Goal: Task Accomplishment & Management: Manage account settings

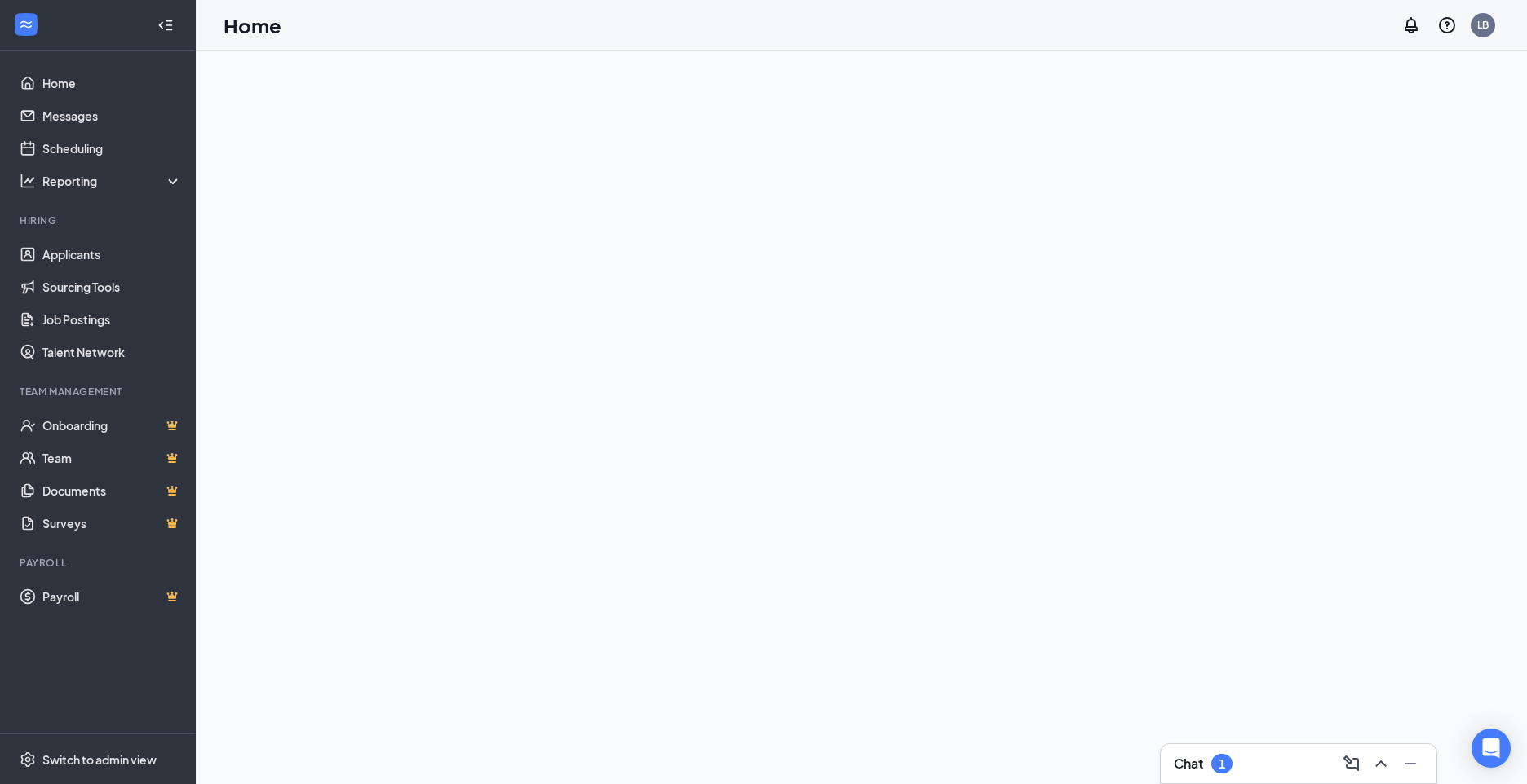
click at [1300, 764] on div "Chat 1" at bounding box center [1299, 764] width 250 height 26
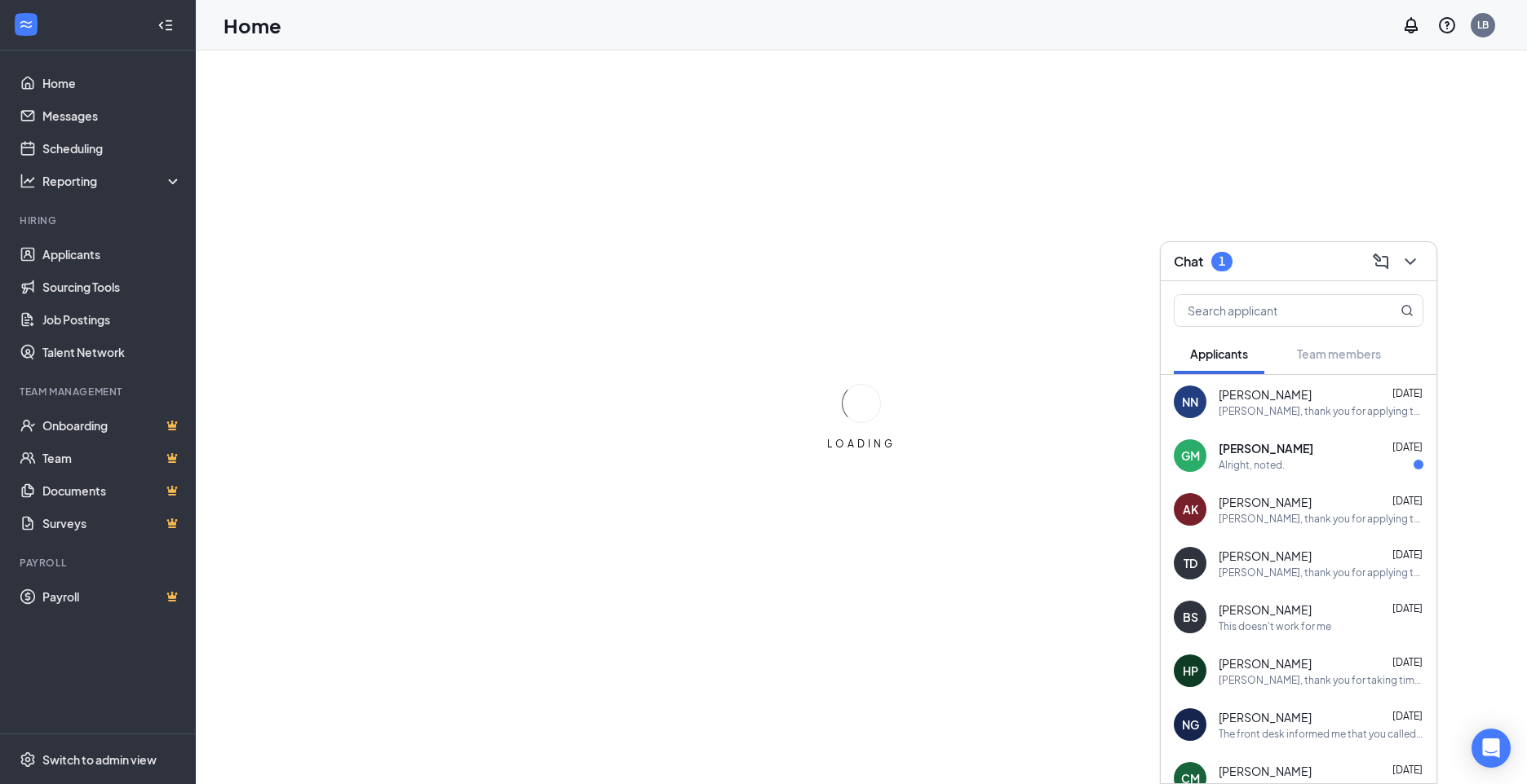
click at [1255, 466] on div "Alright, noted." at bounding box center [1251, 465] width 66 height 14
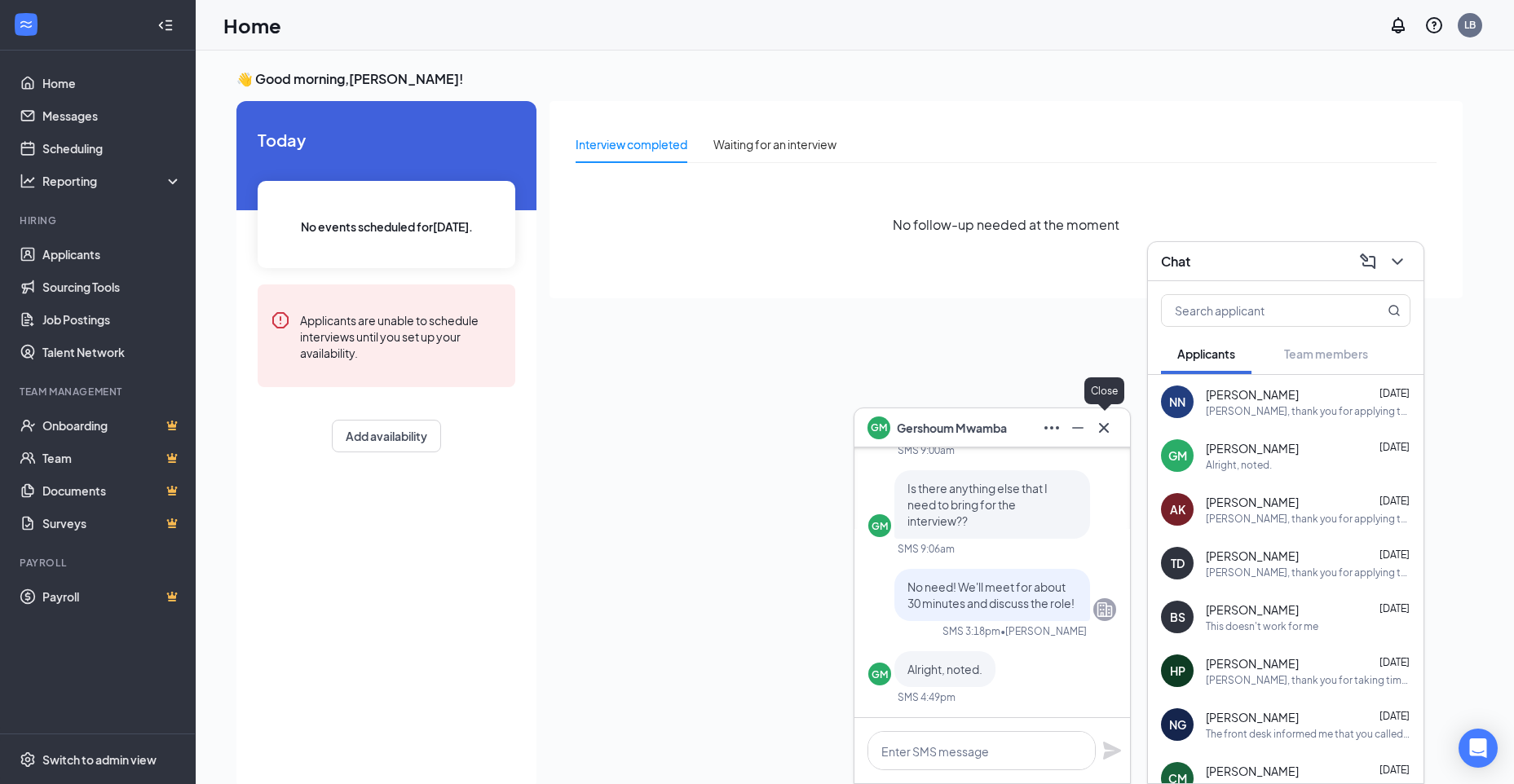
click at [1102, 423] on icon "Cross" at bounding box center [1103, 427] width 20 height 20
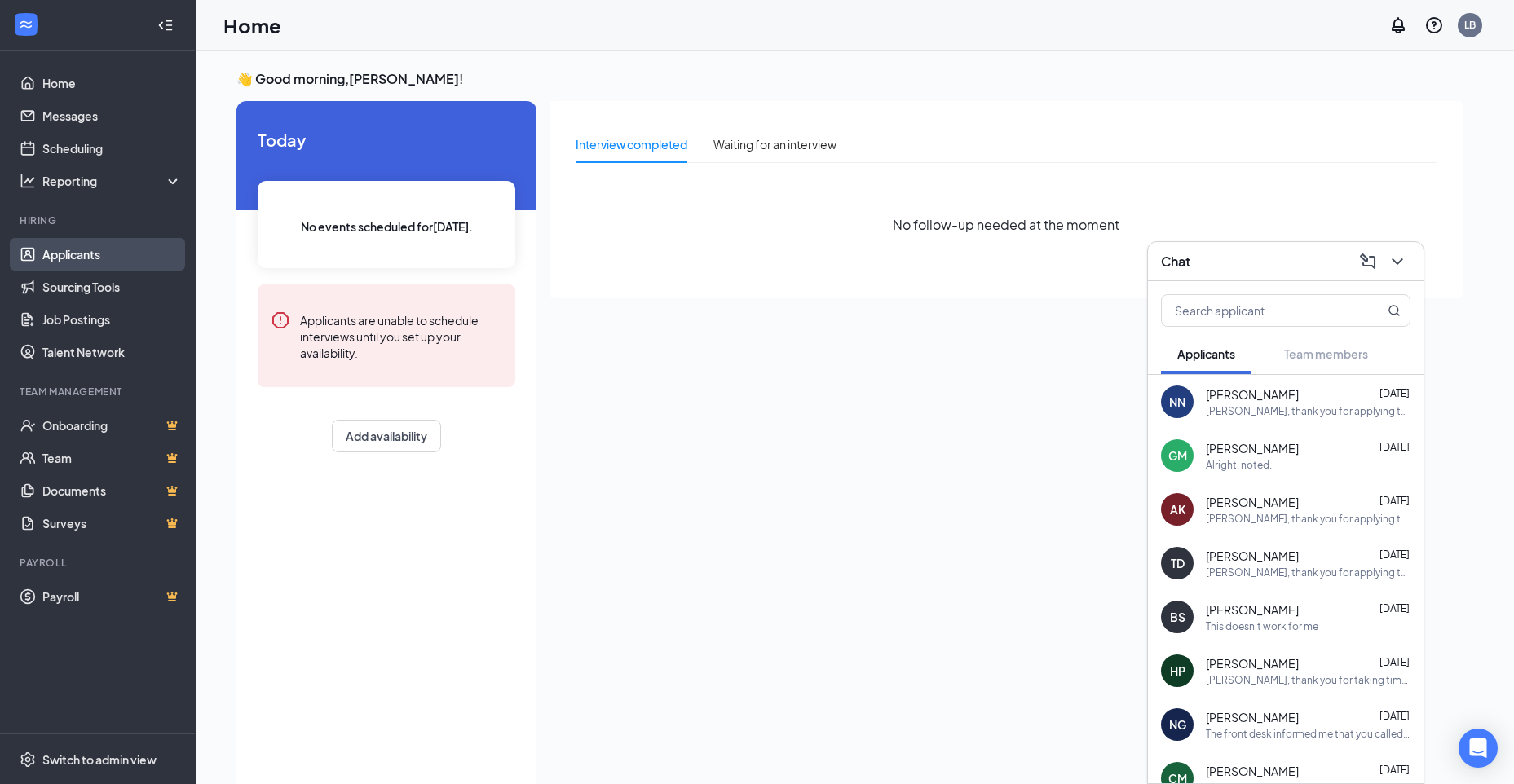
click at [45, 256] on link "Applicants" at bounding box center [113, 254] width 140 height 33
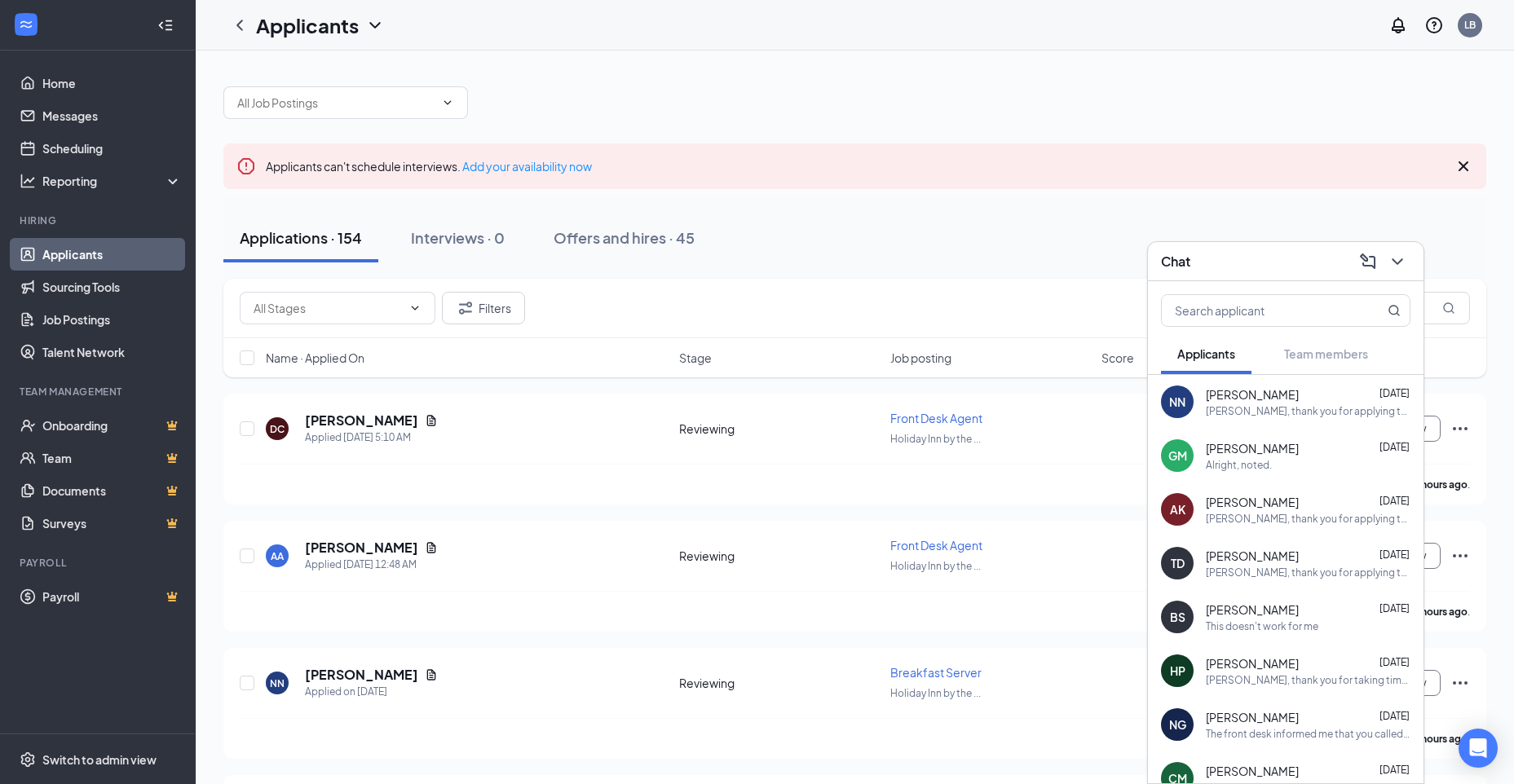
click at [1312, 264] on div "Chat" at bounding box center [1286, 261] width 250 height 25
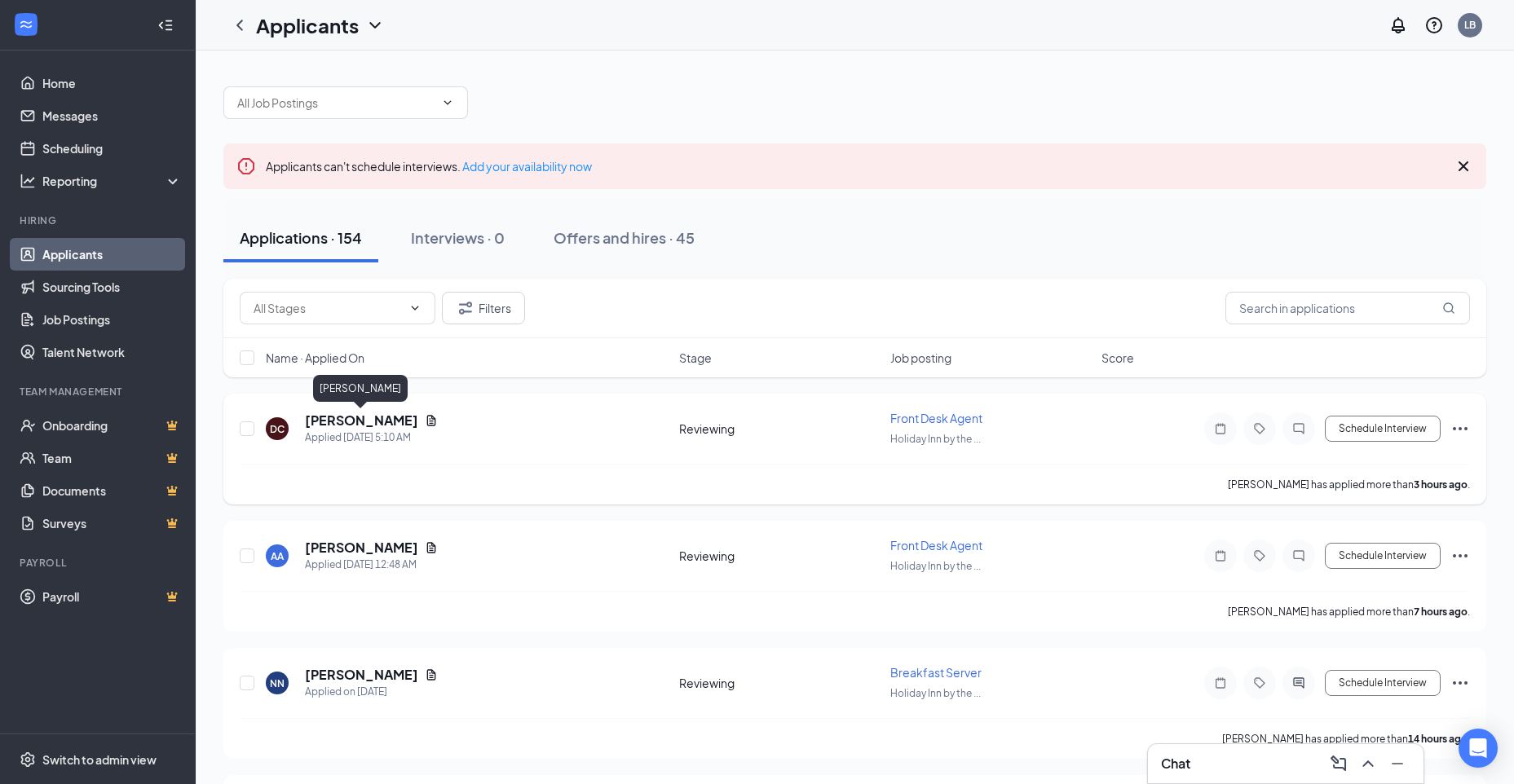
click at [356, 419] on h5 "[PERSON_NAME]" at bounding box center [361, 420] width 114 height 18
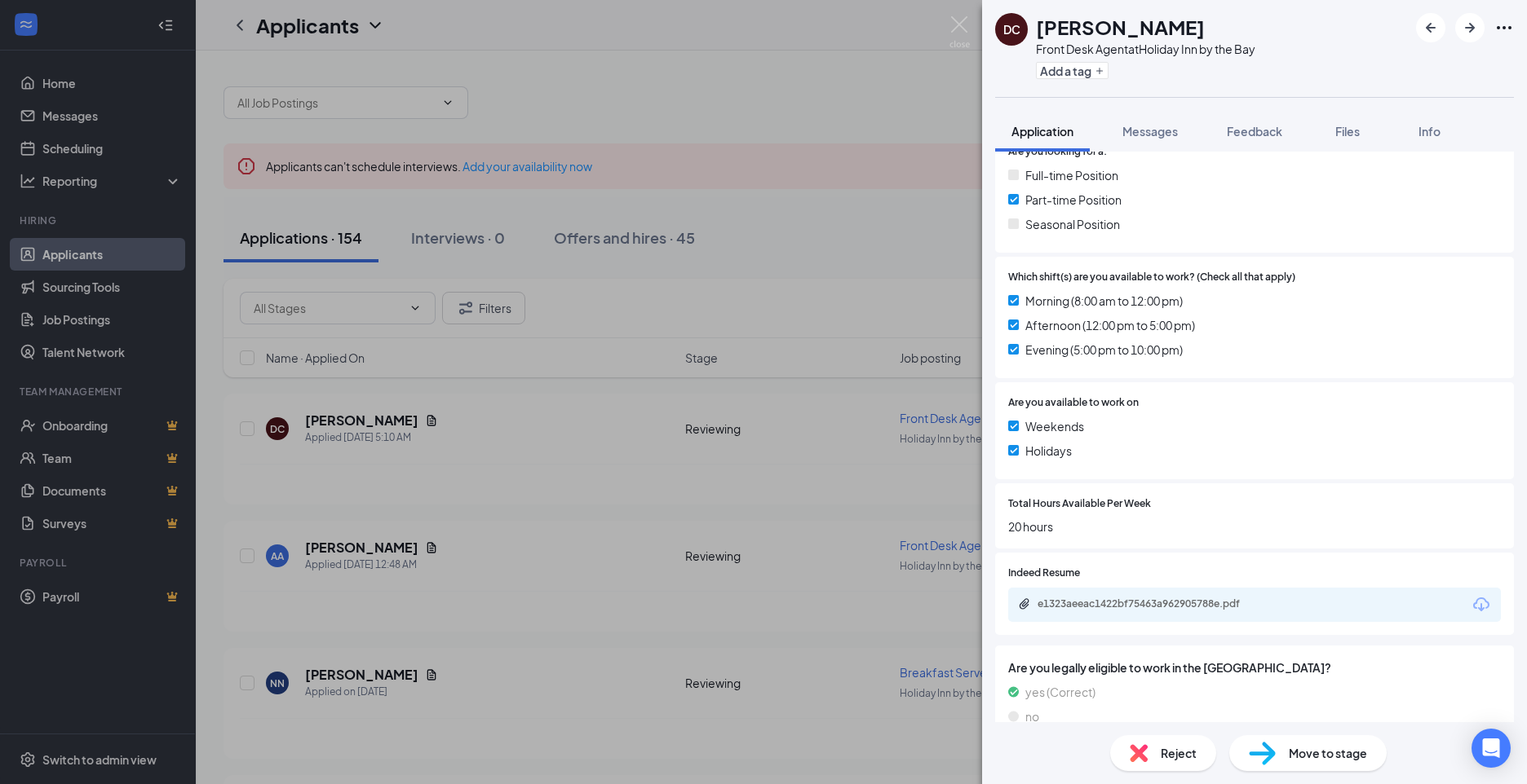
scroll to position [408, 0]
click at [1079, 607] on div "e1323aeeac1422bf75463a962905788e.pdf" at bounding box center [1152, 603] width 228 height 13
click at [1138, 762] on img at bounding box center [1138, 752] width 18 height 18
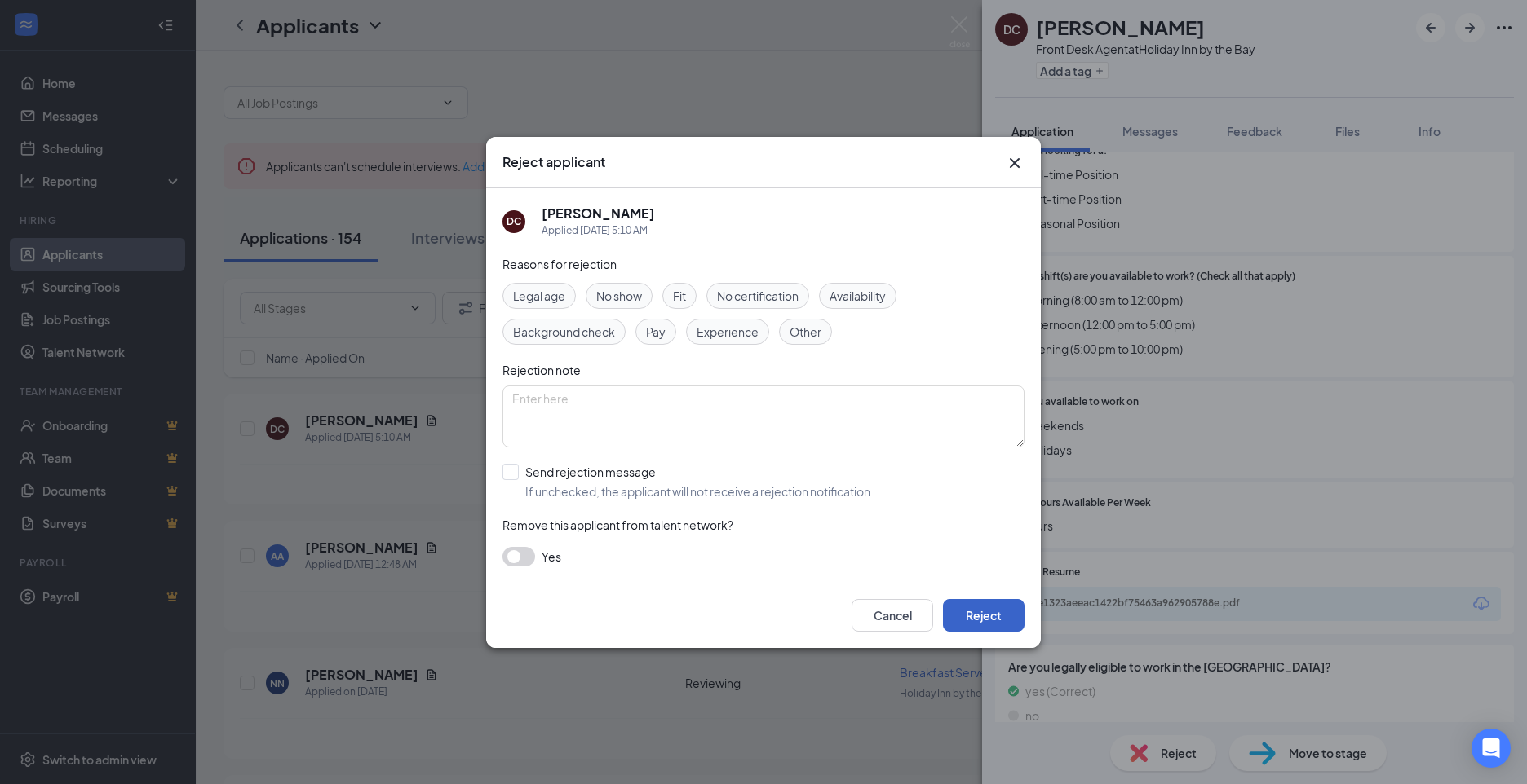
click at [986, 621] on button "Reject" at bounding box center [984, 615] width 82 height 33
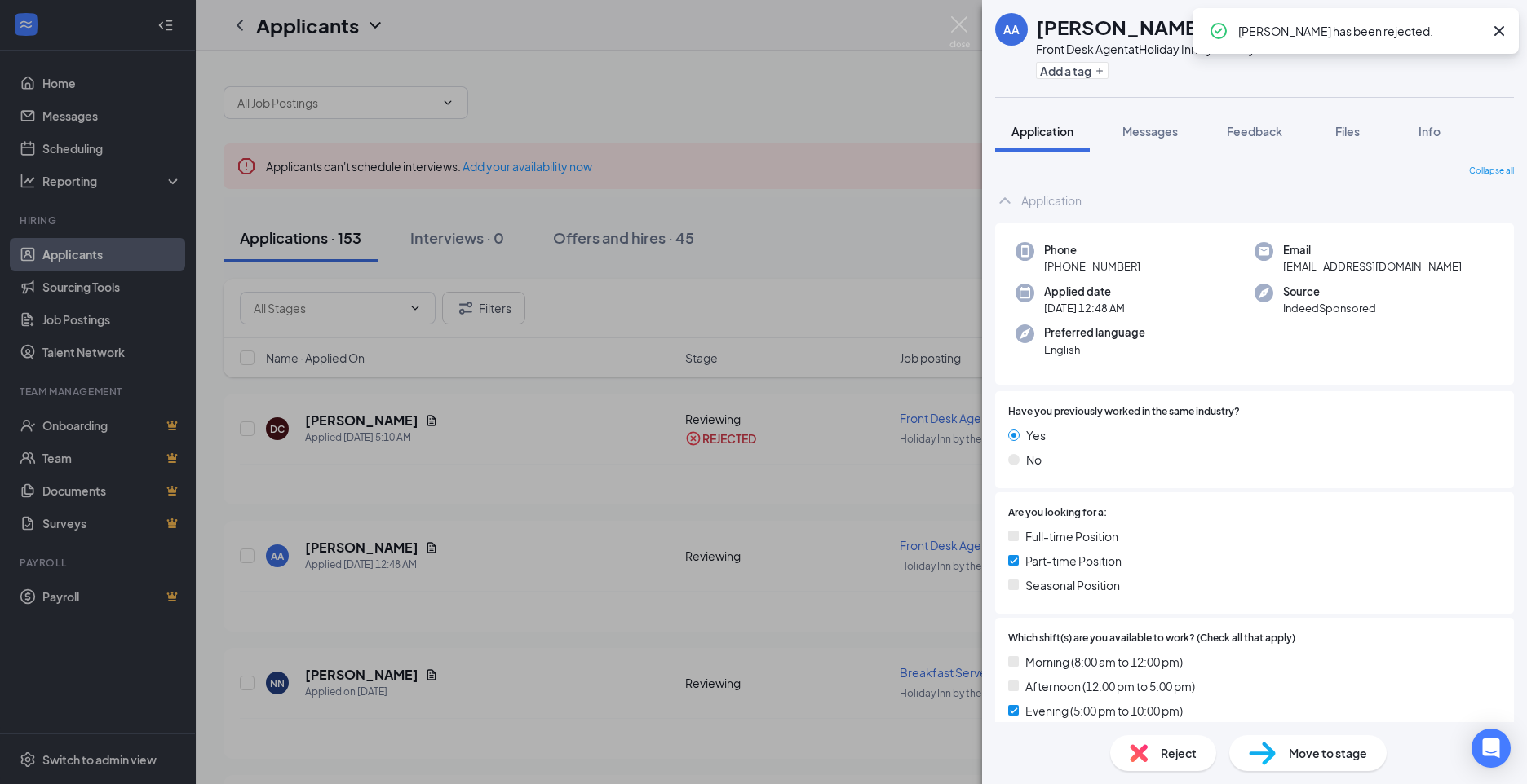
click at [343, 553] on div "AA [PERSON_NAME] Front Desk Agent at [GEOGRAPHIC_DATA] by the Bay Add a tag App…" at bounding box center [763, 392] width 1527 height 784
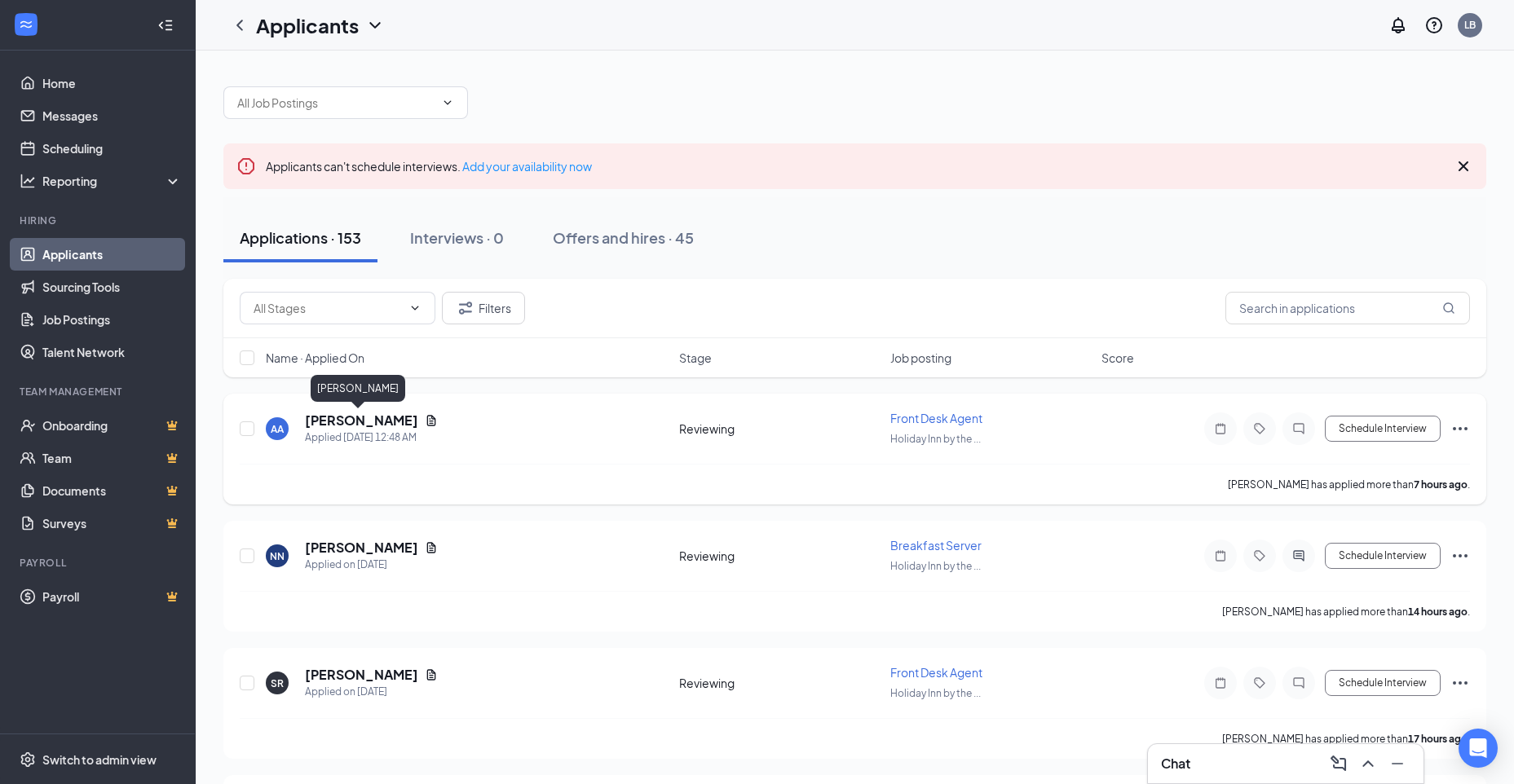
click at [356, 421] on h5 "[PERSON_NAME]" at bounding box center [361, 420] width 114 height 18
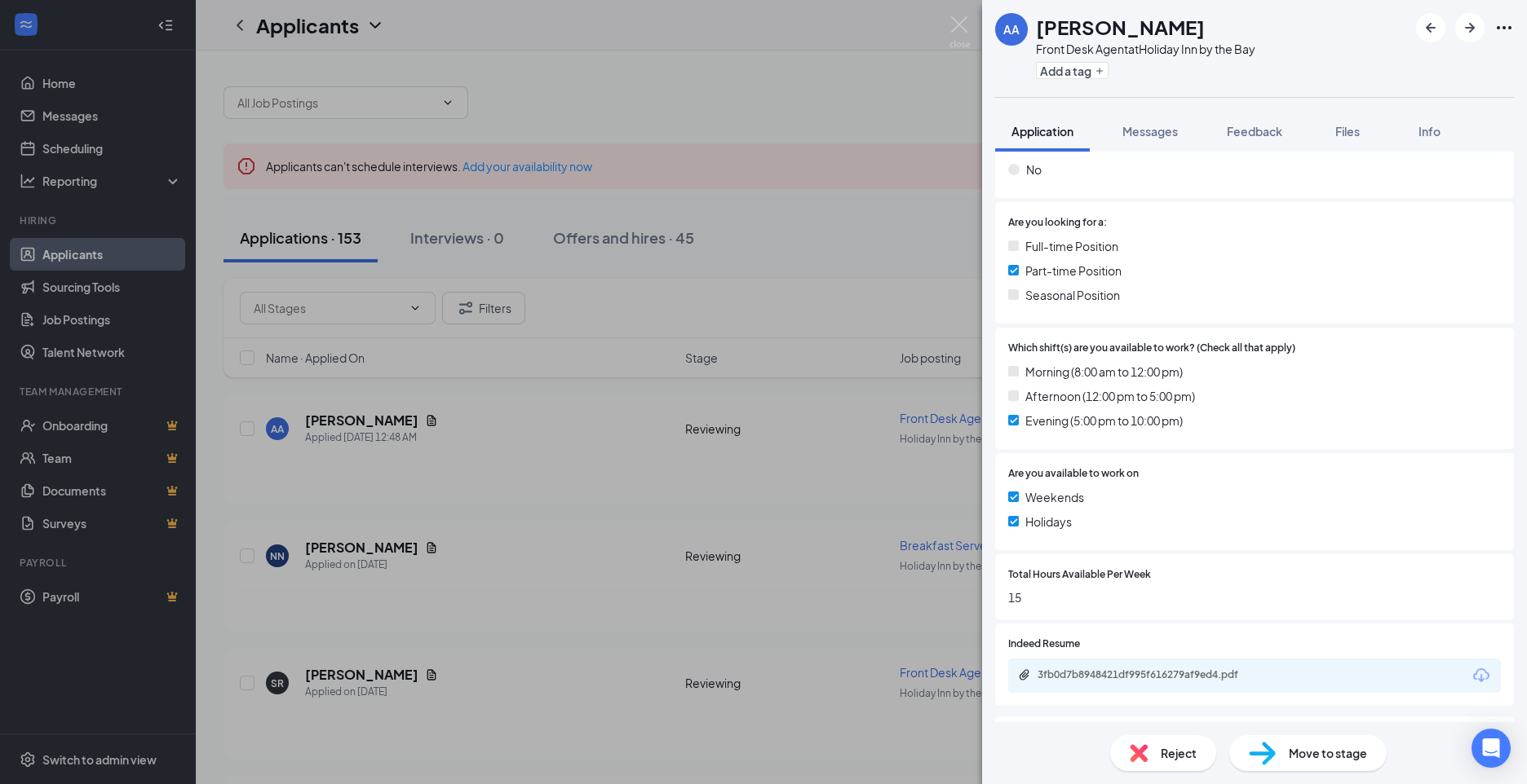
scroll to position [326, 0]
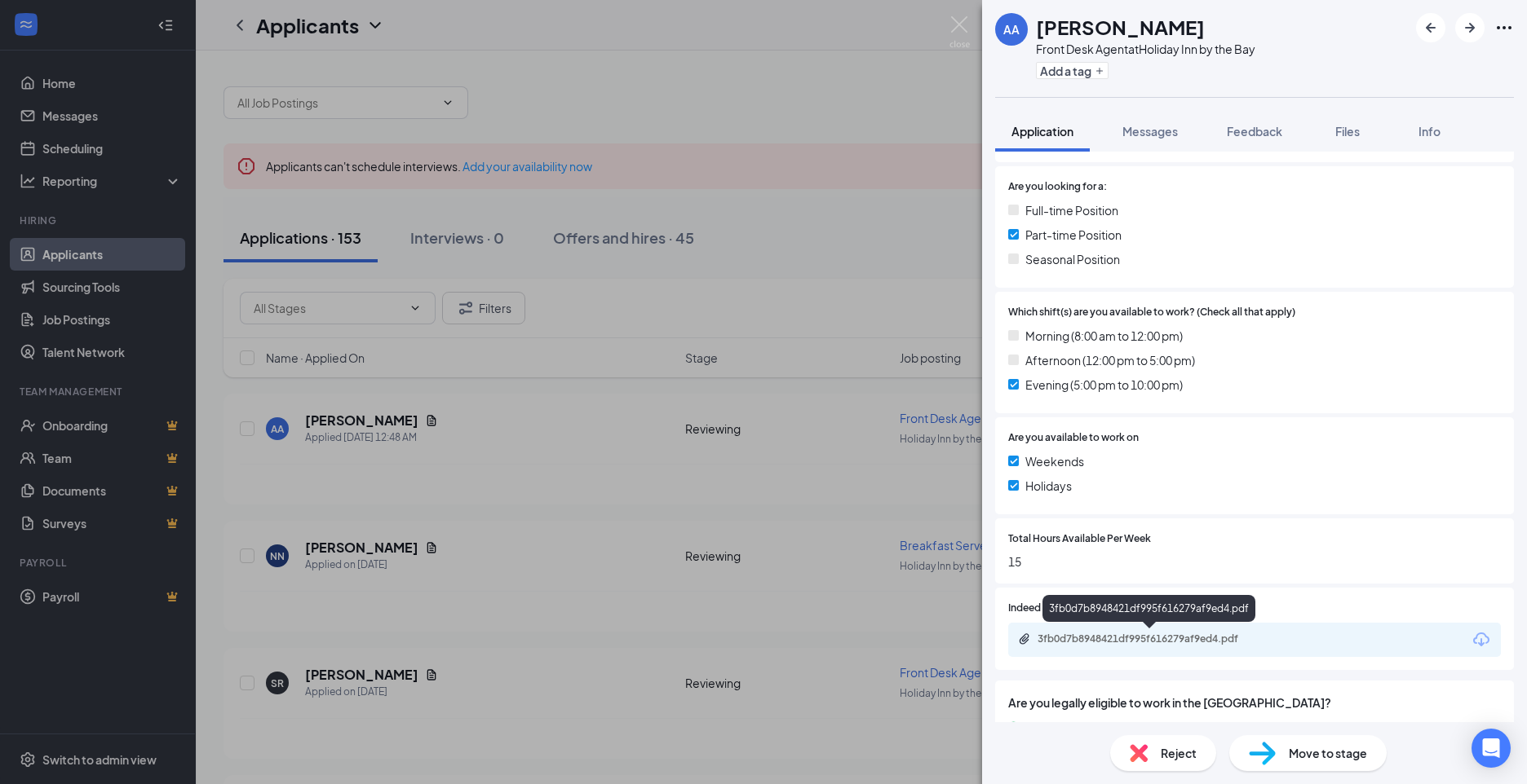
click at [1078, 640] on div "3fb0d7b8948421df995f616279af9ed4.pdf" at bounding box center [1152, 639] width 228 height 13
click at [1145, 754] on img at bounding box center [1138, 752] width 18 height 18
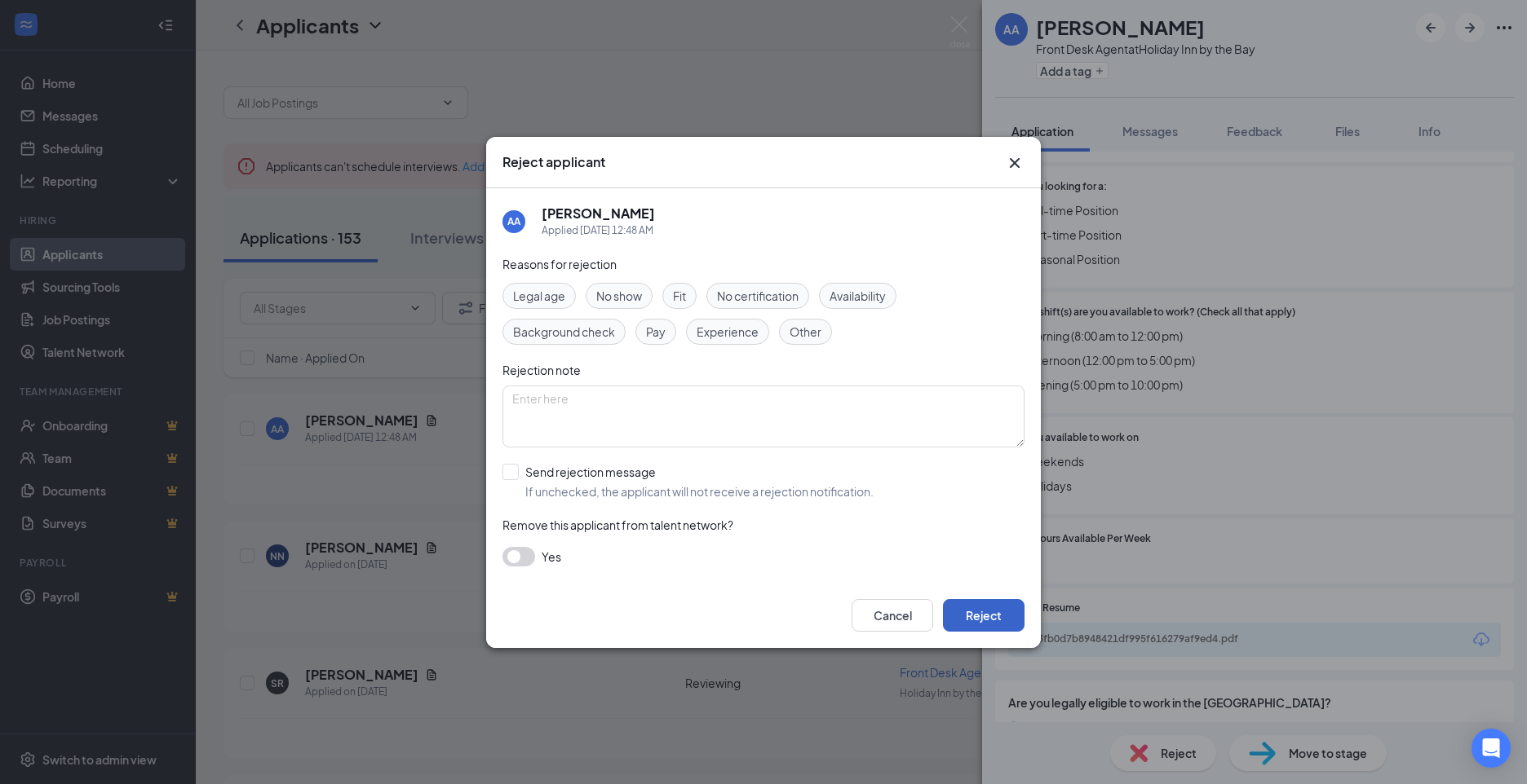
click at [979, 619] on button "Reject" at bounding box center [984, 615] width 82 height 33
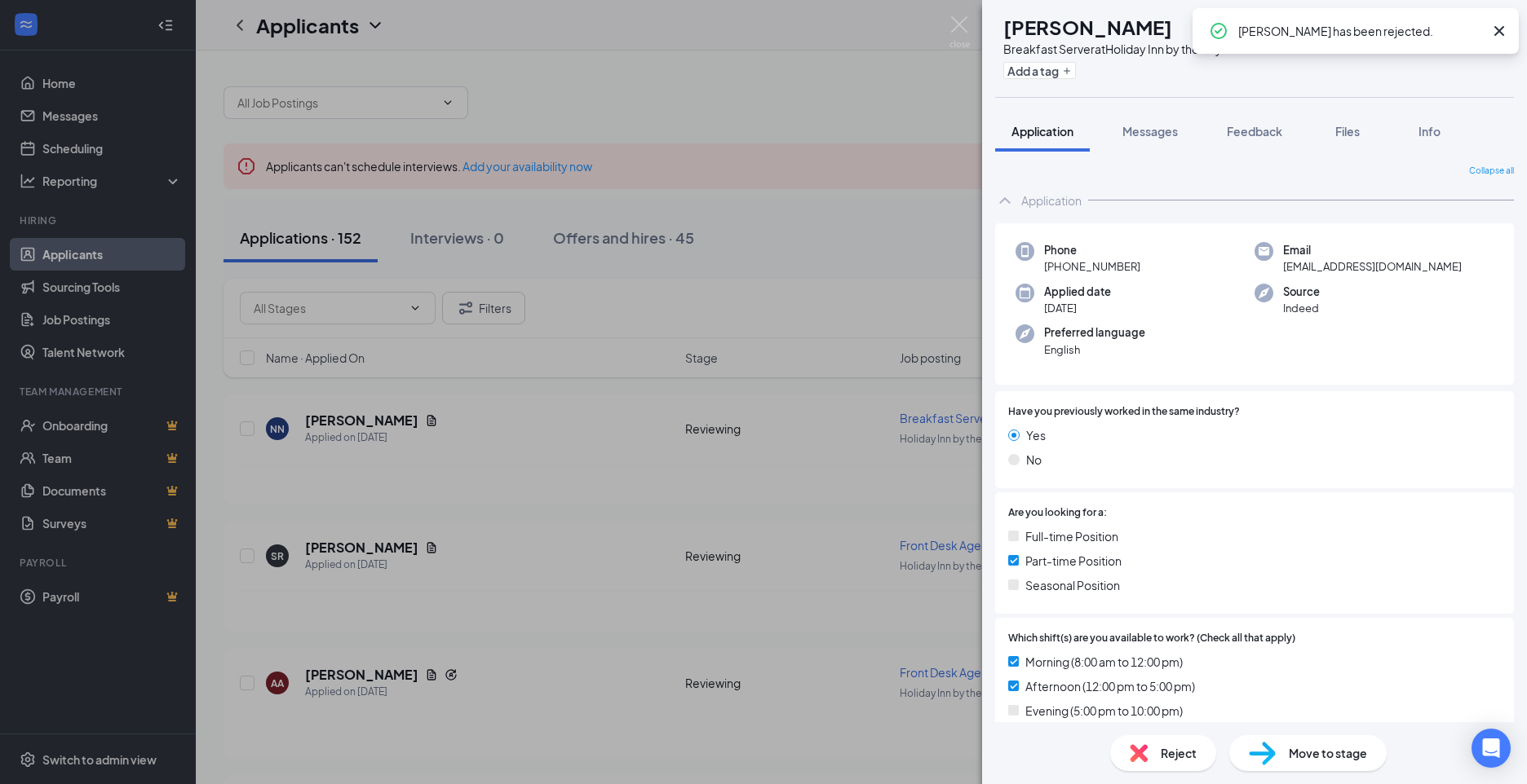
click at [348, 548] on div "NN Nyaruot Nguany Breakfast Server at [GEOGRAPHIC_DATA] by the Bay Add a tag Ap…" at bounding box center [763, 392] width 1527 height 784
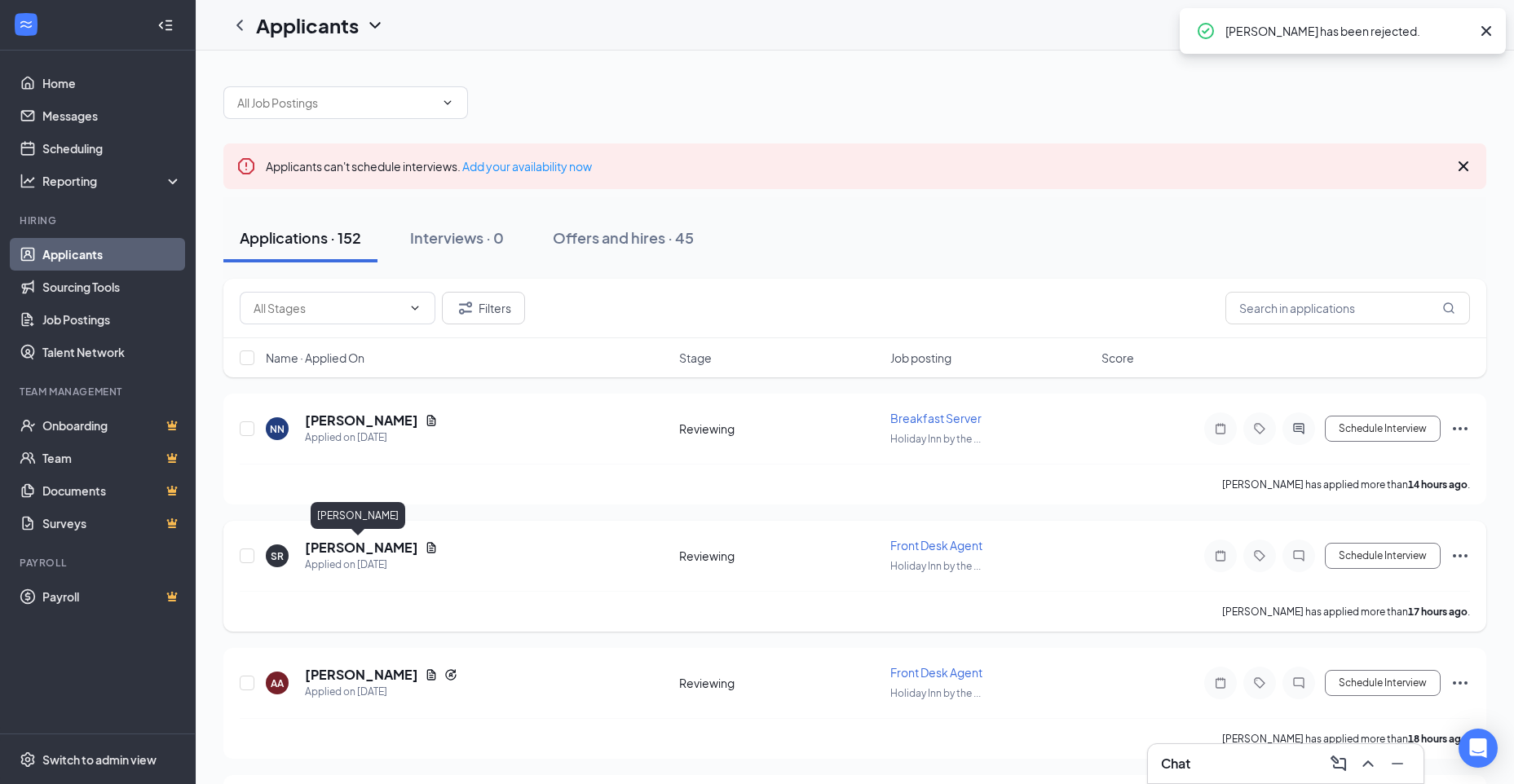
click at [358, 552] on h5 "[PERSON_NAME]" at bounding box center [361, 547] width 114 height 18
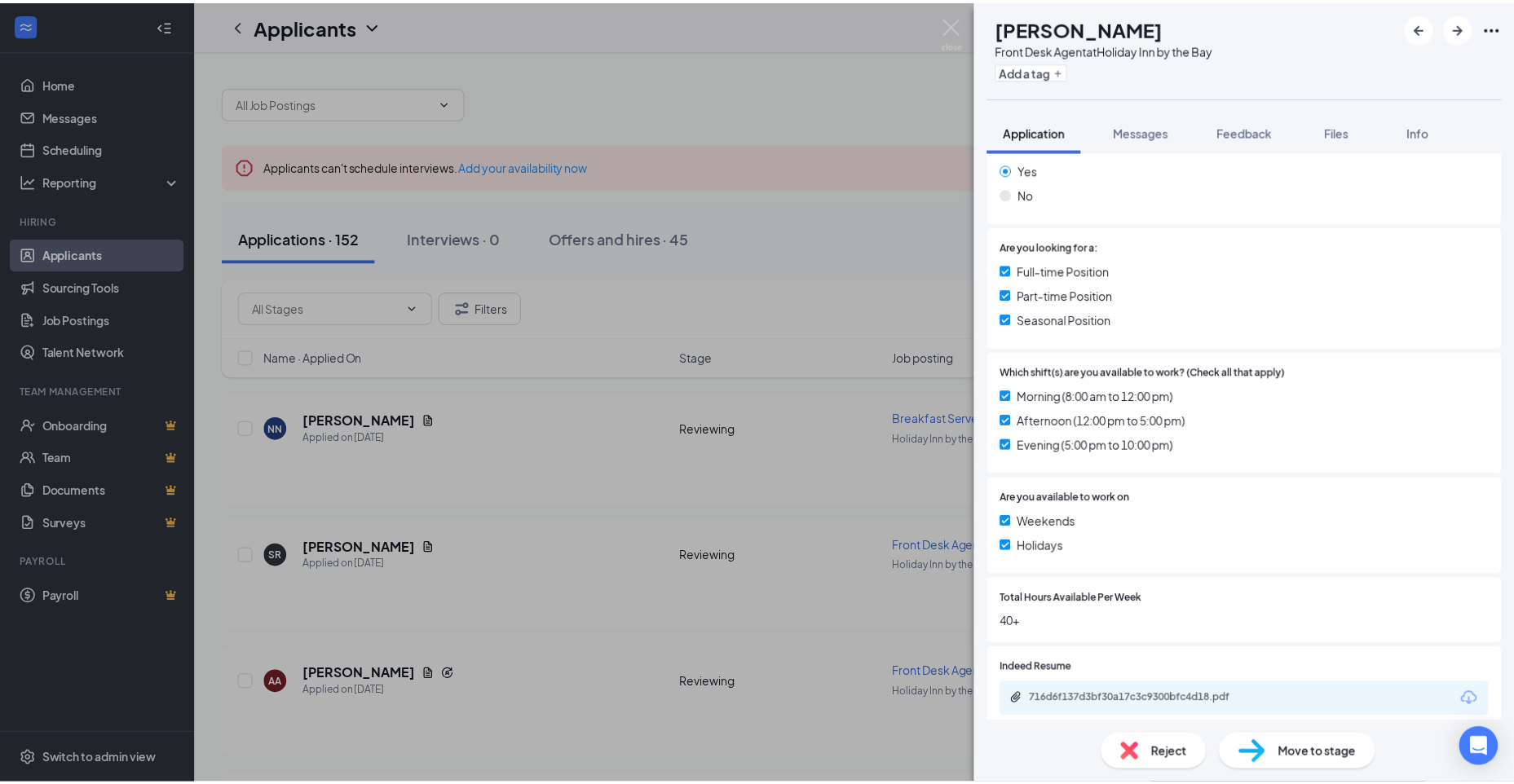
scroll to position [382, 0]
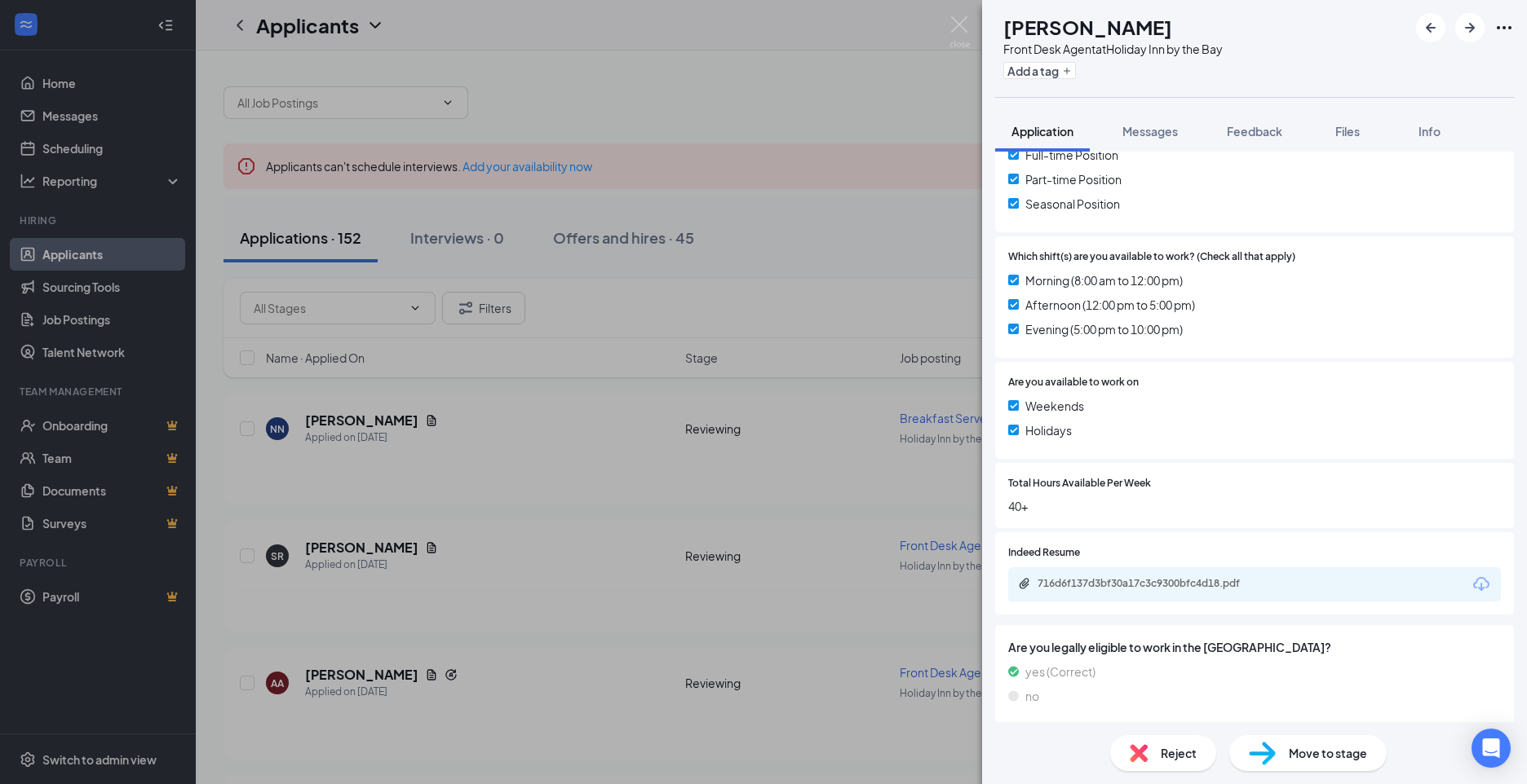
click at [1138, 578] on div "716d6f137d3bf30a17c3c9300bfc4d18.pdf" at bounding box center [1152, 584] width 228 height 13
click at [608, 519] on div "SR [PERSON_NAME] Front Desk Agent at [GEOGRAPHIC_DATA] by the Bay Add a tag App…" at bounding box center [763, 392] width 1527 height 784
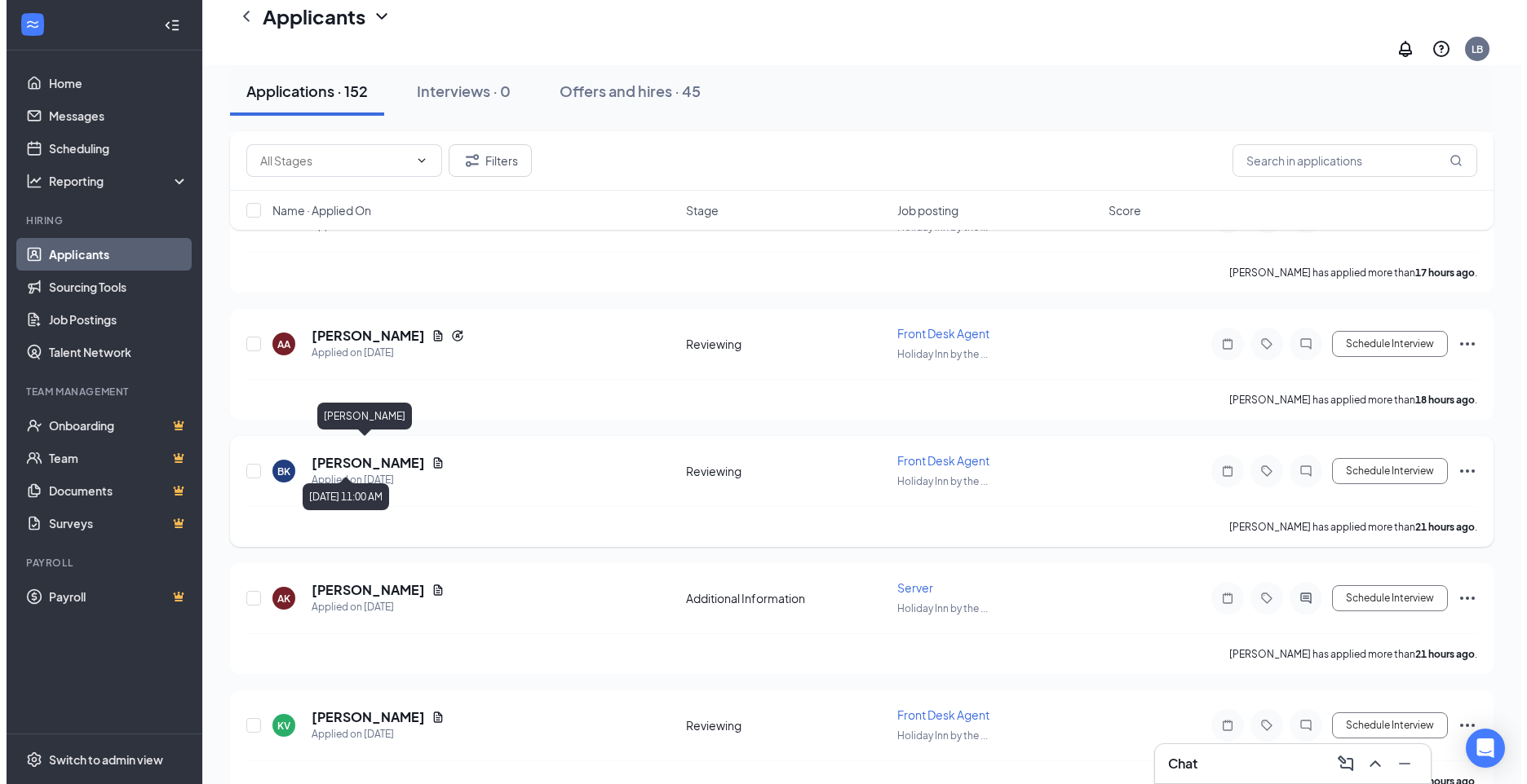
scroll to position [408, 0]
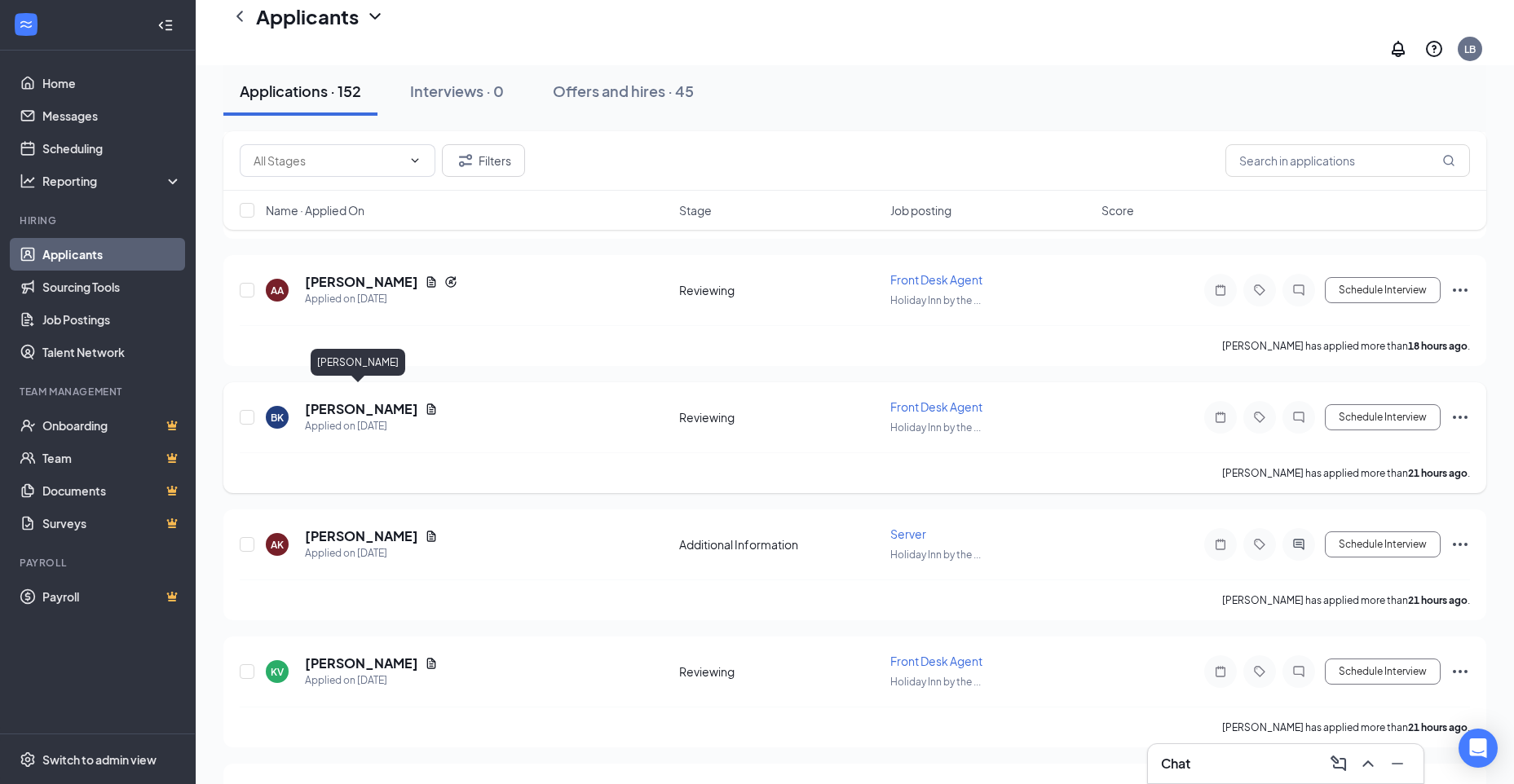
click at [347, 400] on h5 "[PERSON_NAME]" at bounding box center [361, 409] width 114 height 18
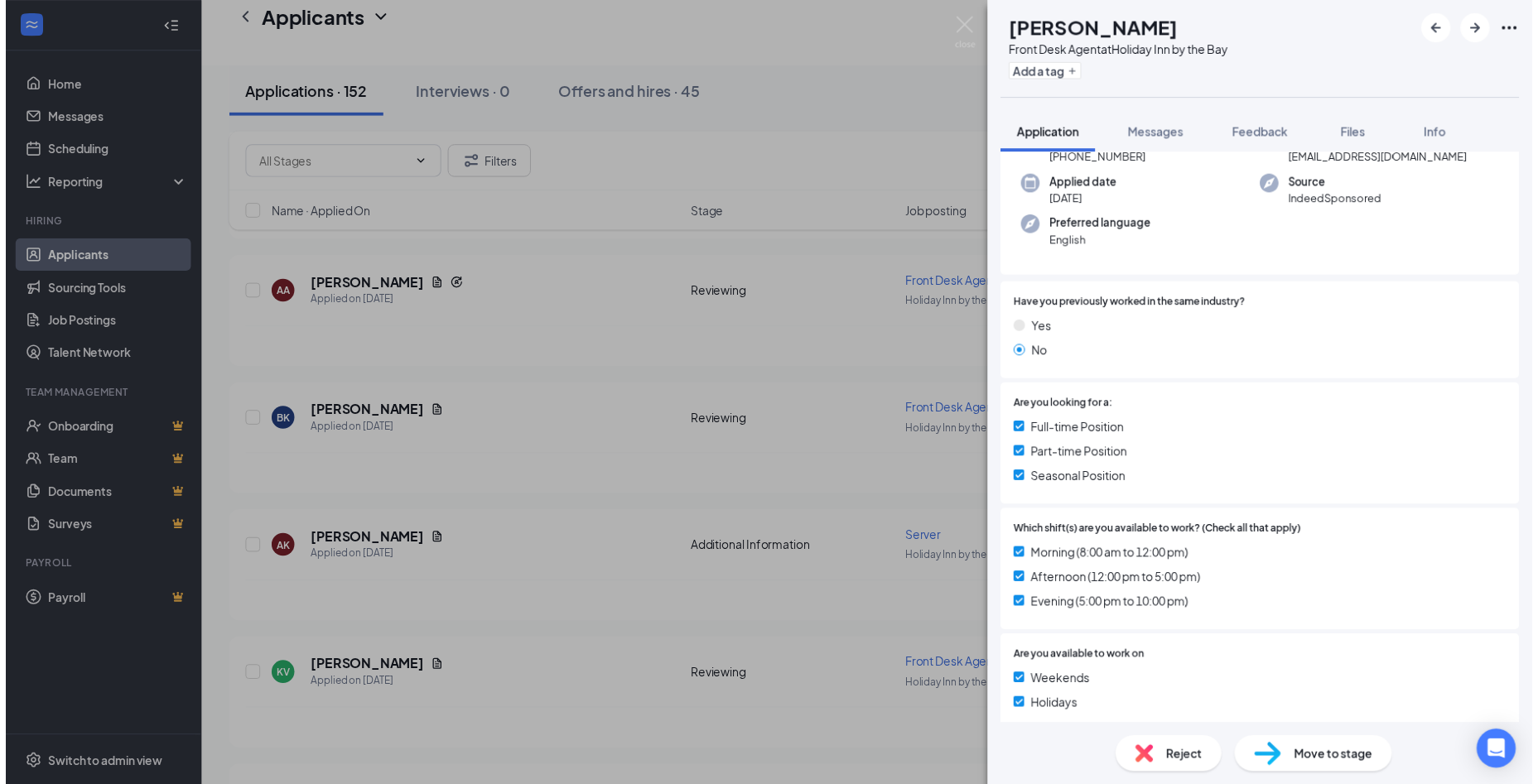
scroll to position [388, 0]
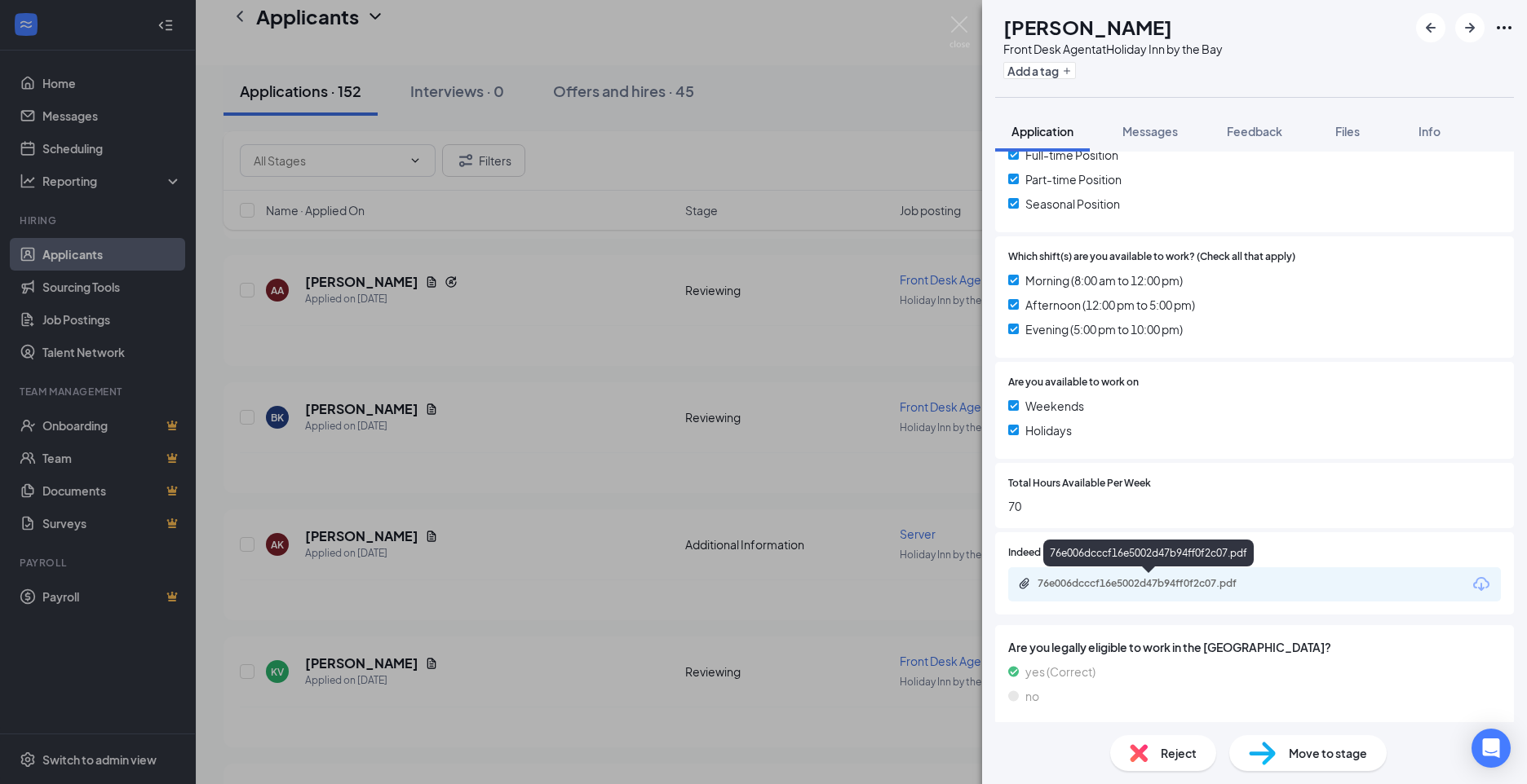
click at [1136, 581] on div "76e006dcccf16e5002d47b94ff0f2c07.pdf" at bounding box center [1152, 584] width 228 height 13
click at [560, 561] on div "BK [PERSON_NAME] Front Desk Agent at [GEOGRAPHIC_DATA] by the Bay Add a tag App…" at bounding box center [763, 392] width 1527 height 784
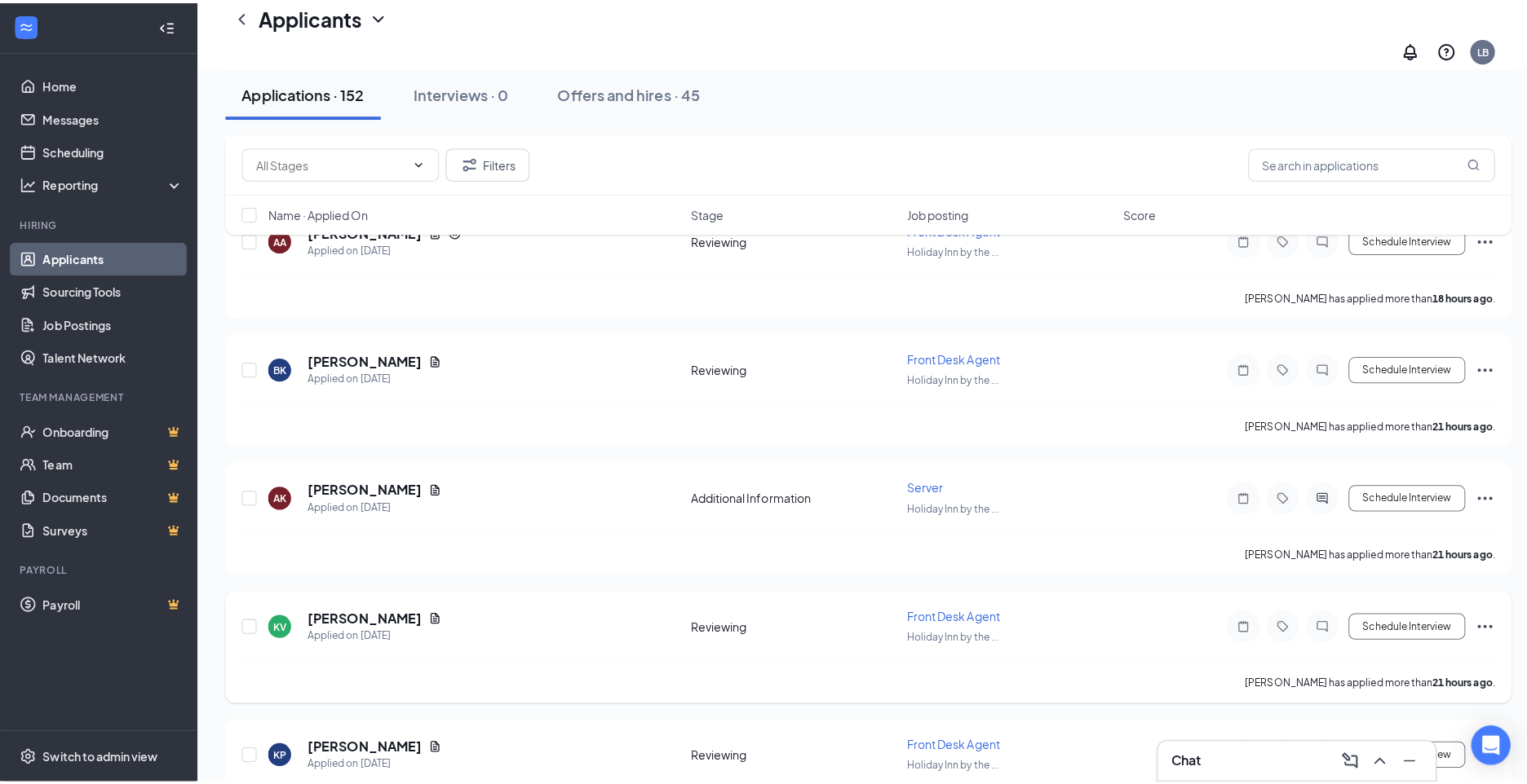
scroll to position [489, 0]
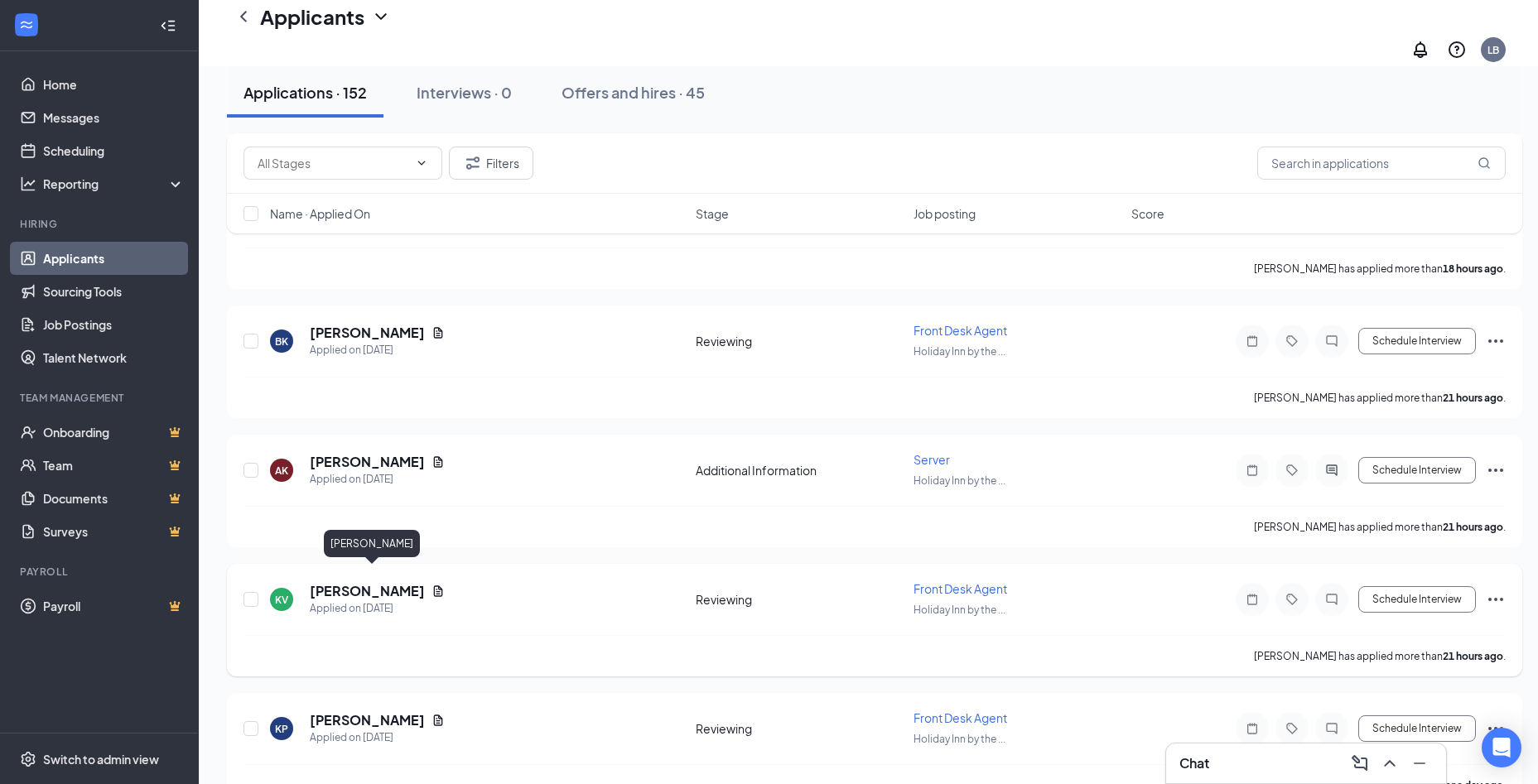
click at [372, 582] on h5 "[PERSON_NAME]" at bounding box center [367, 590] width 115 height 18
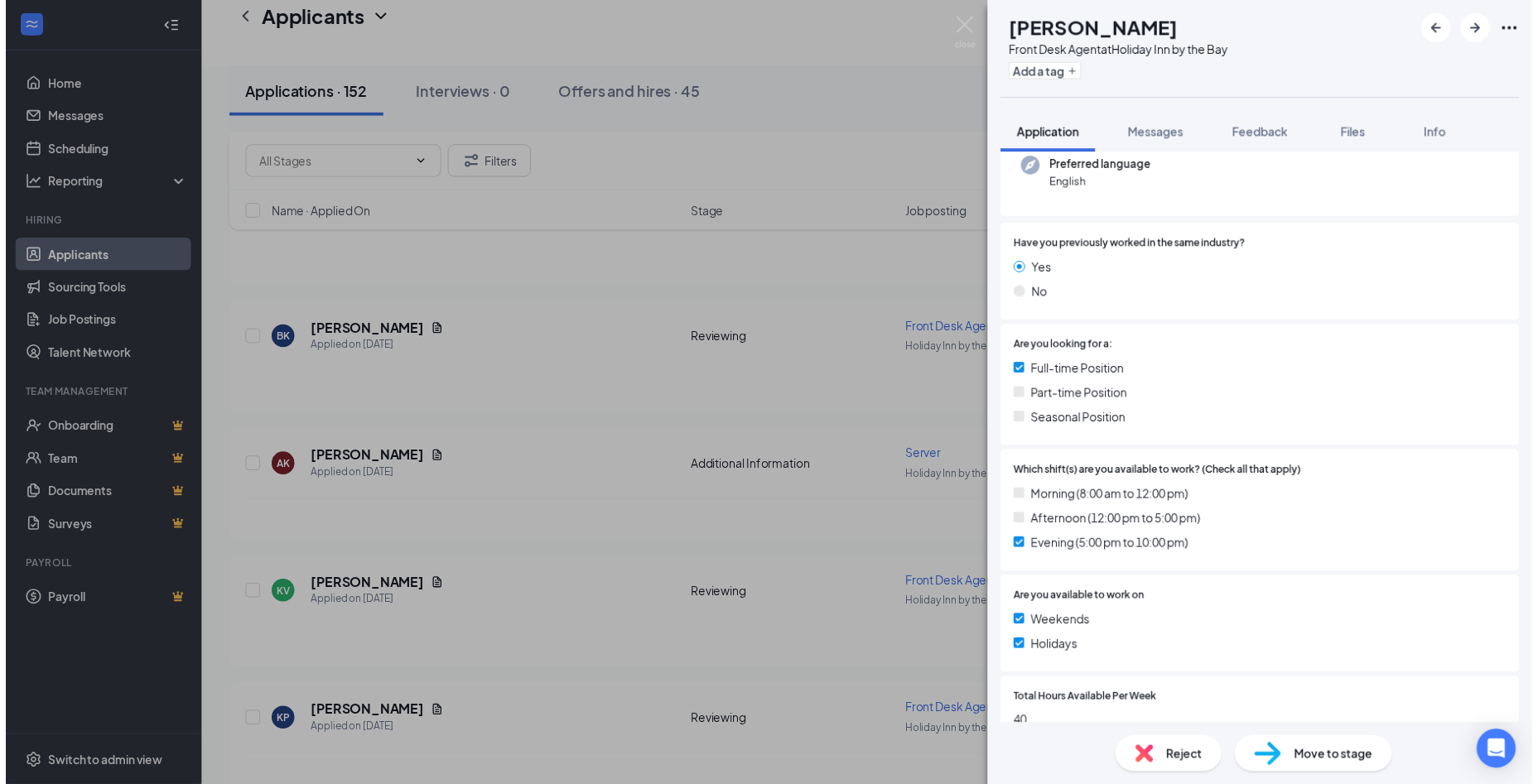
scroll to position [388, 0]
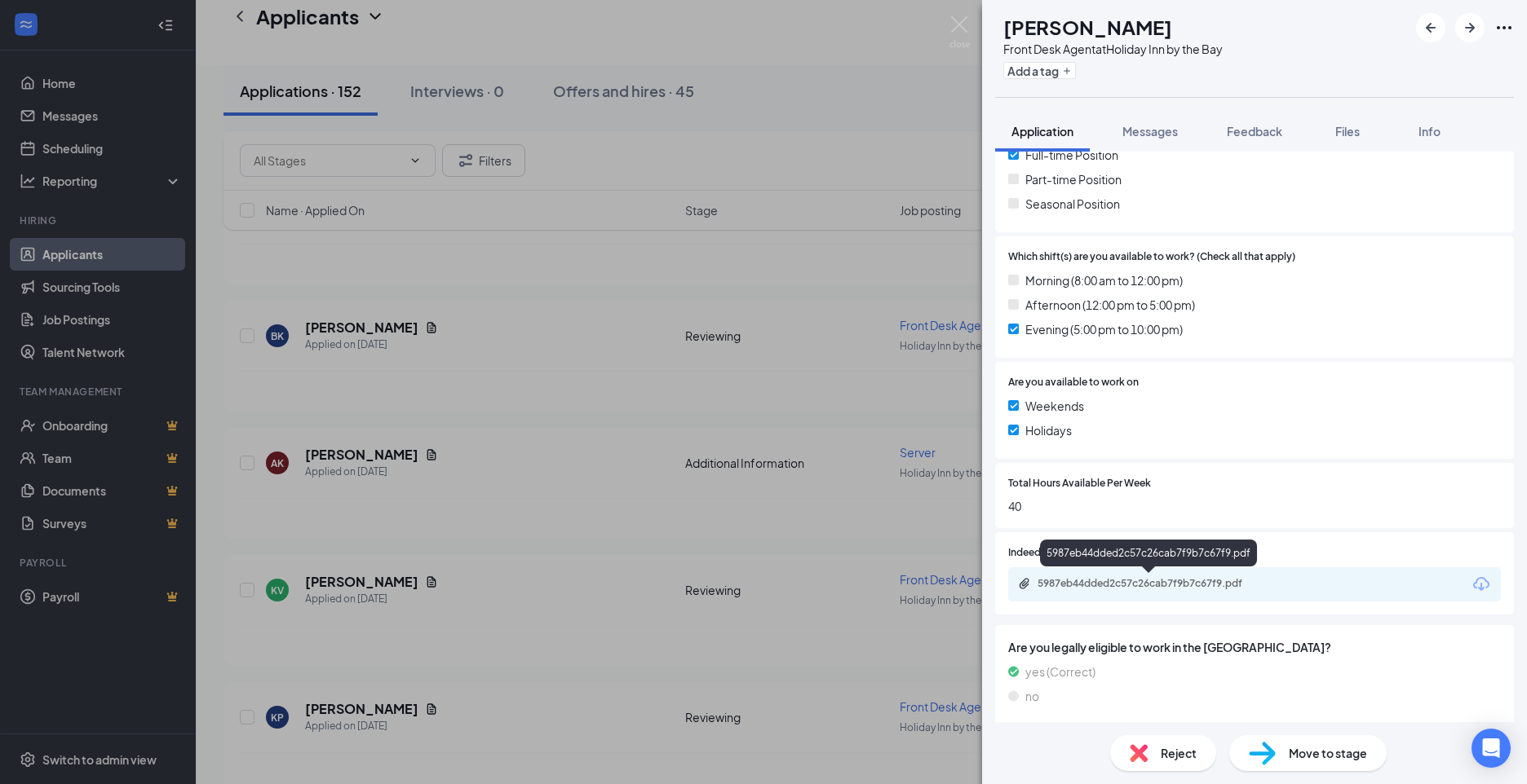
click at [1070, 569] on div "5987eb44dded2c57c26cab7f9b7c67f9.pdf" at bounding box center [1148, 557] width 217 height 34
click at [1069, 578] on div "5987eb44dded2c57c26cab7f9b7c67f9.pdf" at bounding box center [1152, 584] width 228 height 13
click at [598, 531] on div "KV [PERSON_NAME] Front Desk Agent at [GEOGRAPHIC_DATA] by the Bay Add a tag App…" at bounding box center [763, 392] width 1527 height 784
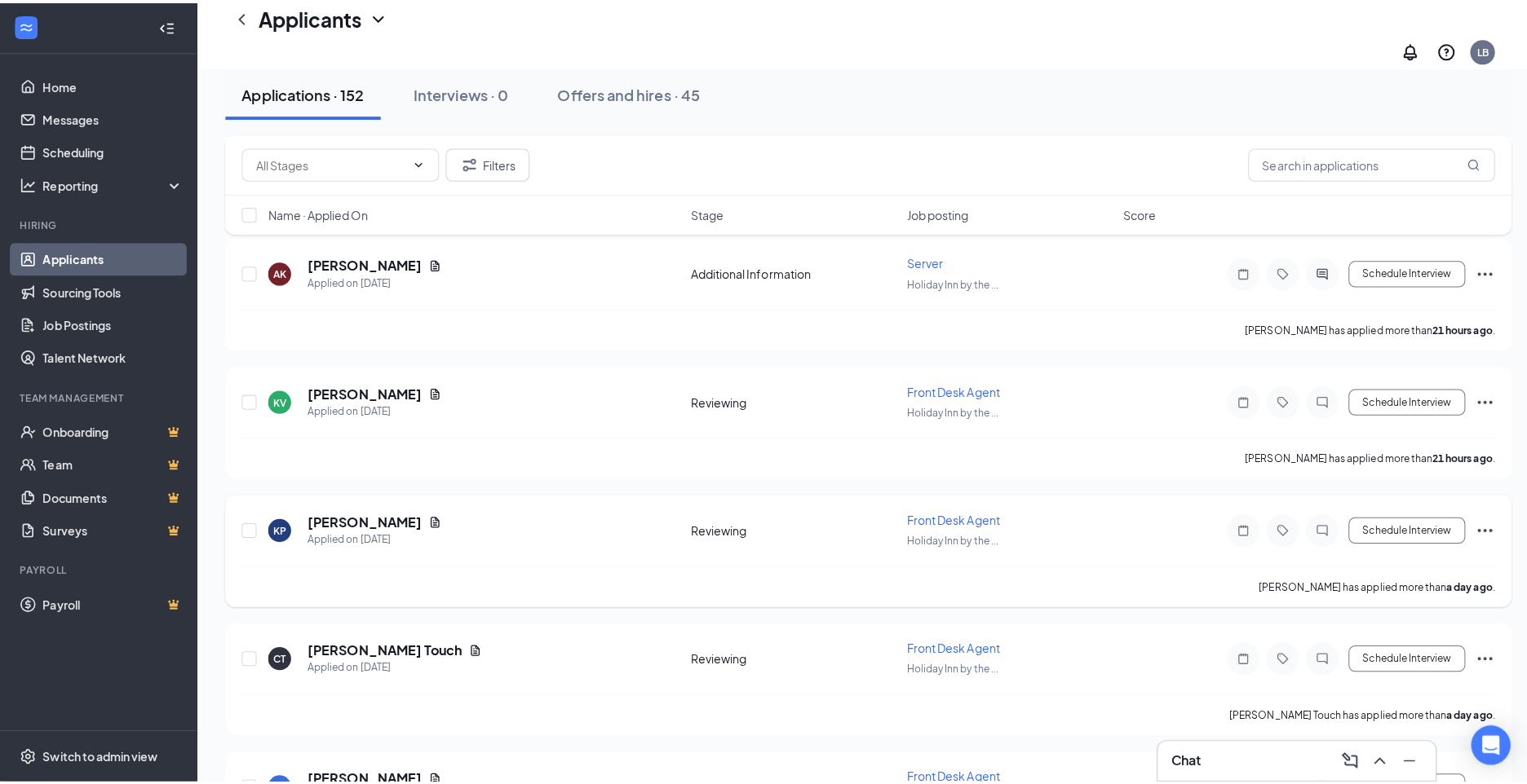
scroll to position [734, 0]
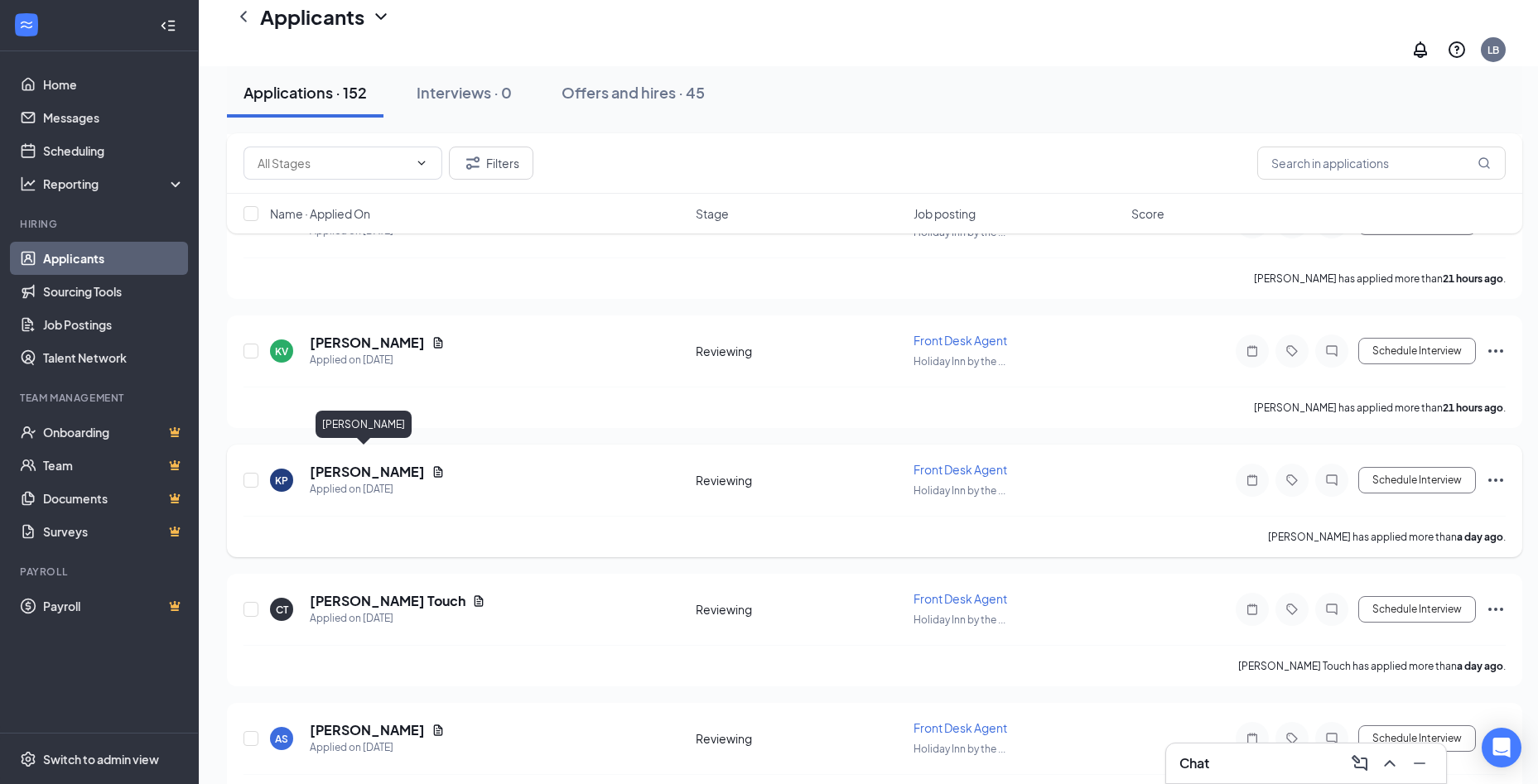
click at [363, 462] on h5 "[PERSON_NAME]" at bounding box center [367, 471] width 115 height 18
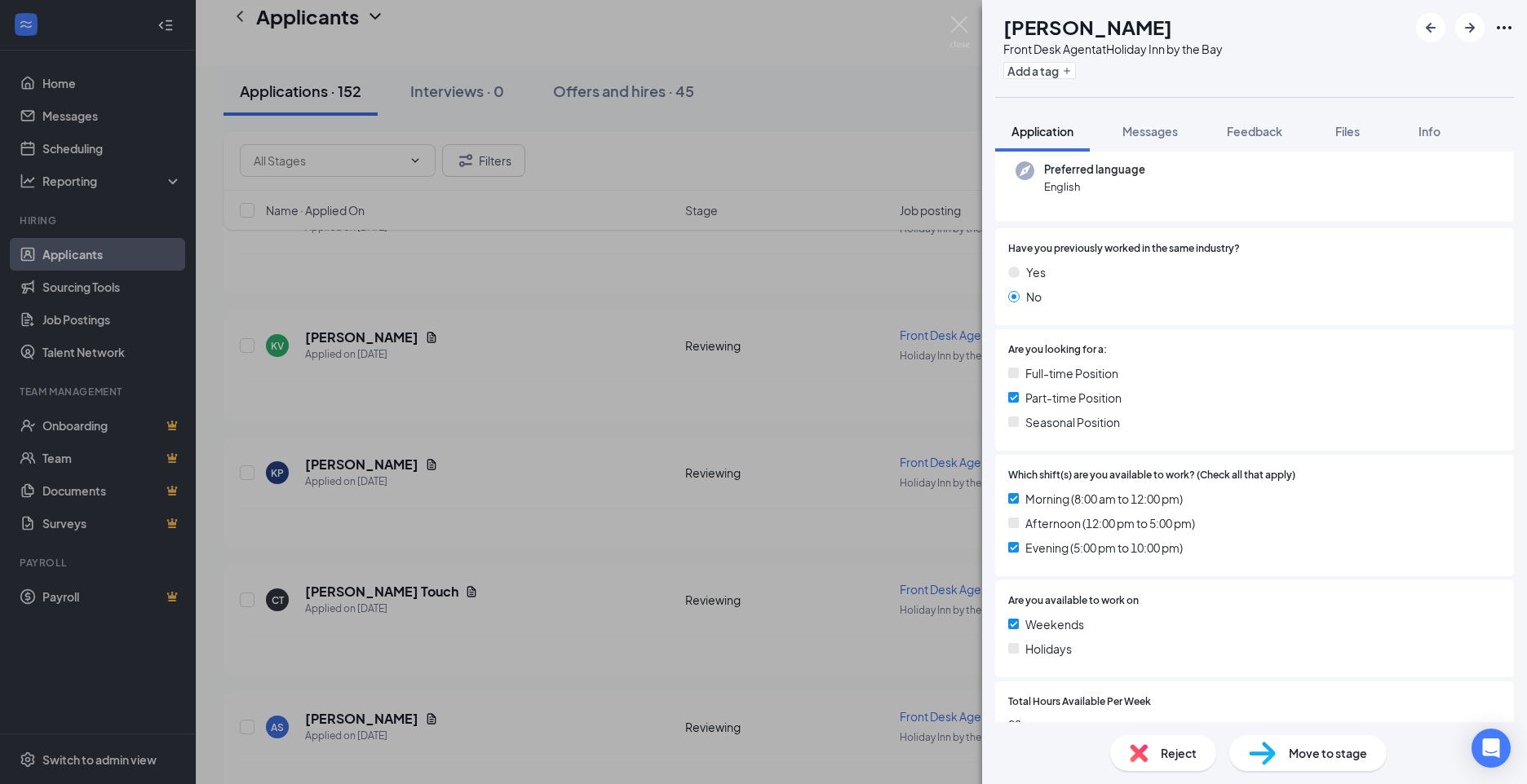
scroll to position [374, 0]
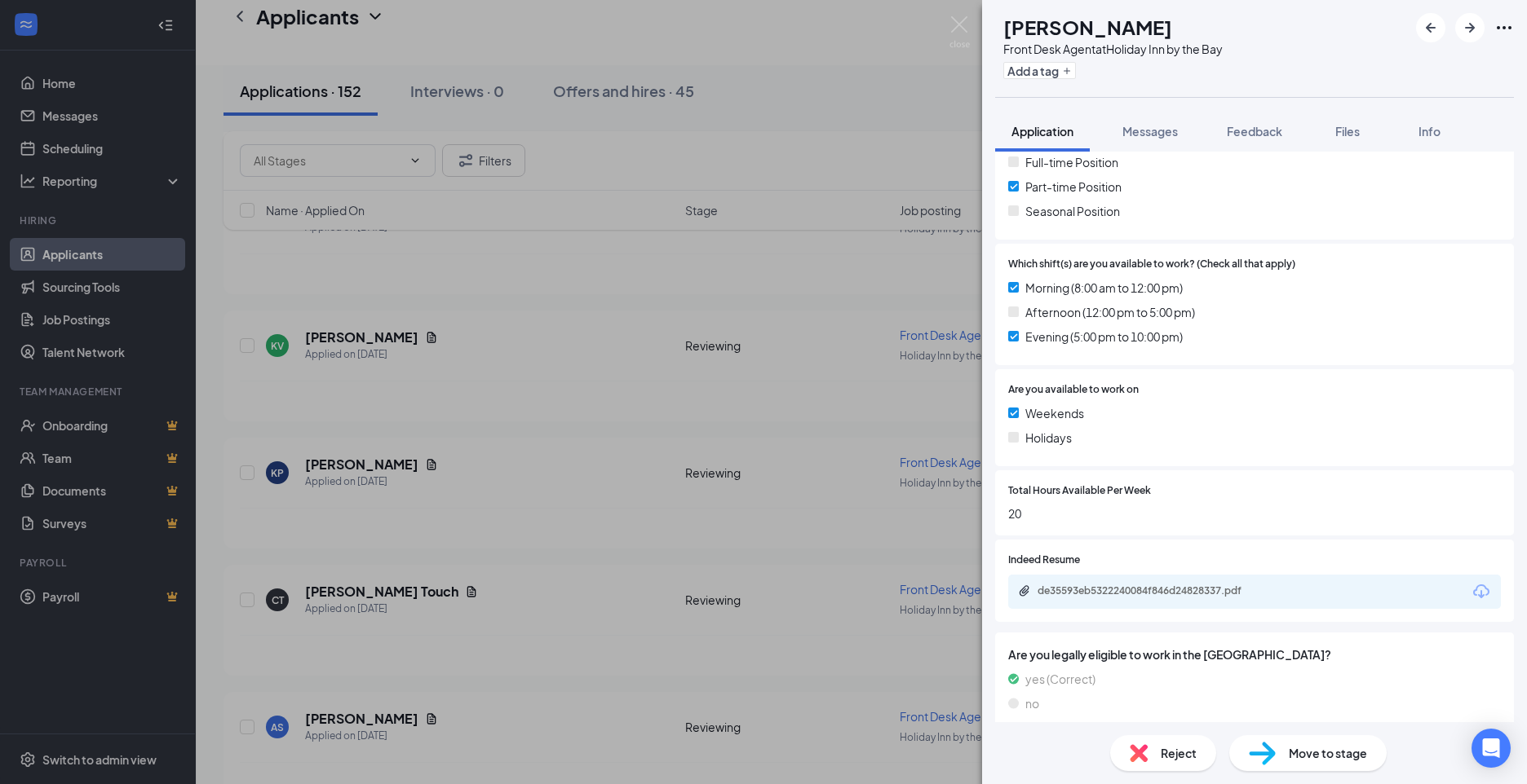
click at [475, 488] on div "KP [PERSON_NAME] Front Desk Agent at [GEOGRAPHIC_DATA] by the Bay Add a tag App…" at bounding box center [763, 392] width 1527 height 784
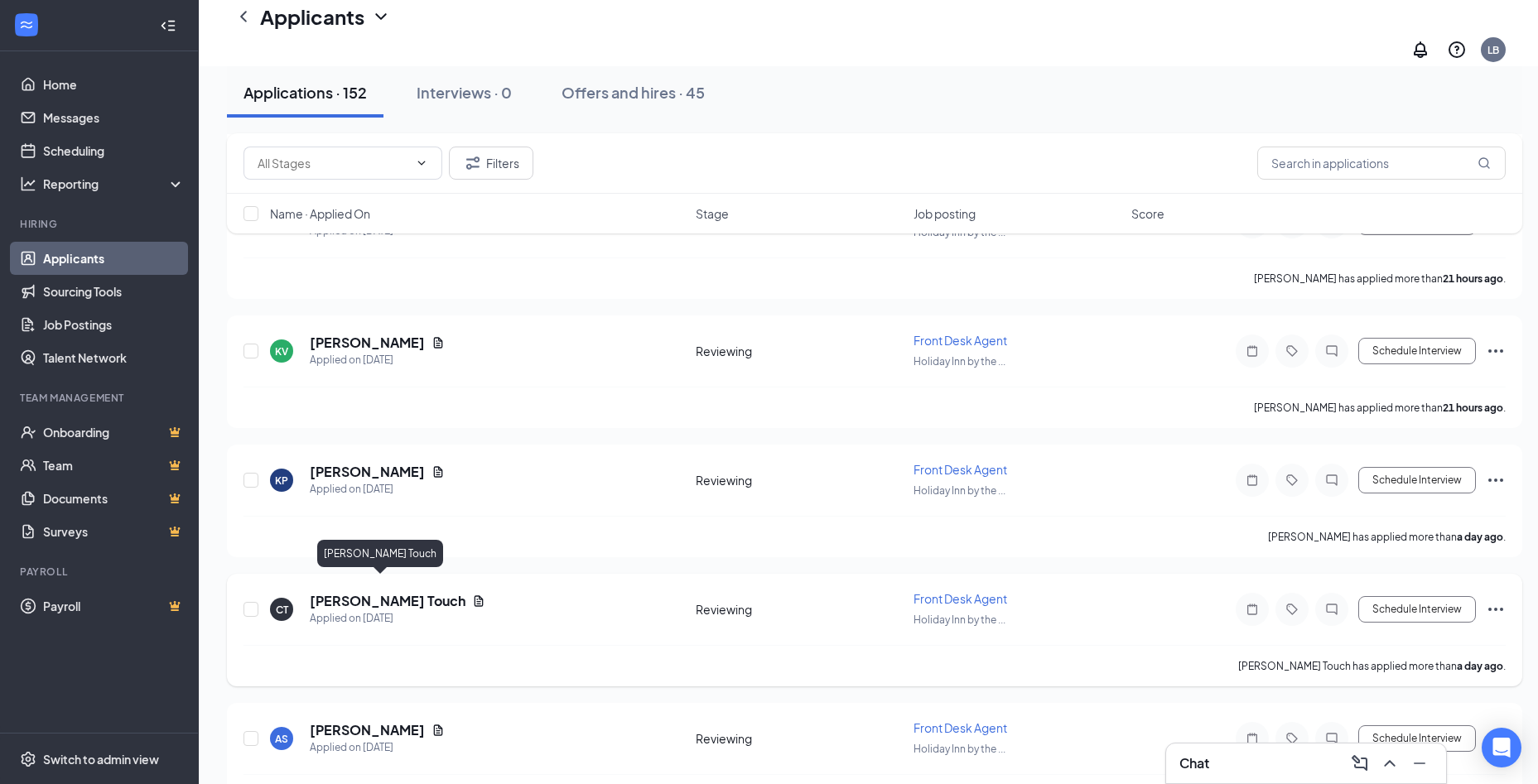
click at [342, 592] on h5 "[PERSON_NAME] Touch" at bounding box center [387, 601] width 156 height 18
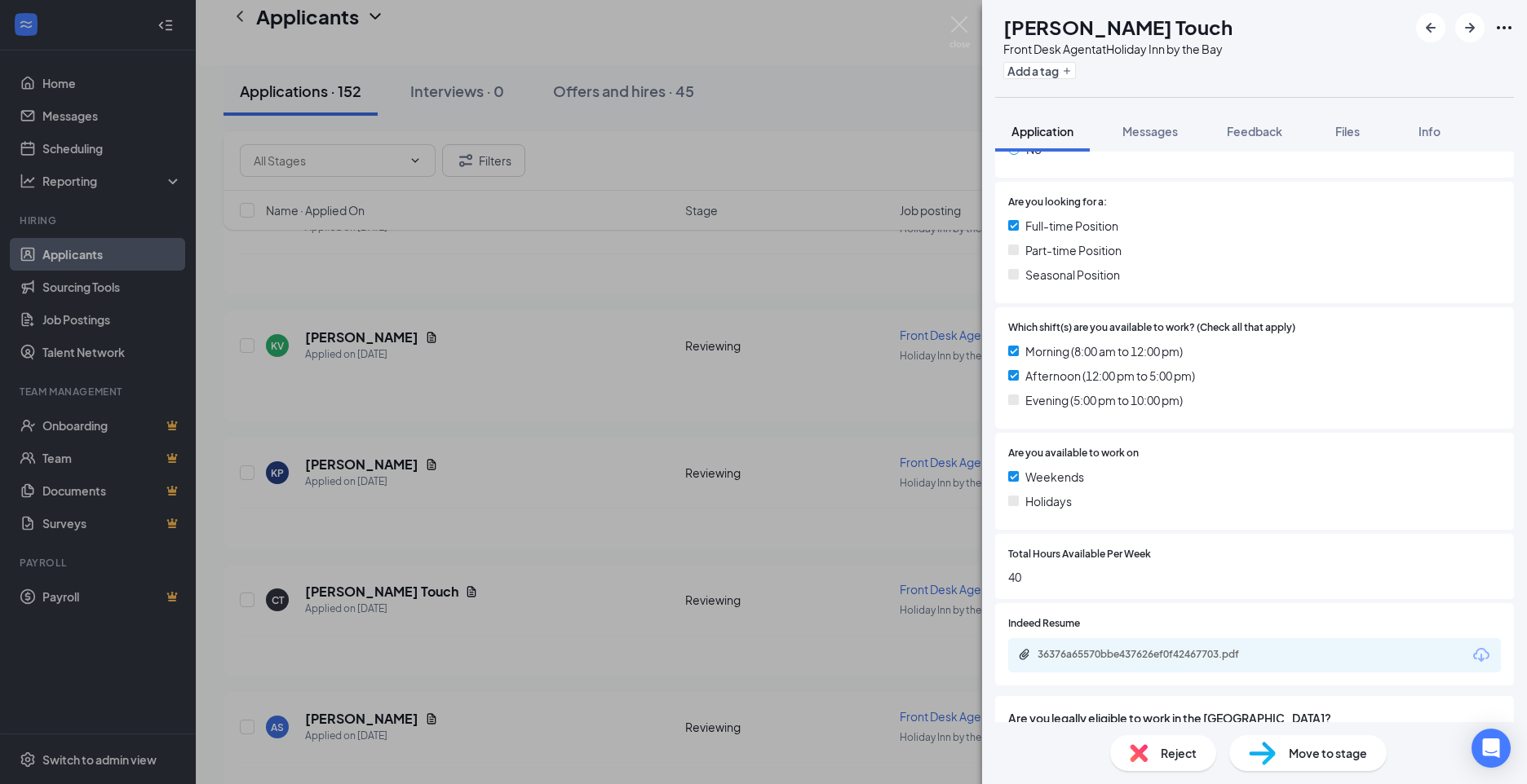
scroll to position [326, 0]
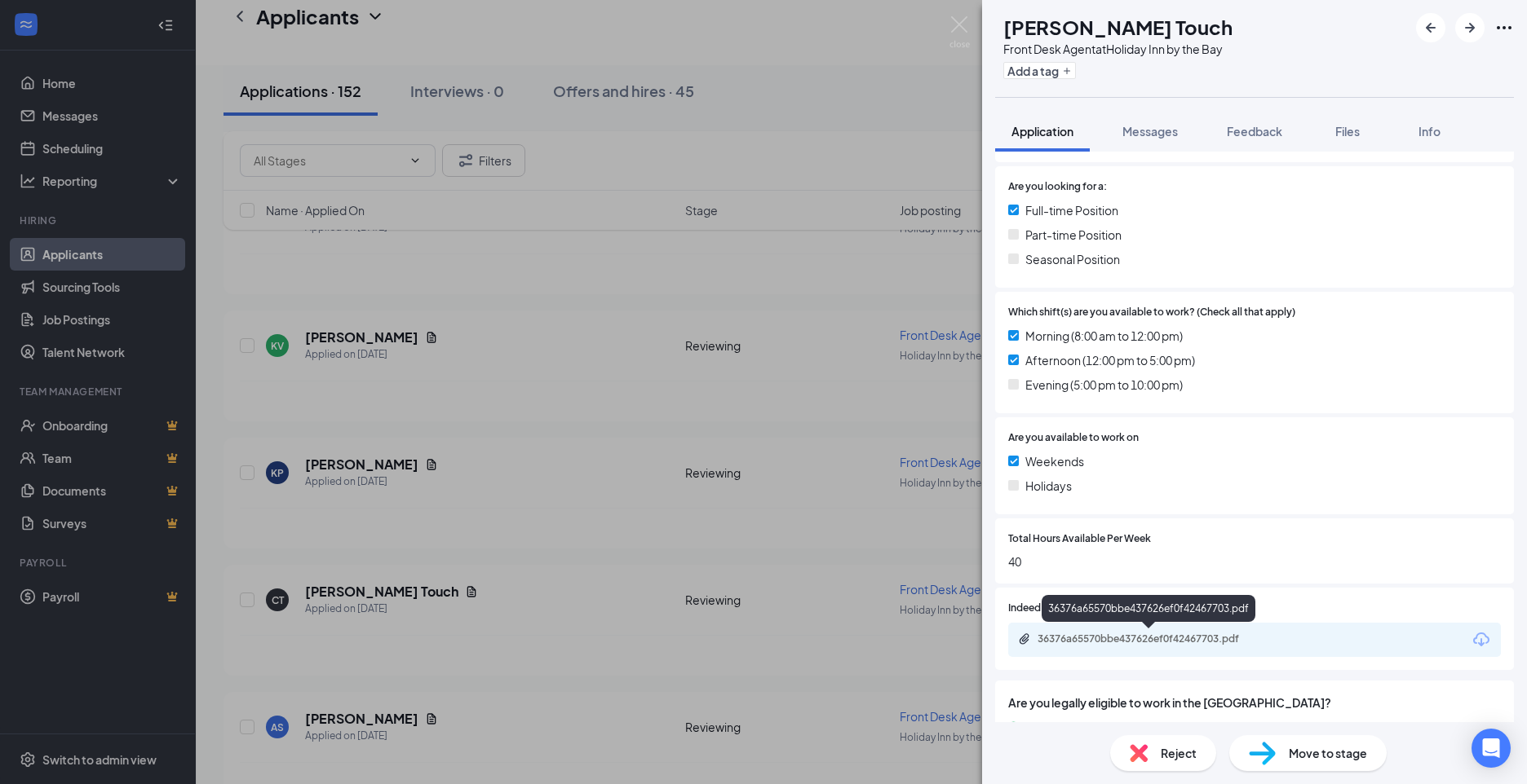
click at [1077, 640] on div "36376a65570bbe437626ef0f42467703.pdf" at bounding box center [1152, 639] width 228 height 13
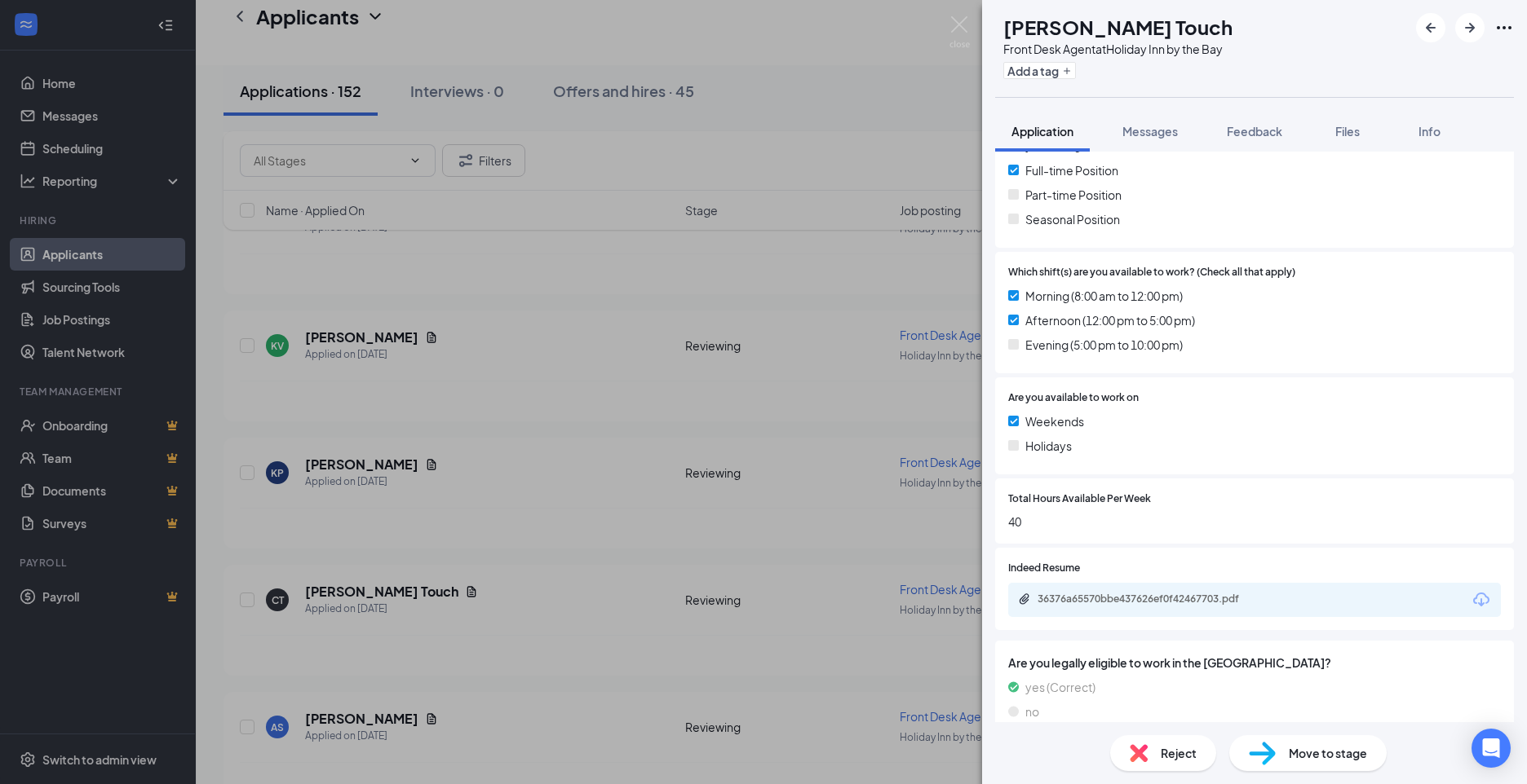
scroll to position [388, 0]
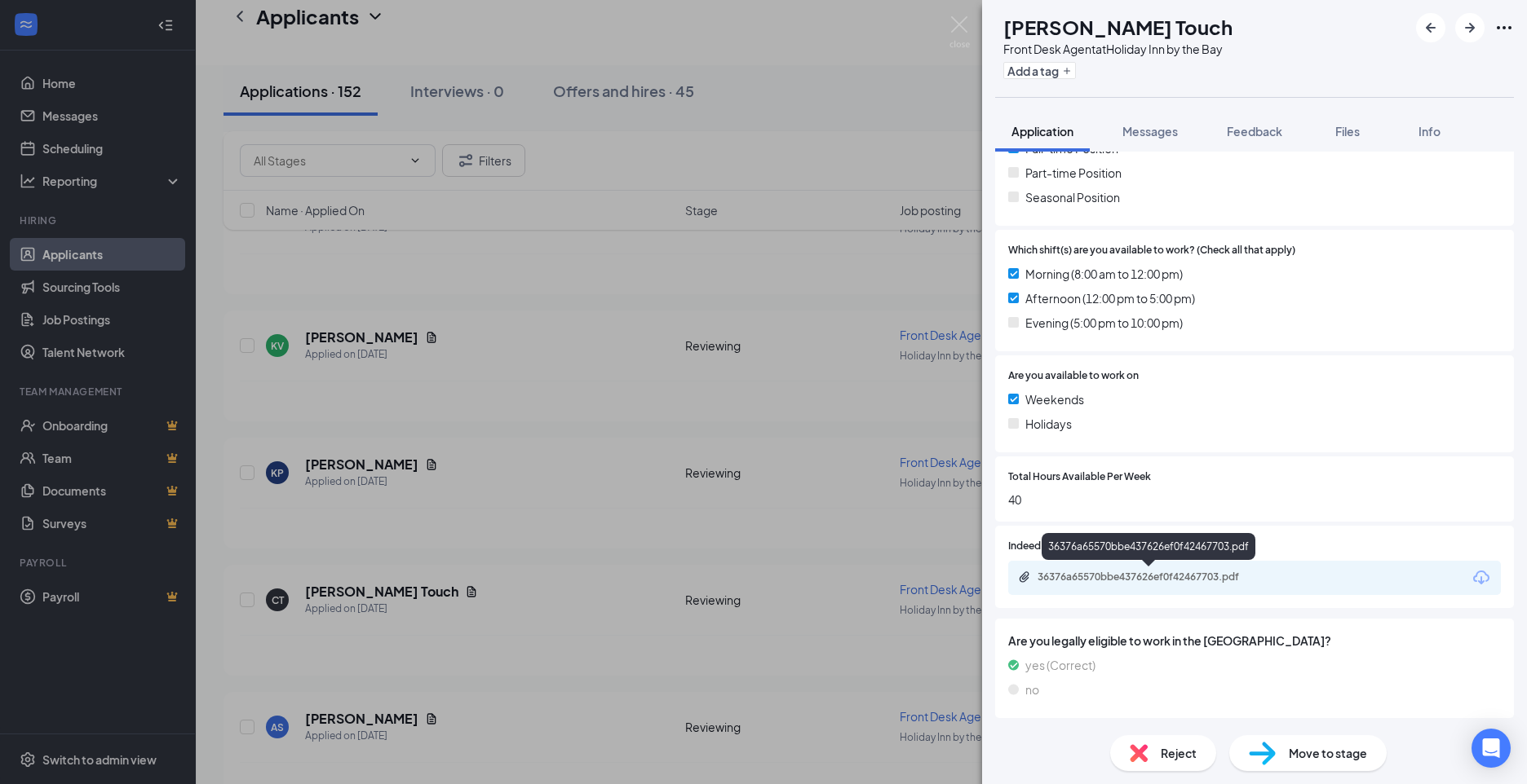
click at [1056, 575] on div "36376a65570bbe437626ef0f42467703.pdf" at bounding box center [1152, 577] width 228 height 13
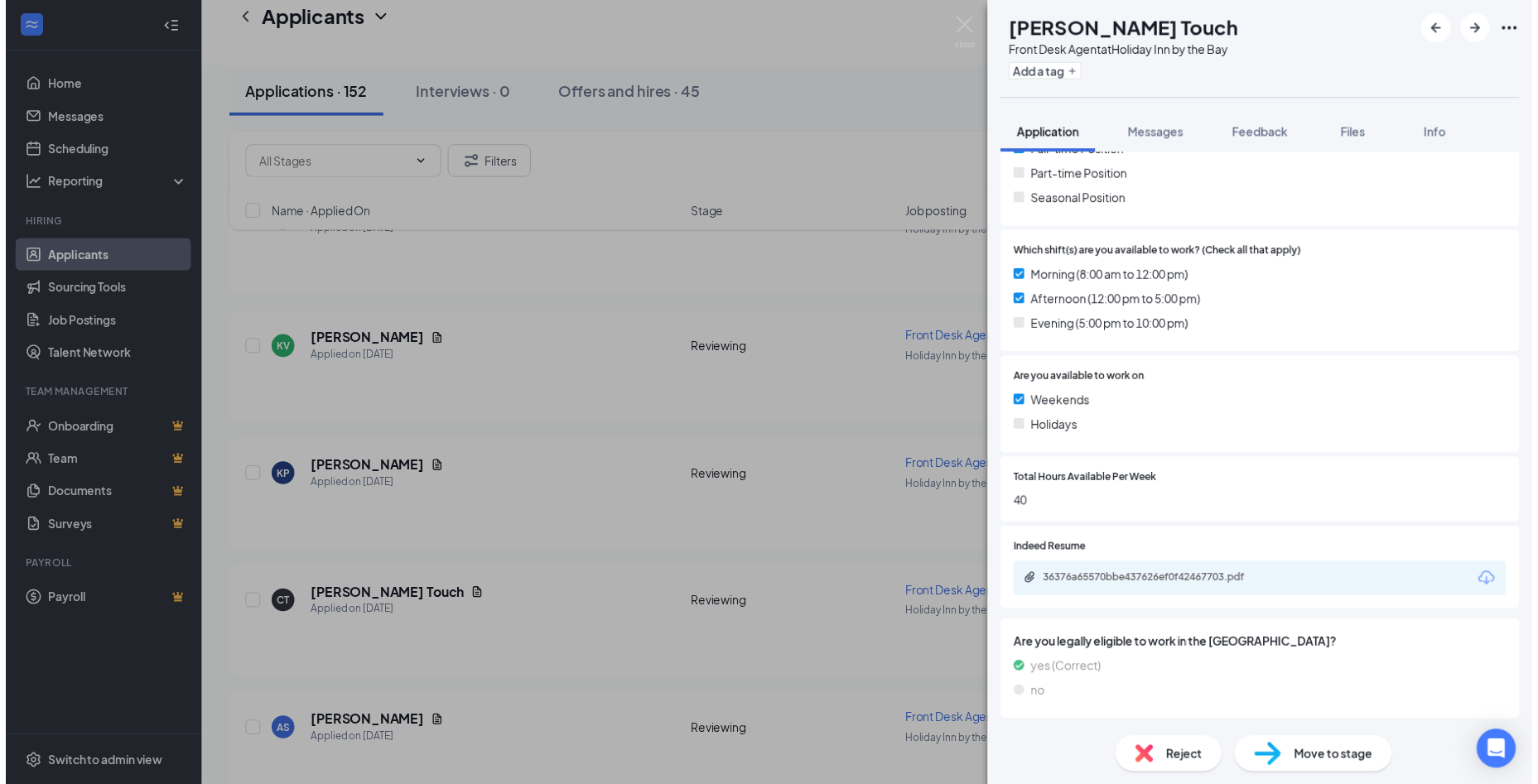
scroll to position [389, 0]
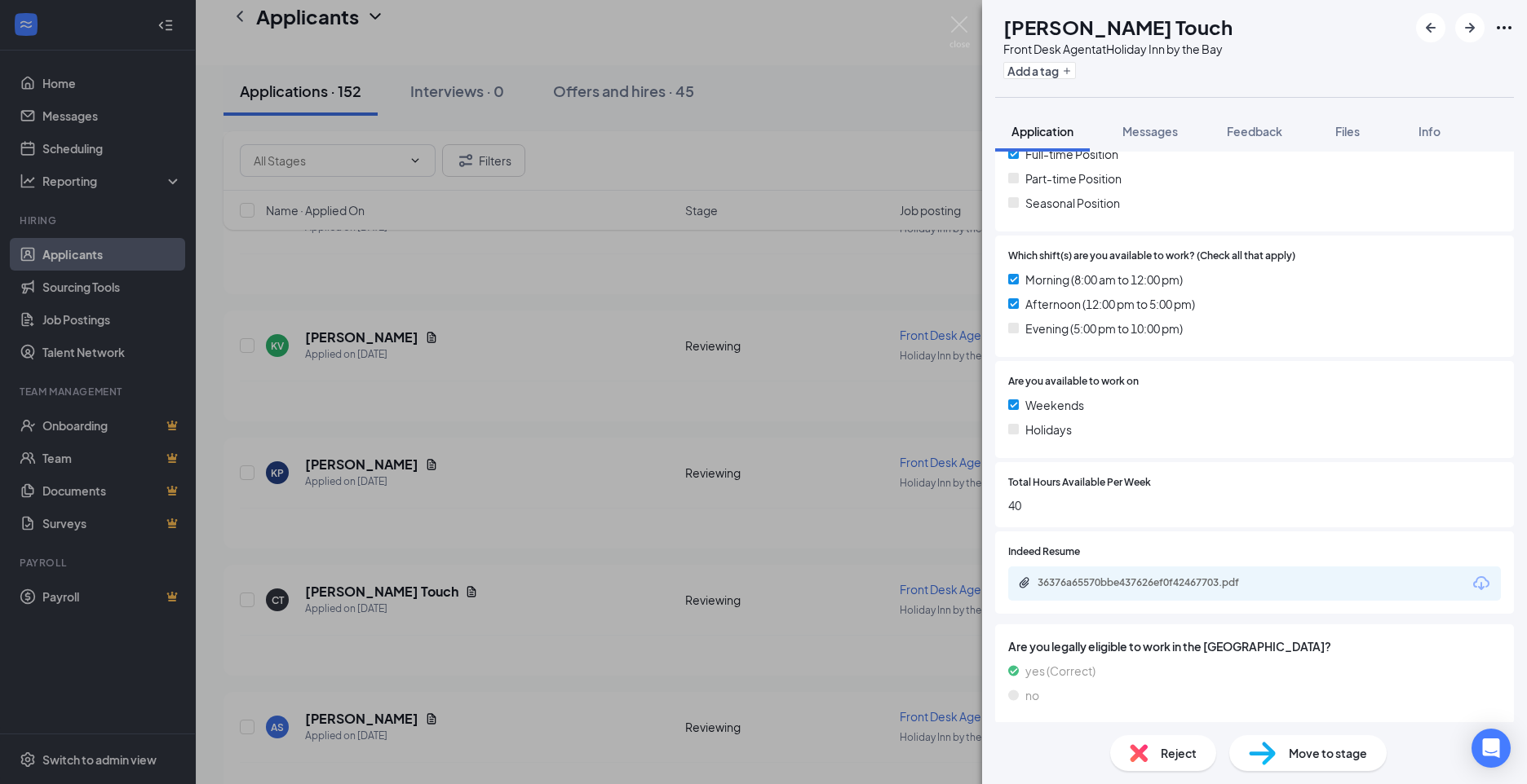
click at [610, 420] on div "CT [PERSON_NAME] Touch Front Desk Agent at [GEOGRAPHIC_DATA] by the Bay Add a t…" at bounding box center [763, 392] width 1527 height 784
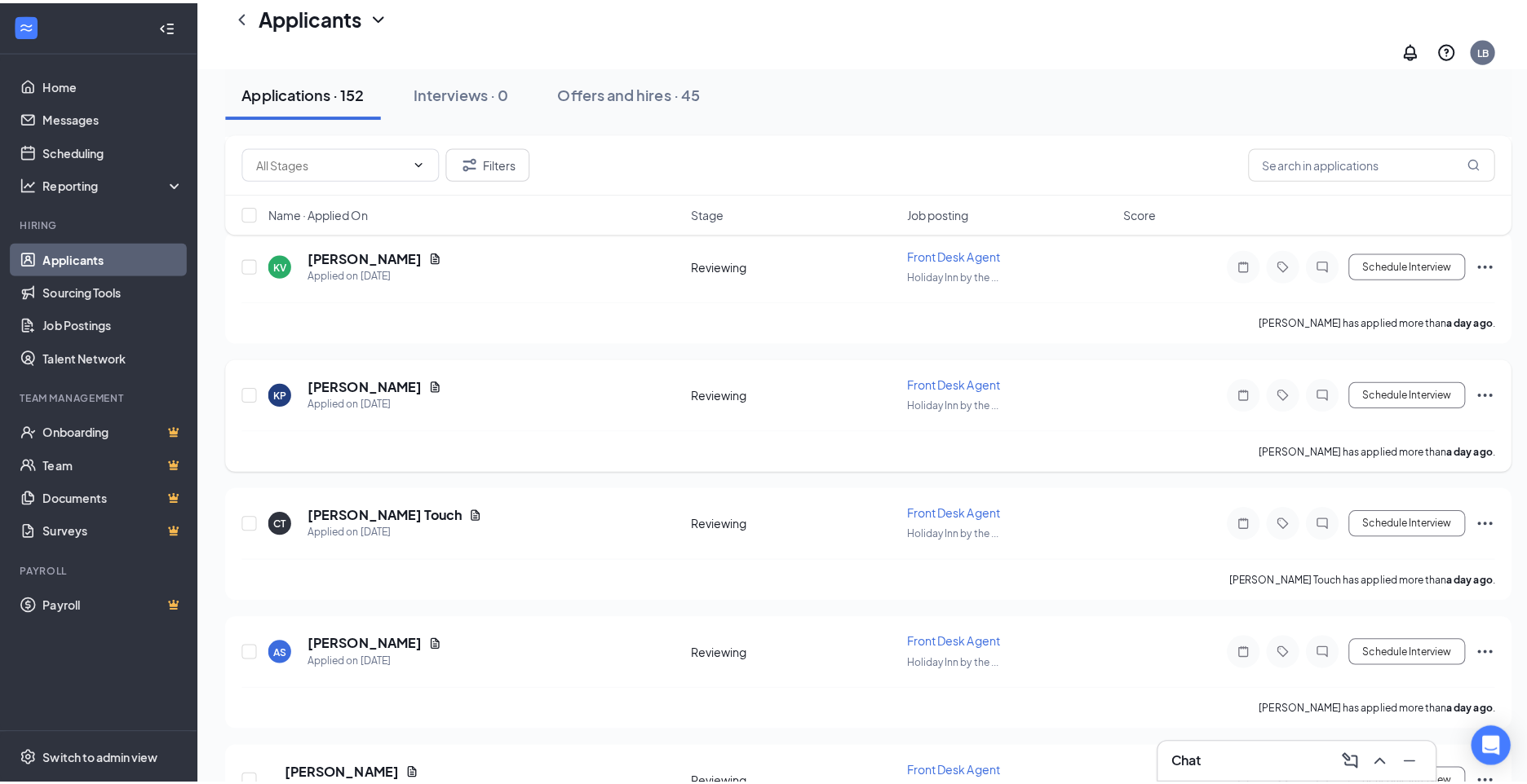
scroll to position [1142, 0]
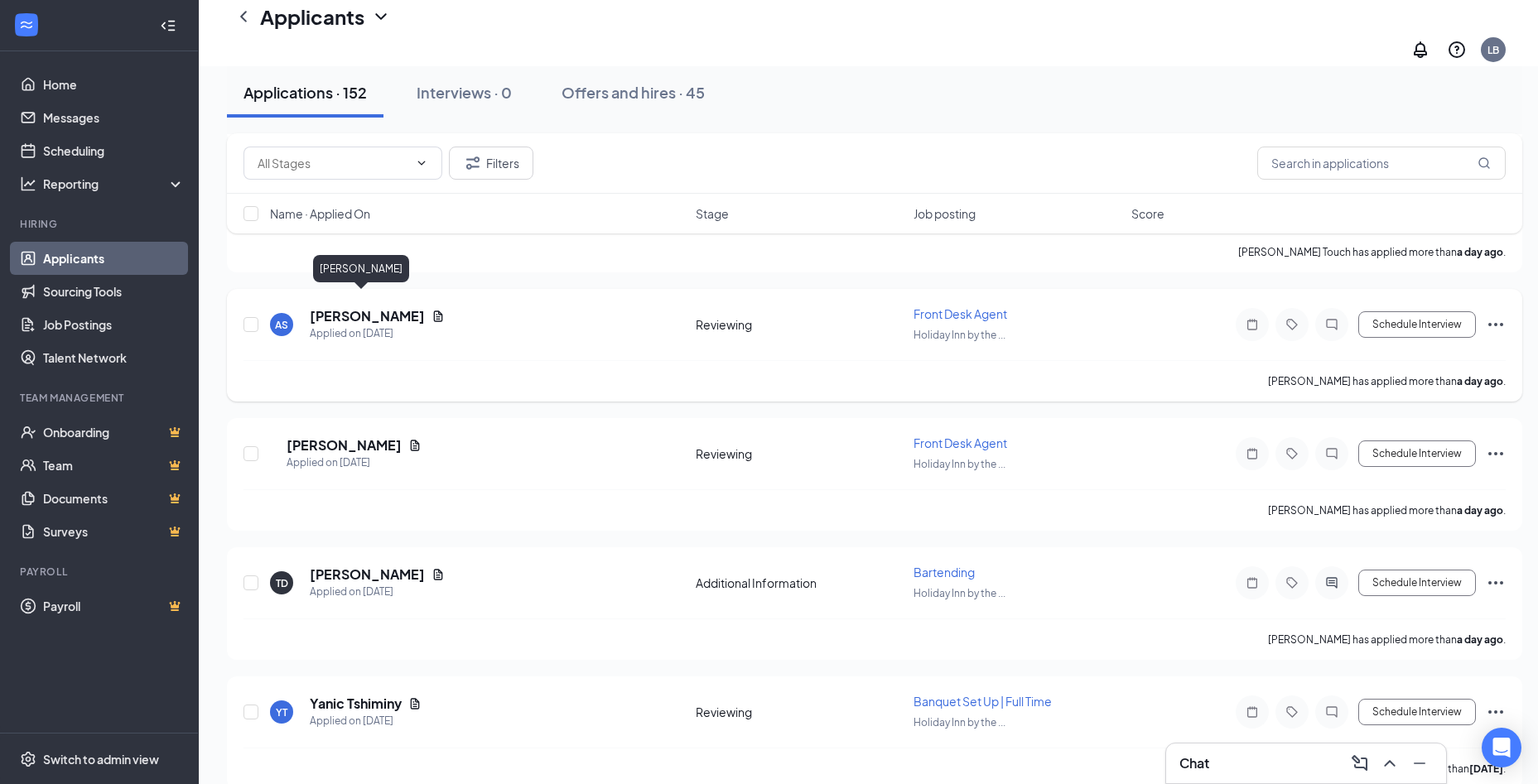
click at [316, 309] on h5 "[PERSON_NAME]" at bounding box center [367, 316] width 115 height 18
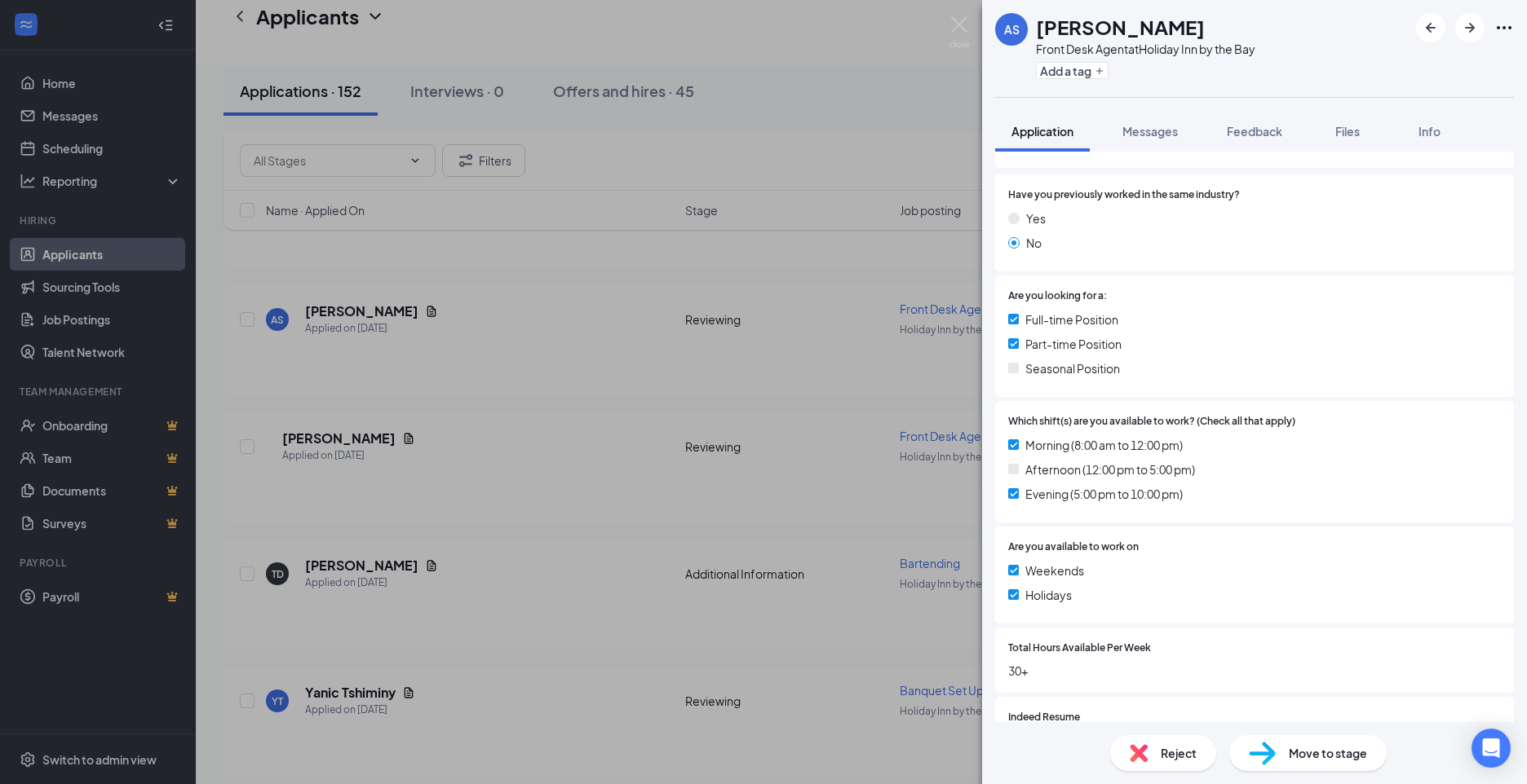
scroll to position [382, 0]
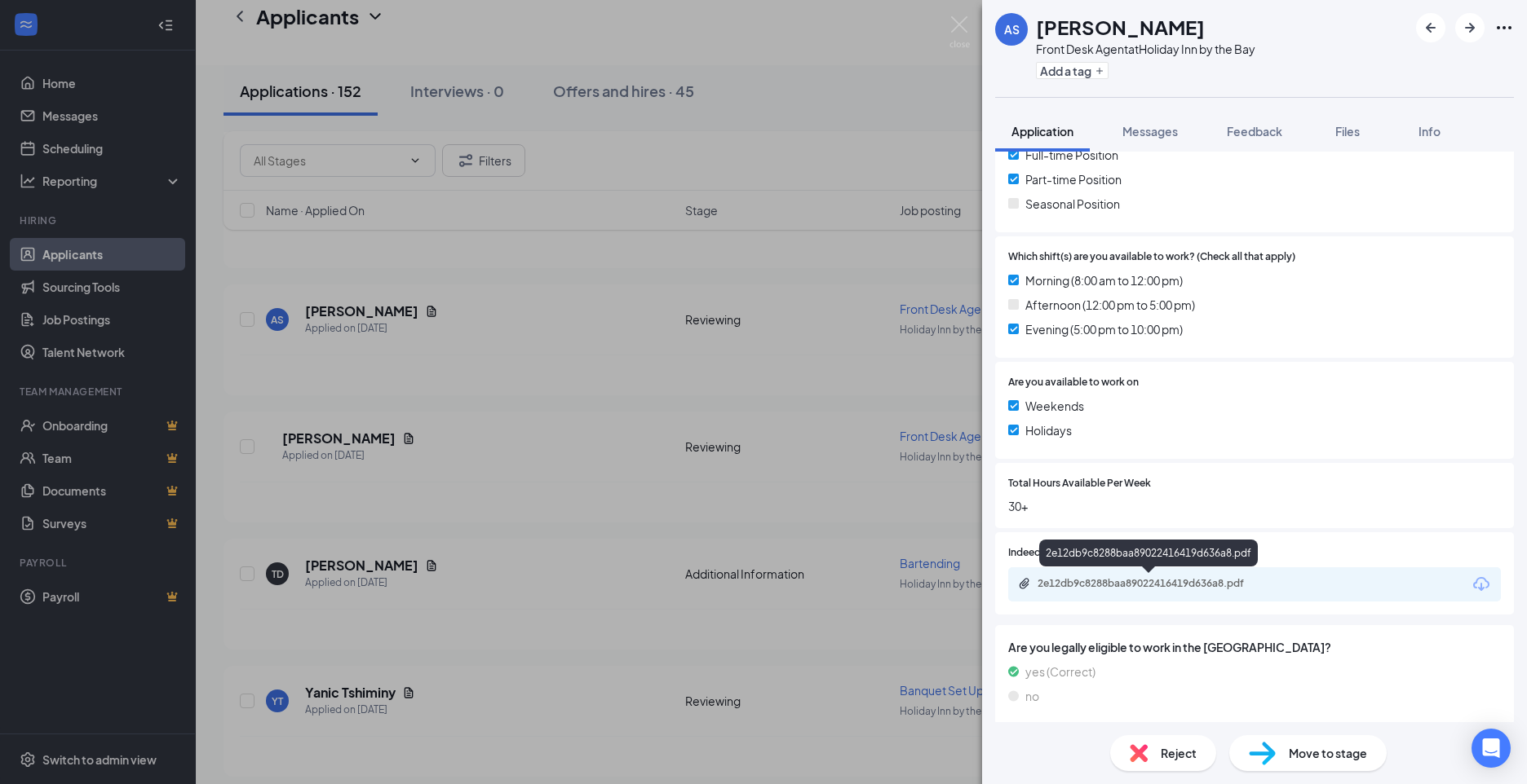
click at [1114, 583] on div "2e12db9c8288baa89022416419d636a8.pdf" at bounding box center [1152, 584] width 228 height 13
click at [1141, 129] on span "Messages" at bounding box center [1151, 131] width 56 height 15
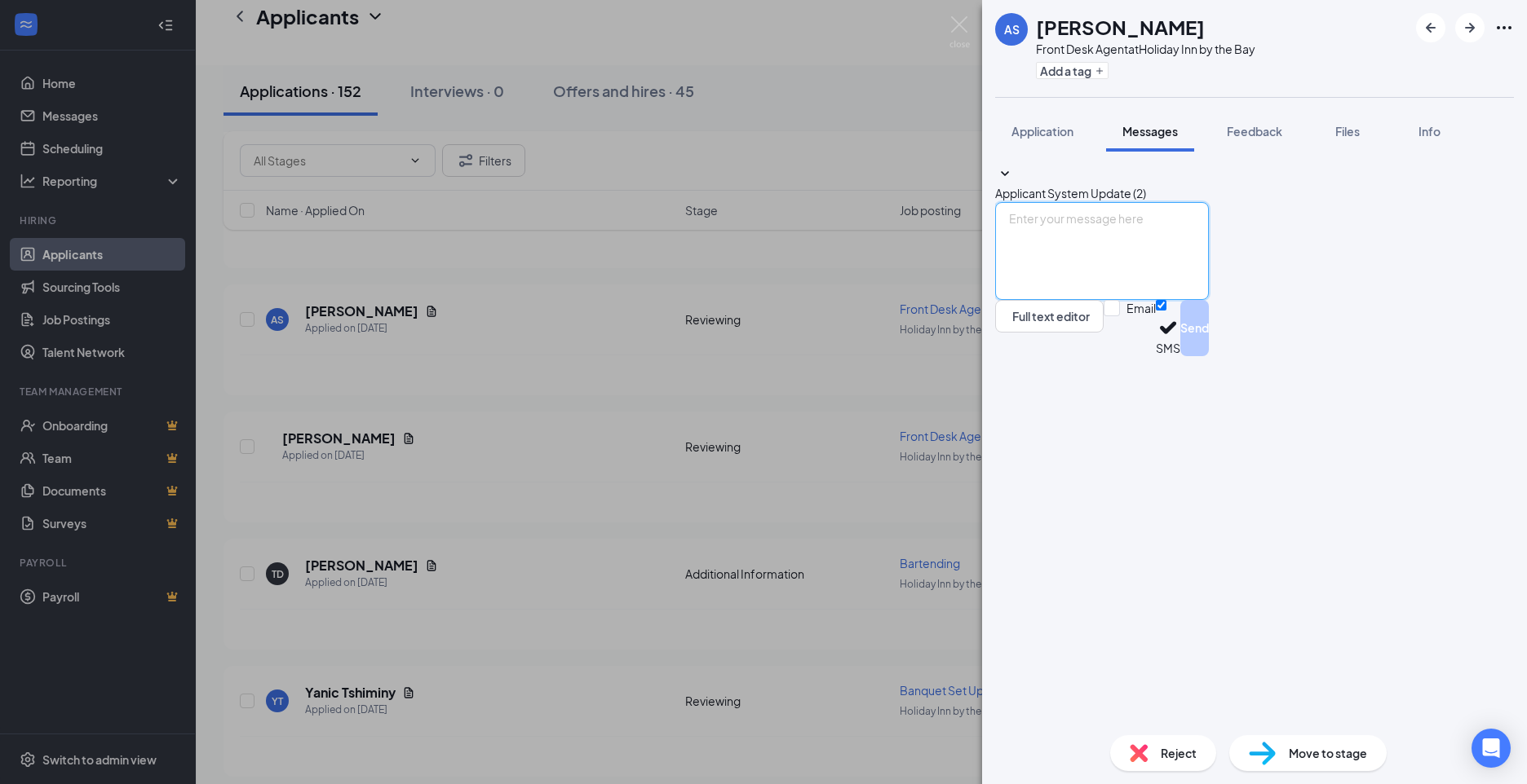
click at [1084, 300] on textarea at bounding box center [1101, 250] width 213 height 98
type textarea "Hi Ava, Thanks for reaching out! Would you be available to come in and meet wit…"
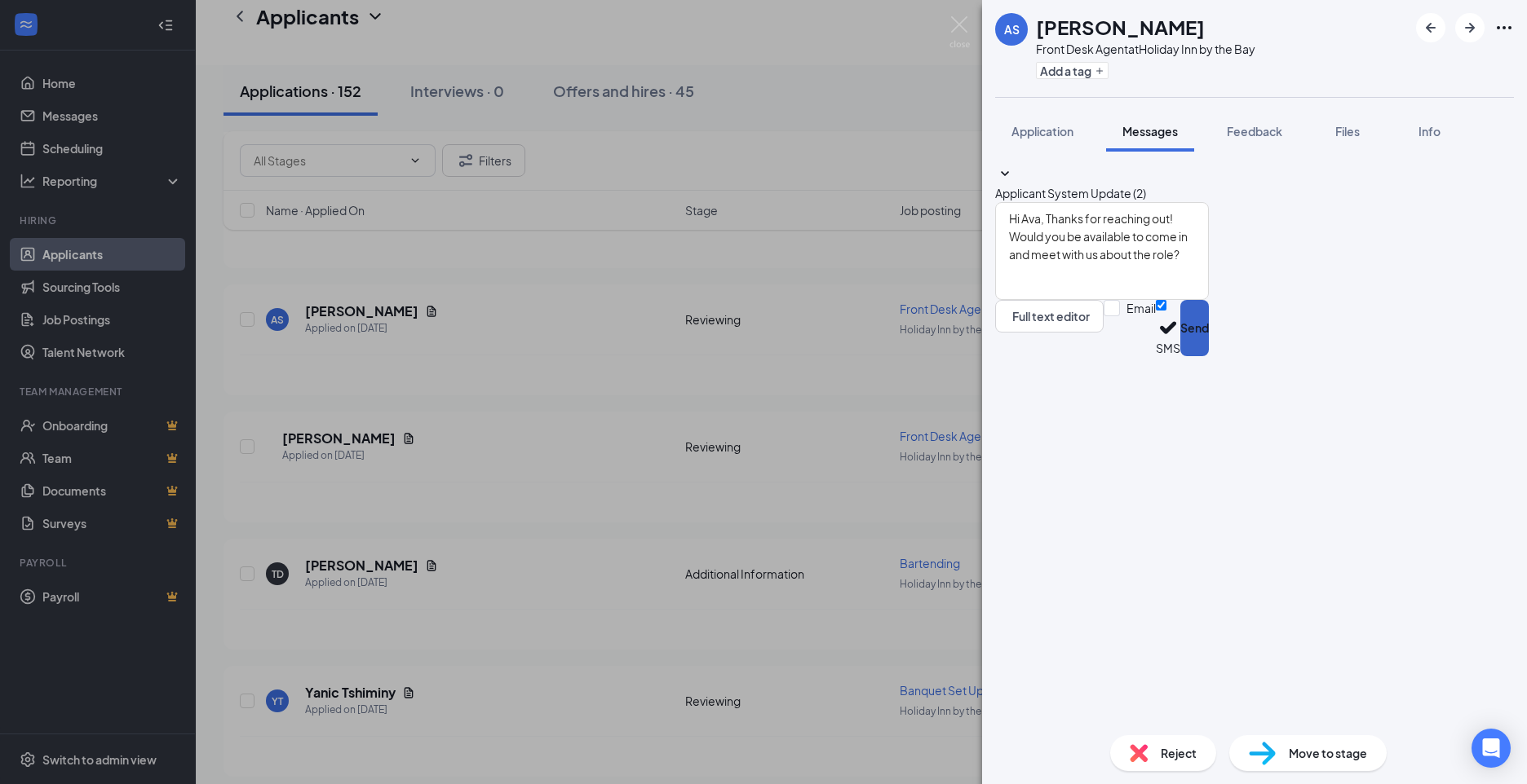
click at [1208, 357] on button "Send" at bounding box center [1194, 328] width 29 height 56
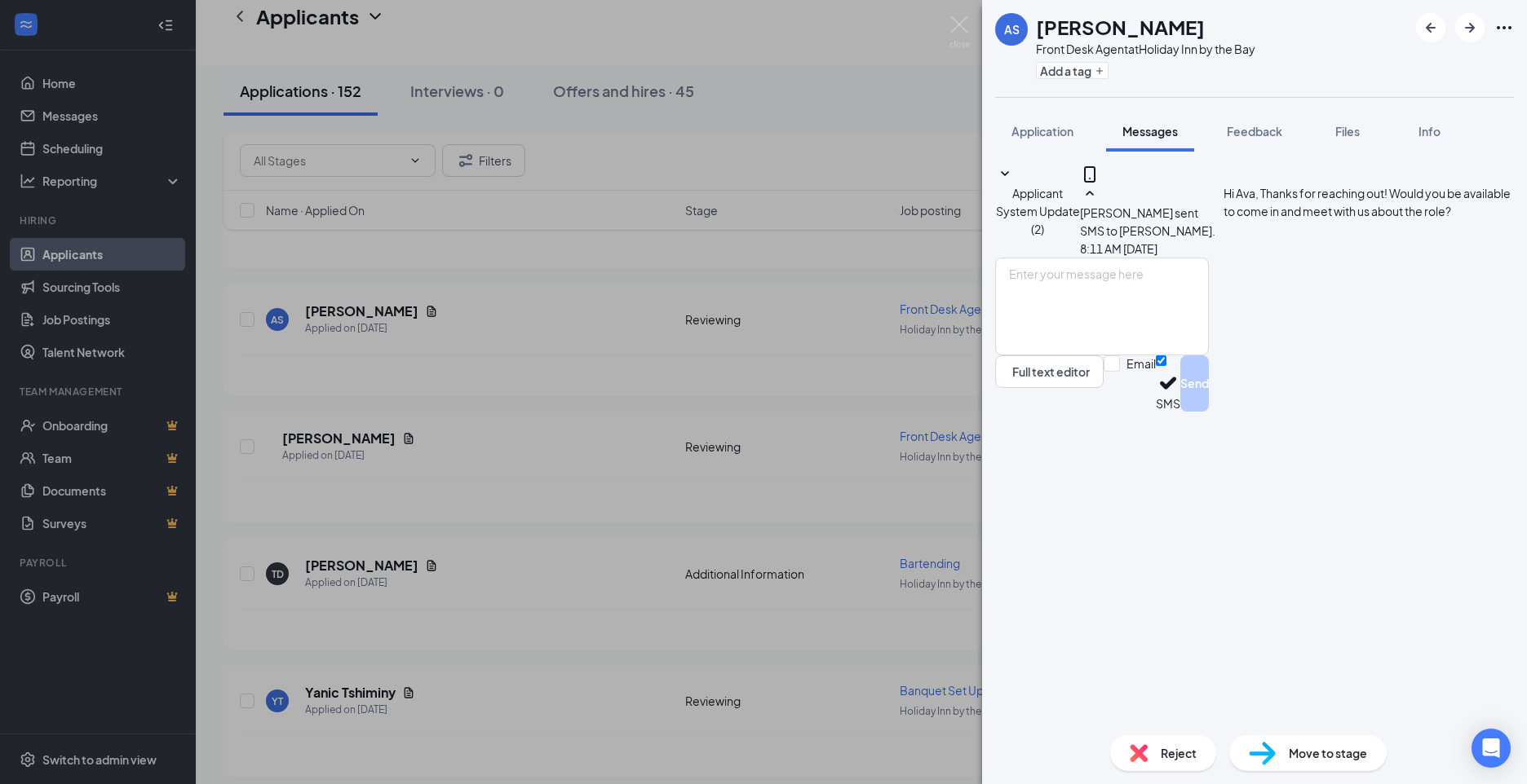
click at [666, 564] on div "AS [PERSON_NAME] Front Desk Agent at [GEOGRAPHIC_DATA] by the Bay Add a tag App…" at bounding box center [763, 392] width 1527 height 784
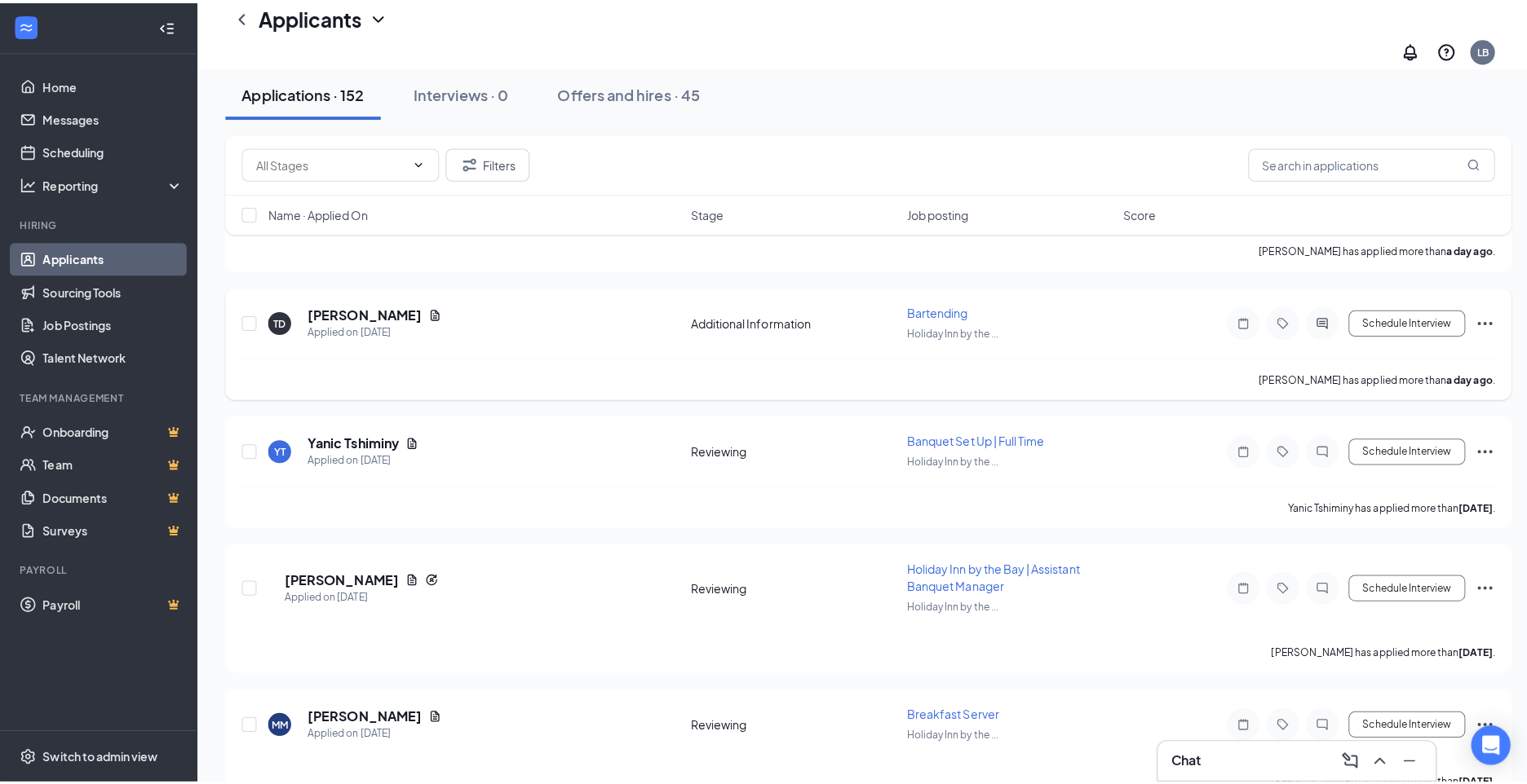
scroll to position [1142, 0]
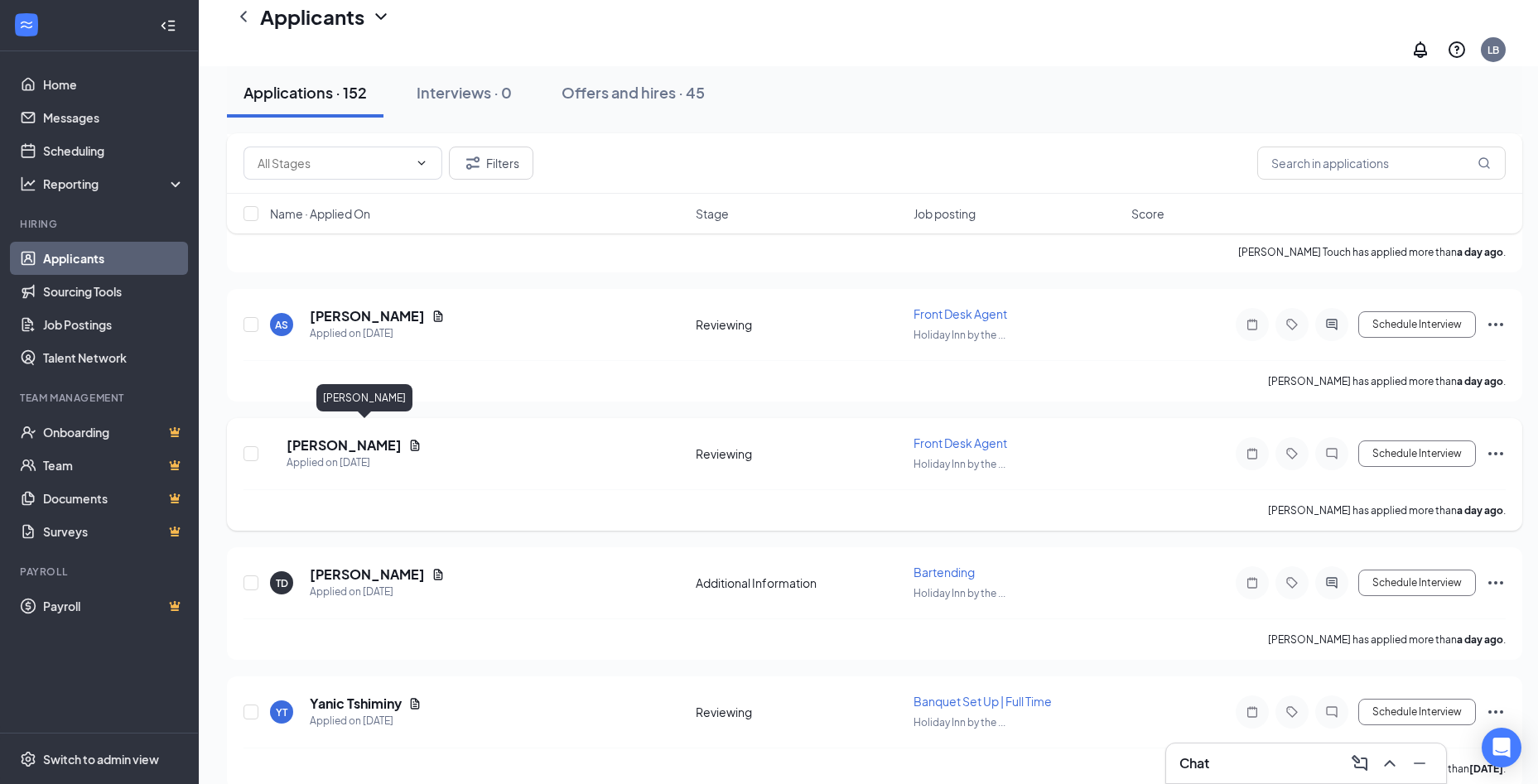
click at [369, 436] on h5 "[PERSON_NAME]" at bounding box center [344, 444] width 115 height 18
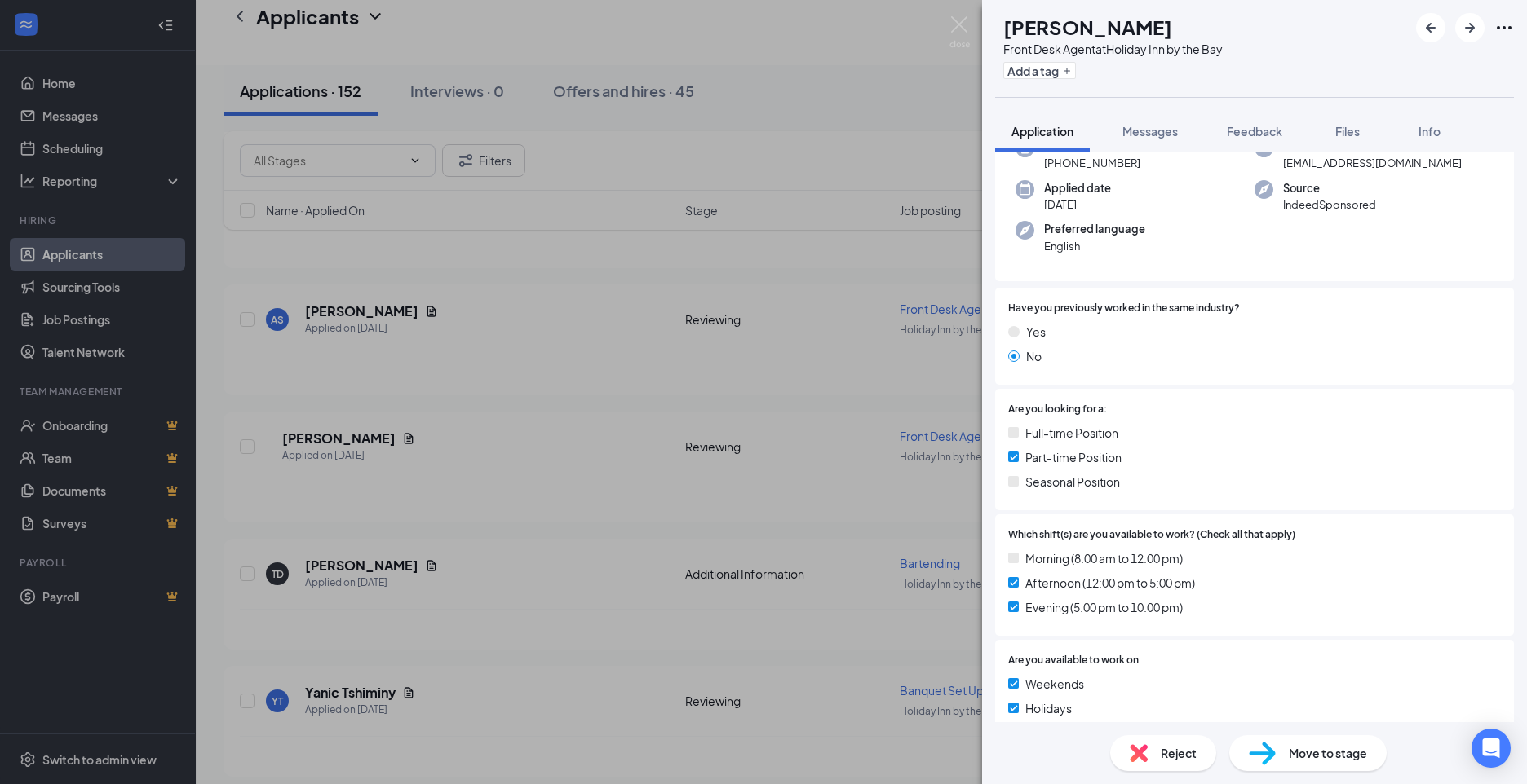
scroll to position [326, 0]
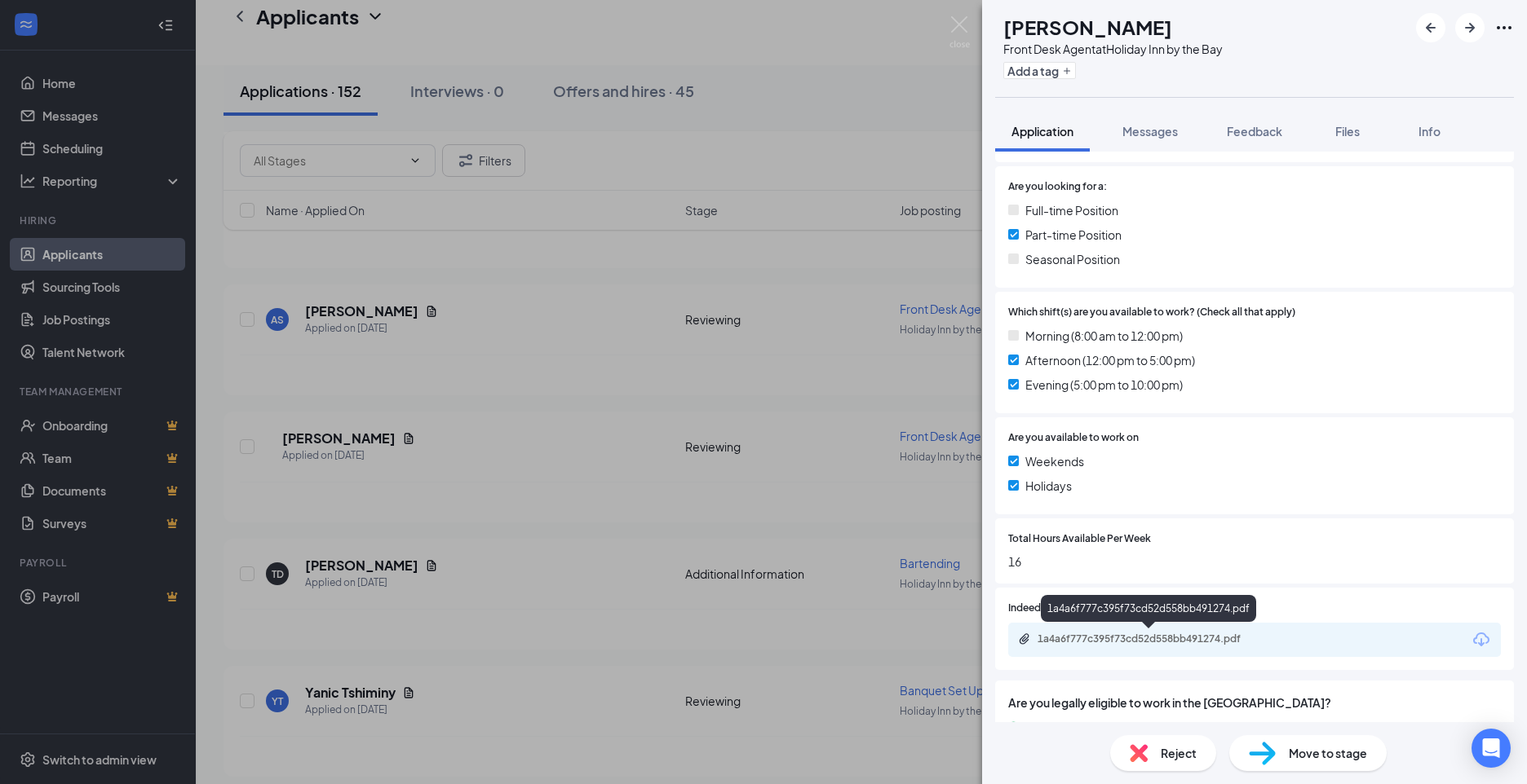
click at [1082, 636] on div "1a4a6f777c395f73cd52d558bb491274.pdf" at bounding box center [1152, 639] width 228 height 13
click at [1157, 736] on div "Reject" at bounding box center [1164, 753] width 106 height 36
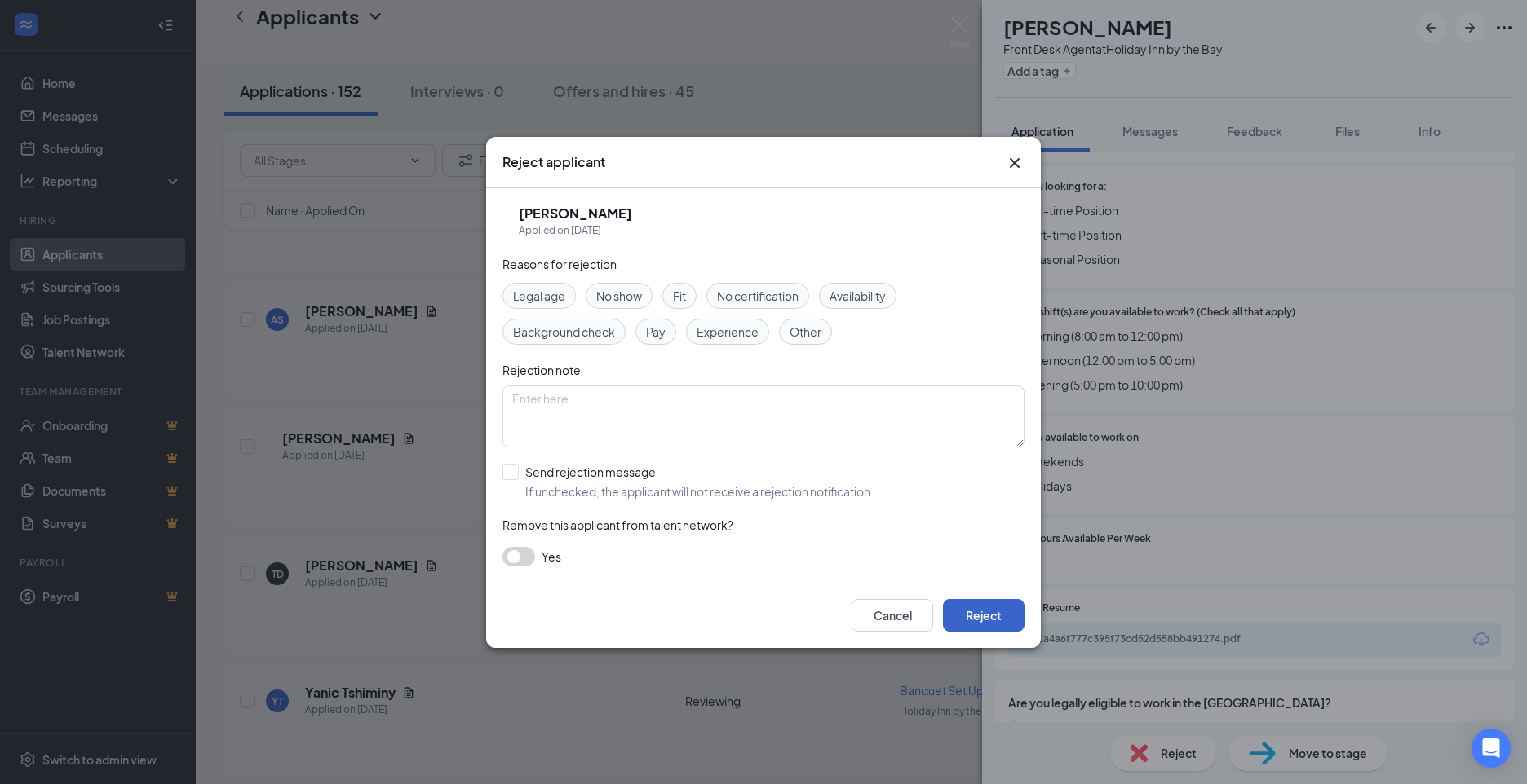
click at [987, 620] on button "Reject" at bounding box center [984, 615] width 82 height 33
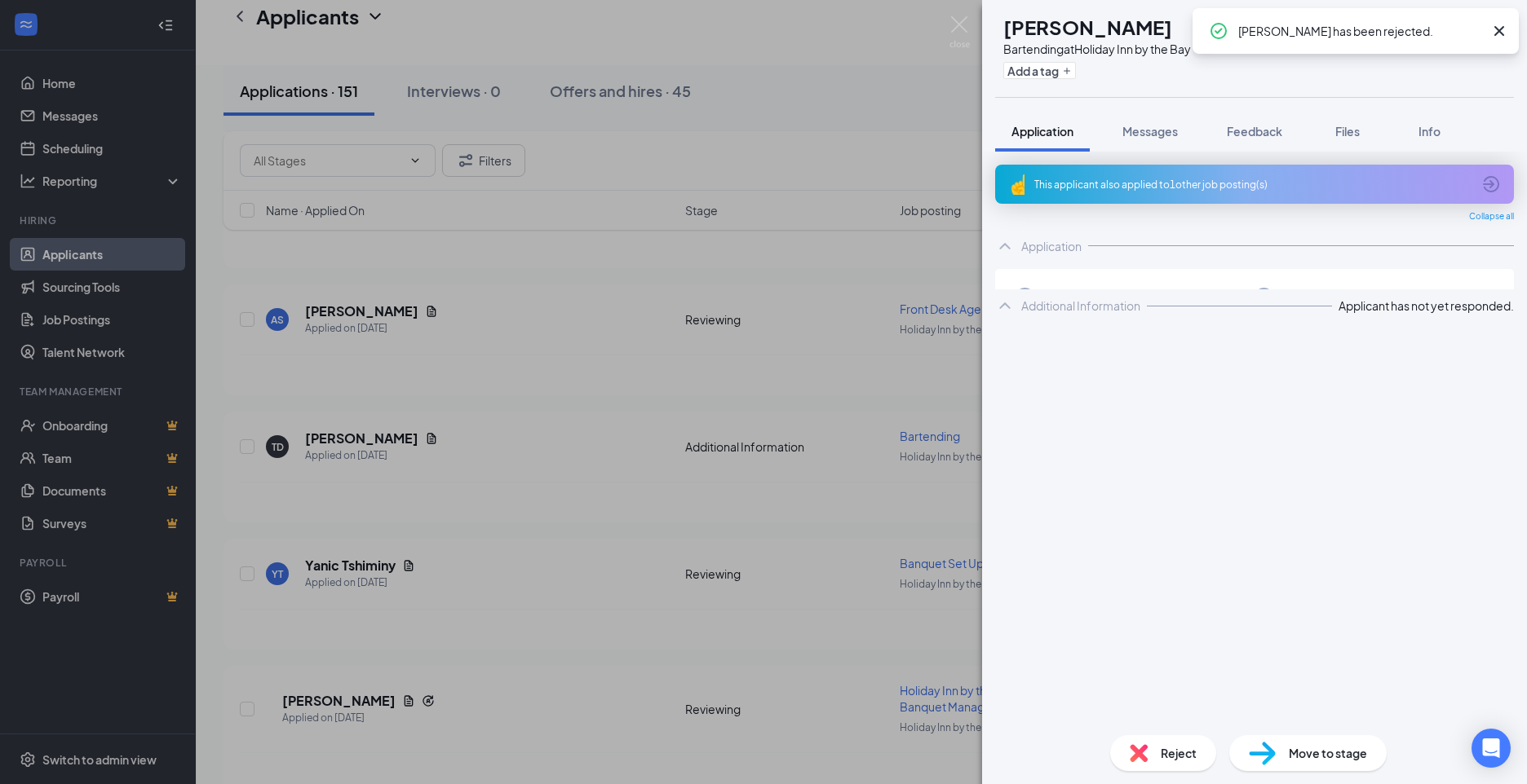
click at [597, 623] on div "TD [PERSON_NAME] Bartending at [GEOGRAPHIC_DATA] by the Bay Add a tag Applicati…" at bounding box center [763, 392] width 1527 height 784
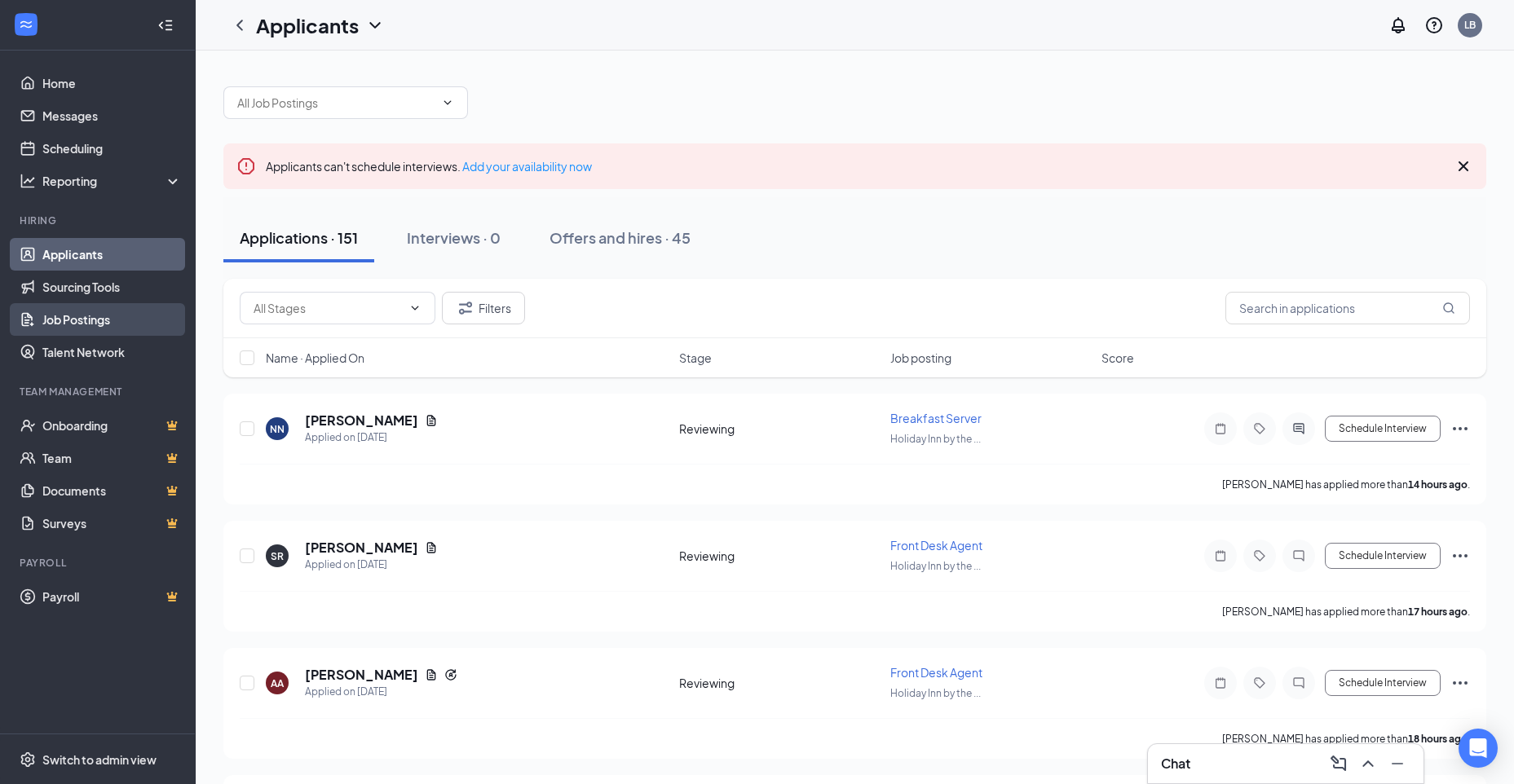
click at [77, 324] on link "Job Postings" at bounding box center [113, 319] width 140 height 33
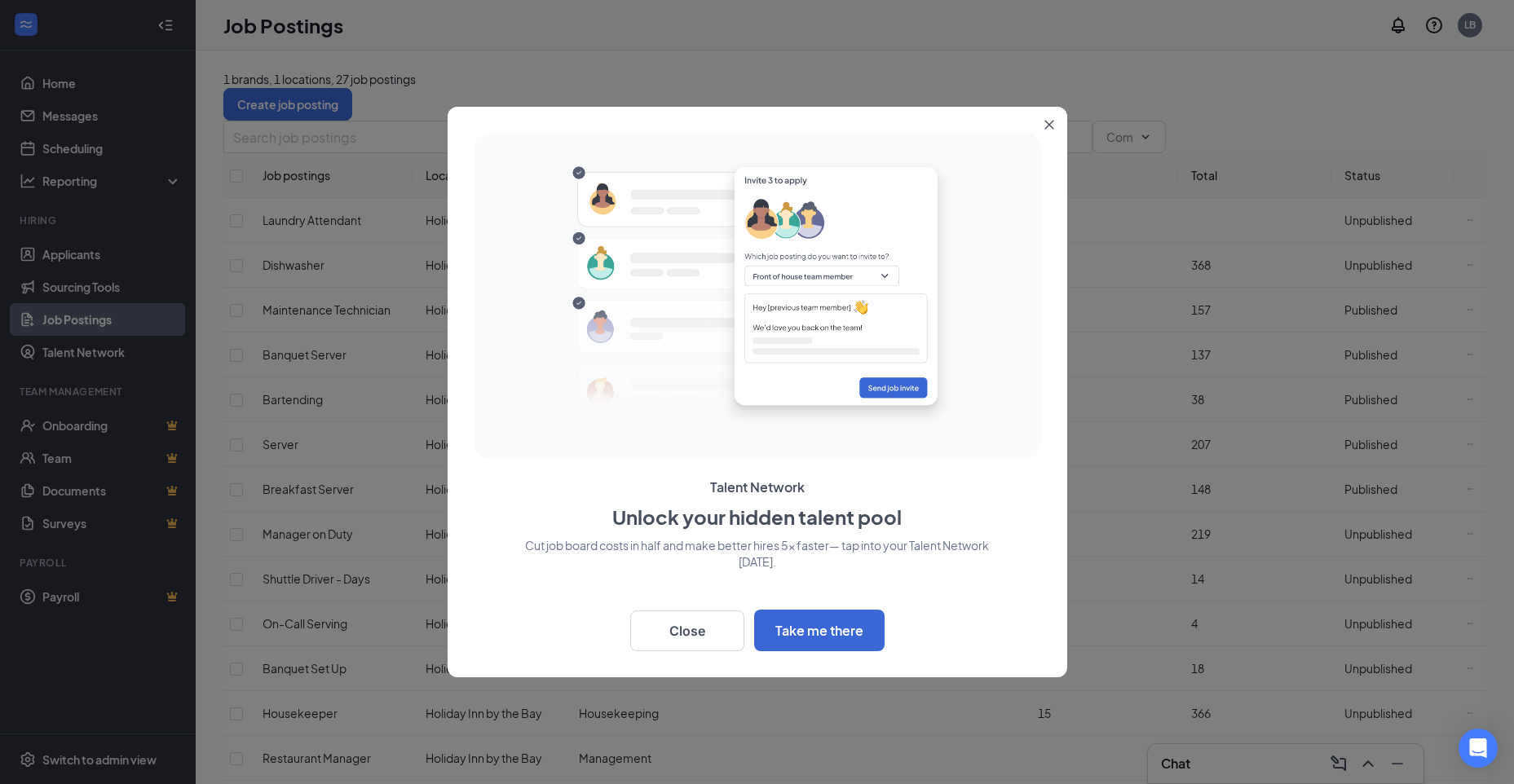
click at [1050, 124] on icon "Close" at bounding box center [1049, 126] width 9 height 9
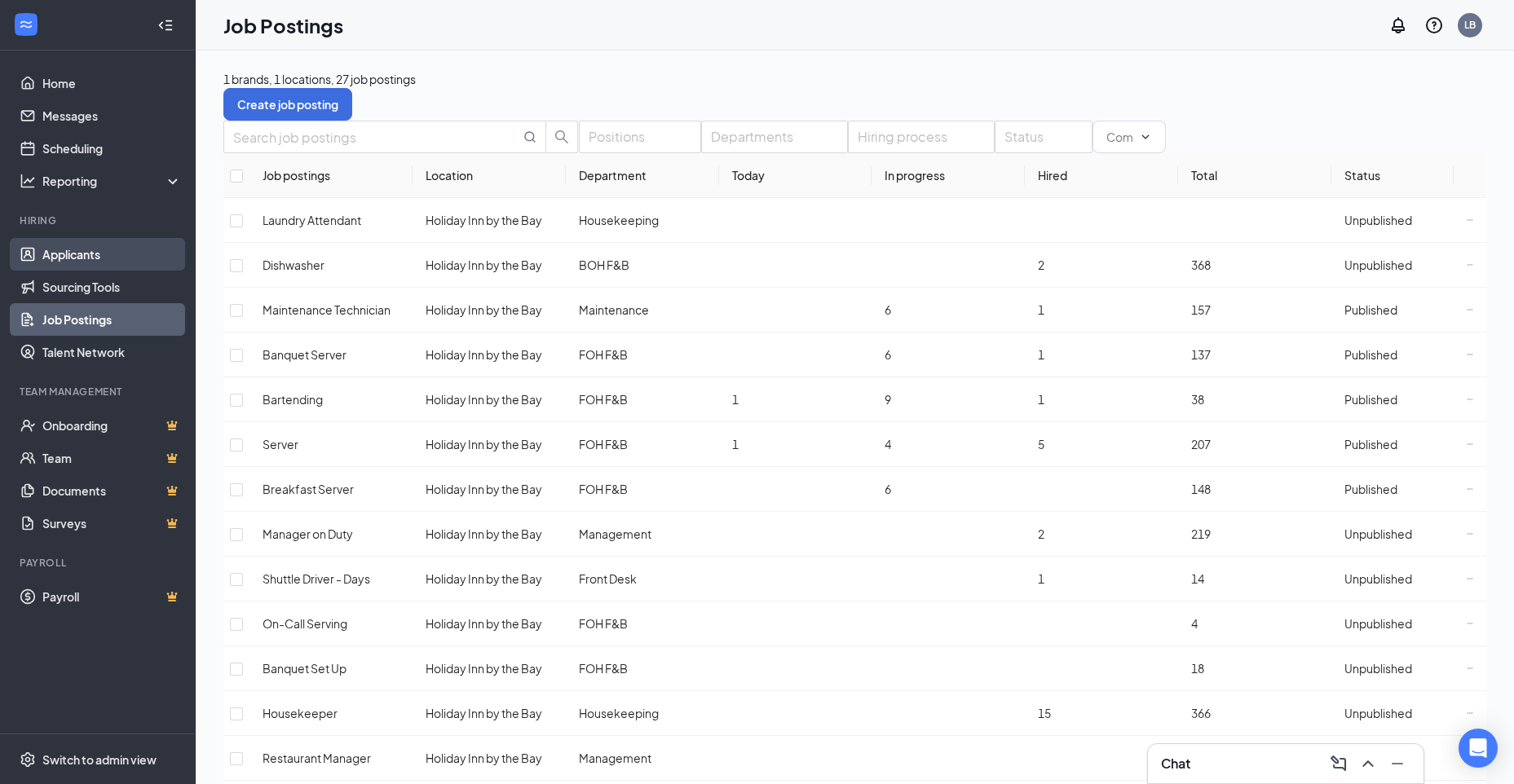
click at [60, 247] on link "Applicants" at bounding box center [113, 254] width 140 height 33
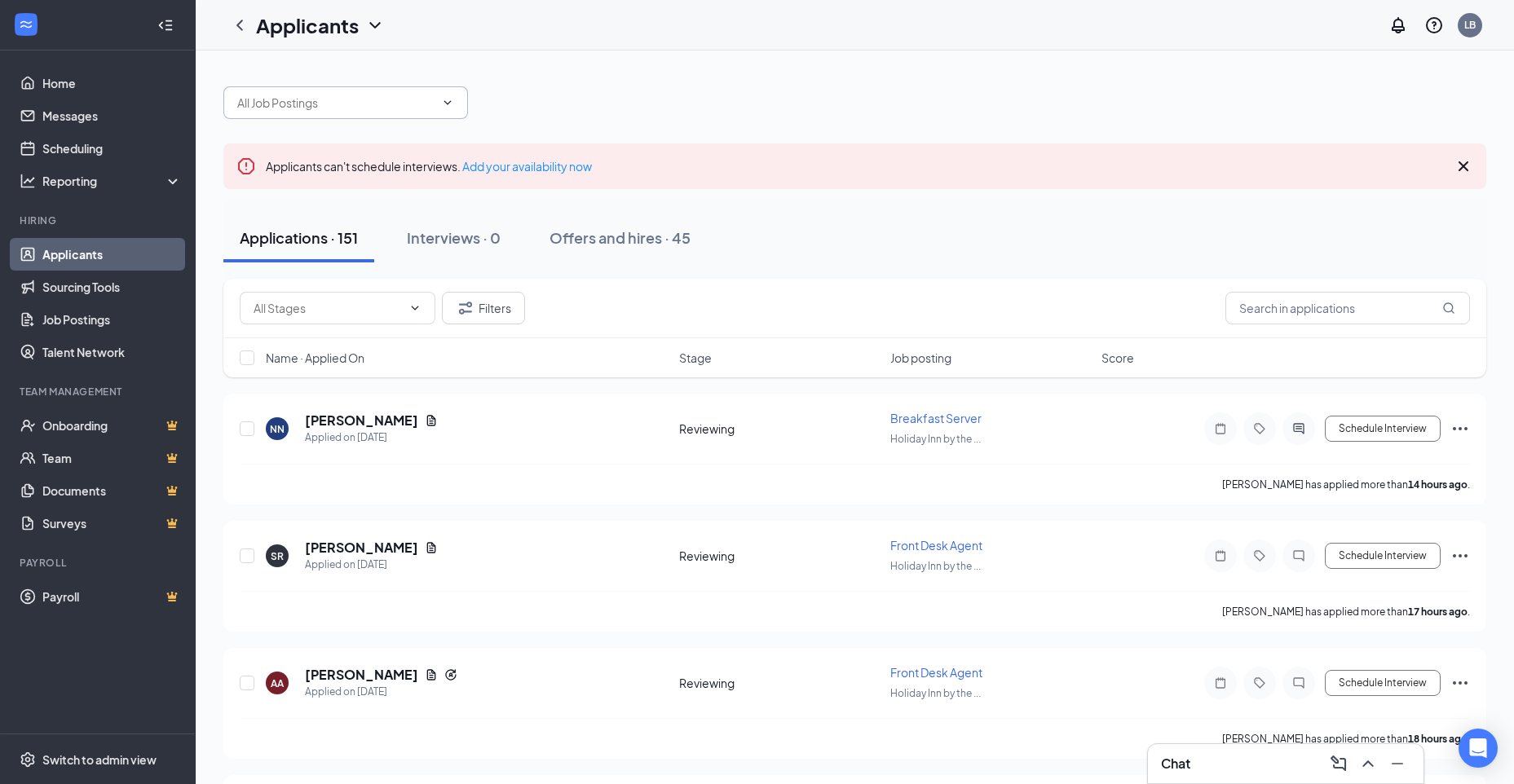
click at [347, 109] on input "text" at bounding box center [336, 102] width 197 height 18
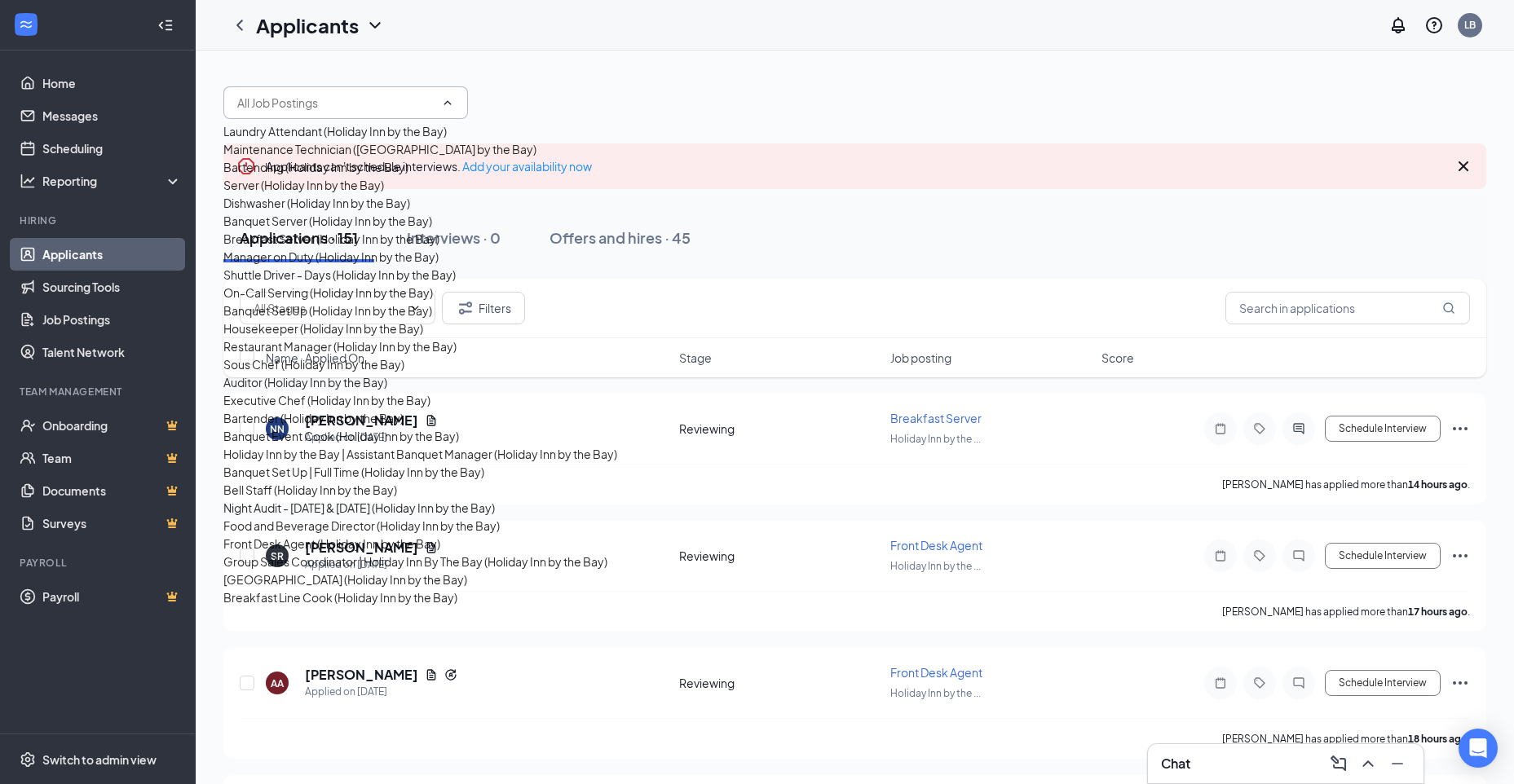
click at [304, 534] on div "Front Desk Agent (Holiday Inn by the Bay)" at bounding box center [331, 543] width 217 height 18
type input "Front Desk Agent (Holiday Inn by the Bay)"
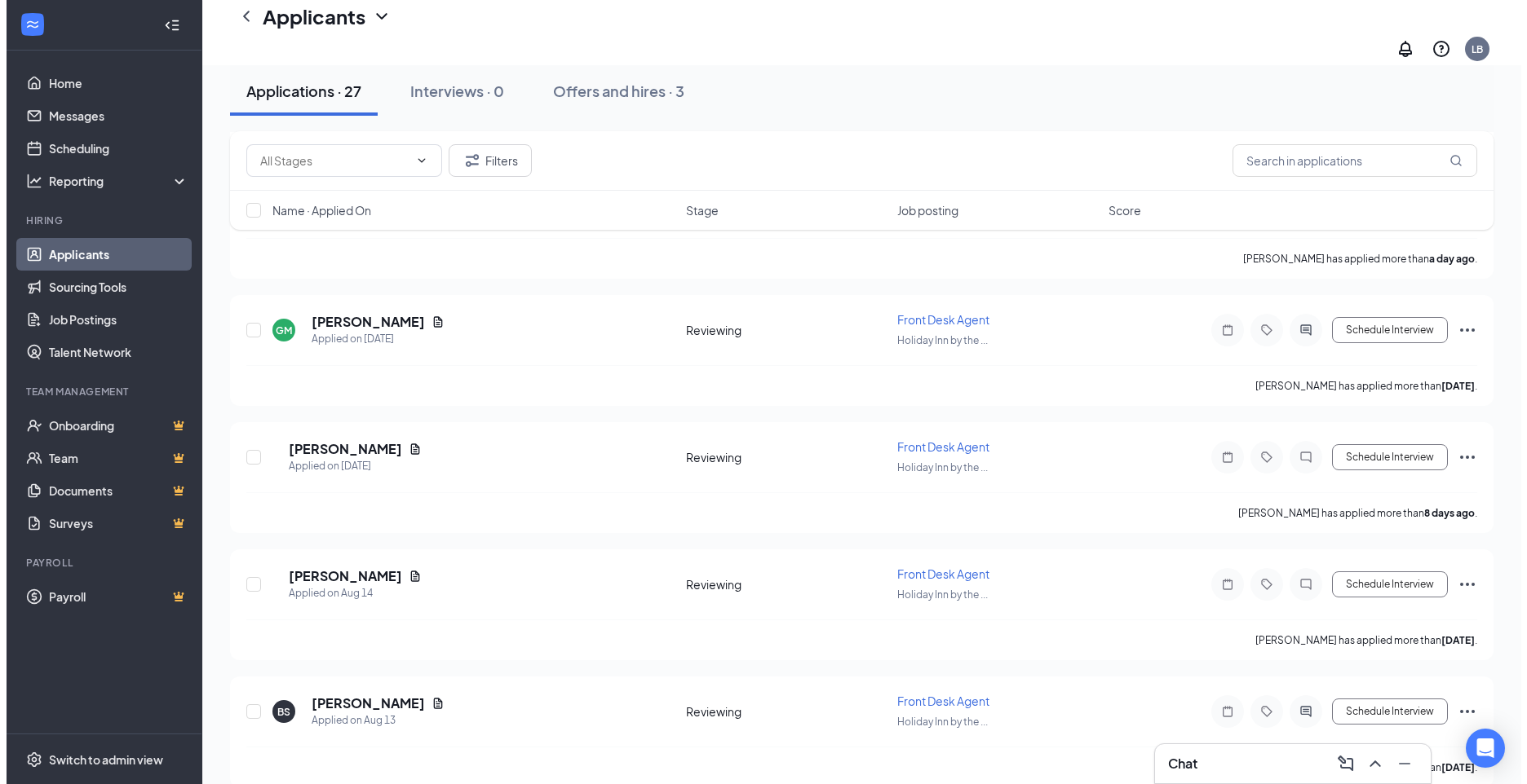
scroll to position [1060, 0]
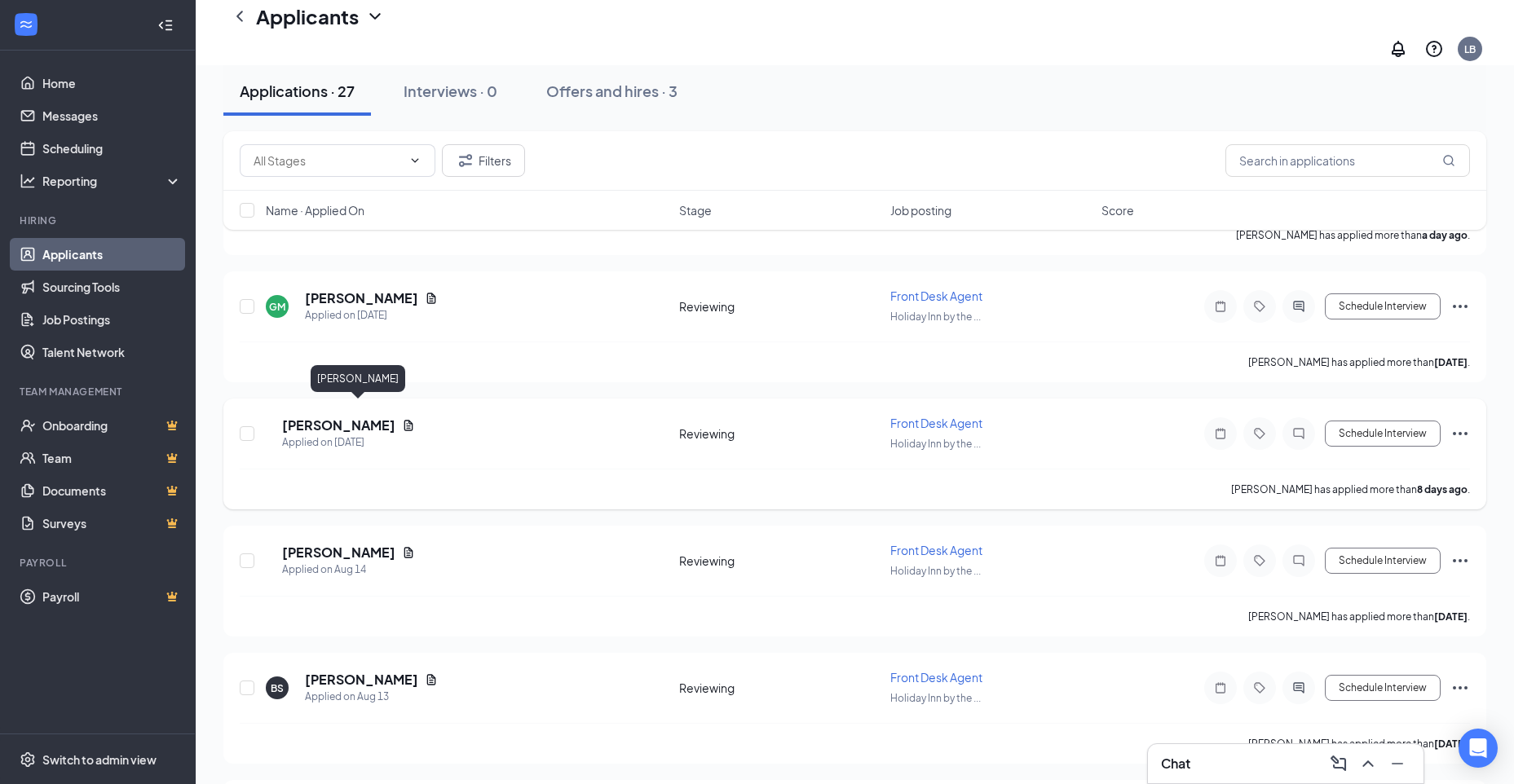
click at [330, 416] on h5 "[PERSON_NAME]" at bounding box center [339, 425] width 114 height 18
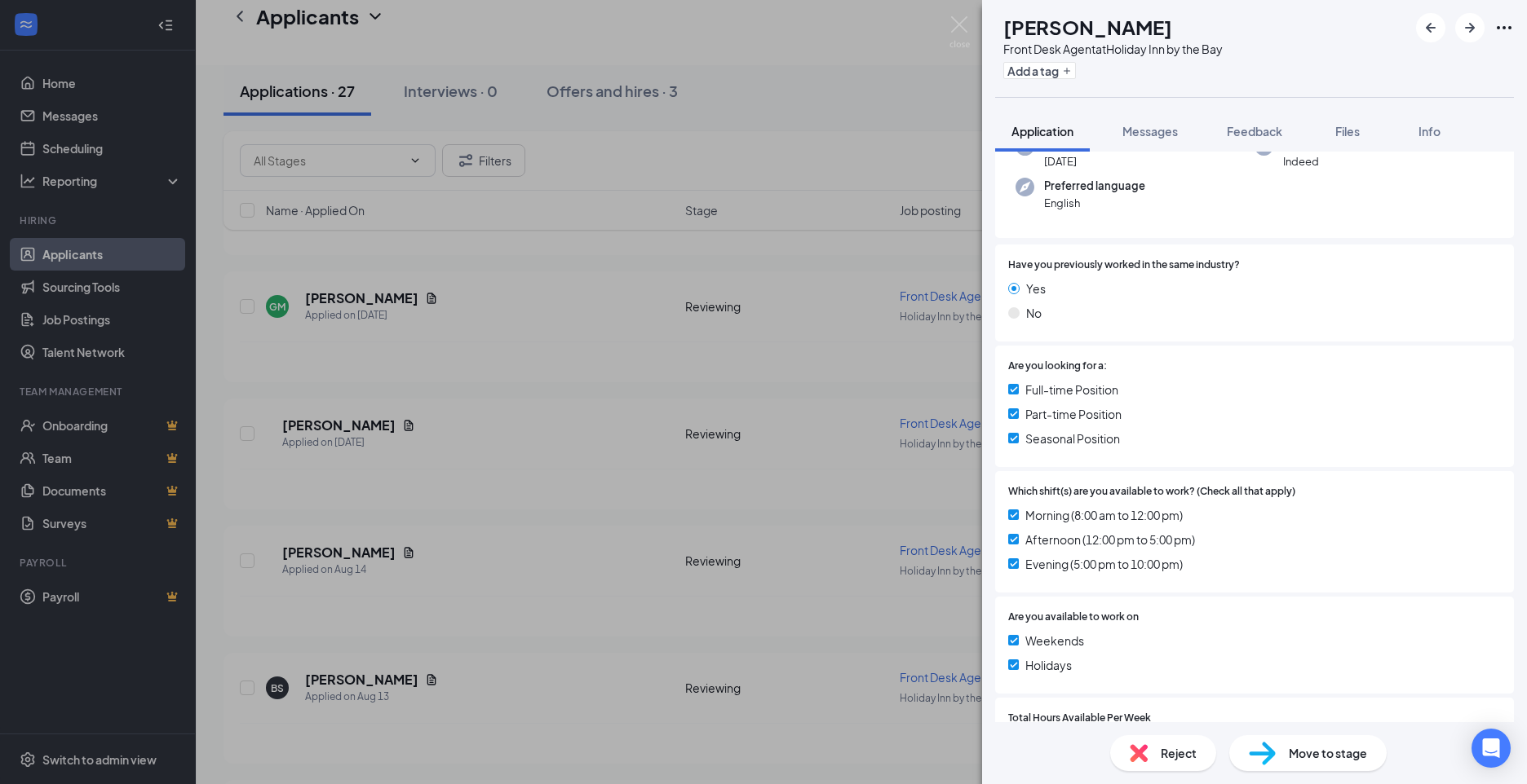
scroll to position [376, 0]
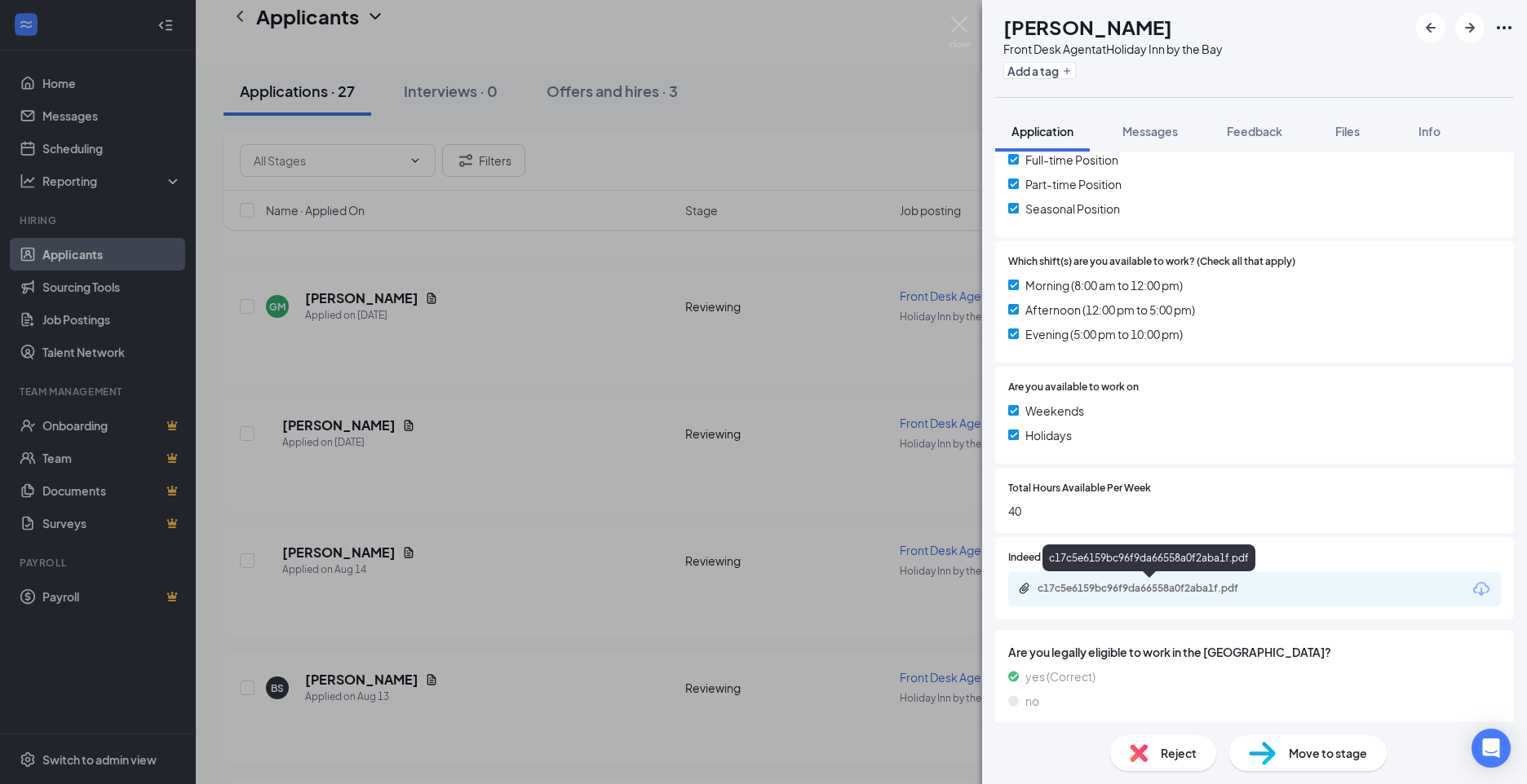
click at [1059, 585] on div "c17c5e6159bc96f9da66558a0f2aba1f.pdf" at bounding box center [1152, 588] width 228 height 13
click at [1138, 133] on span "Messages" at bounding box center [1151, 131] width 56 height 15
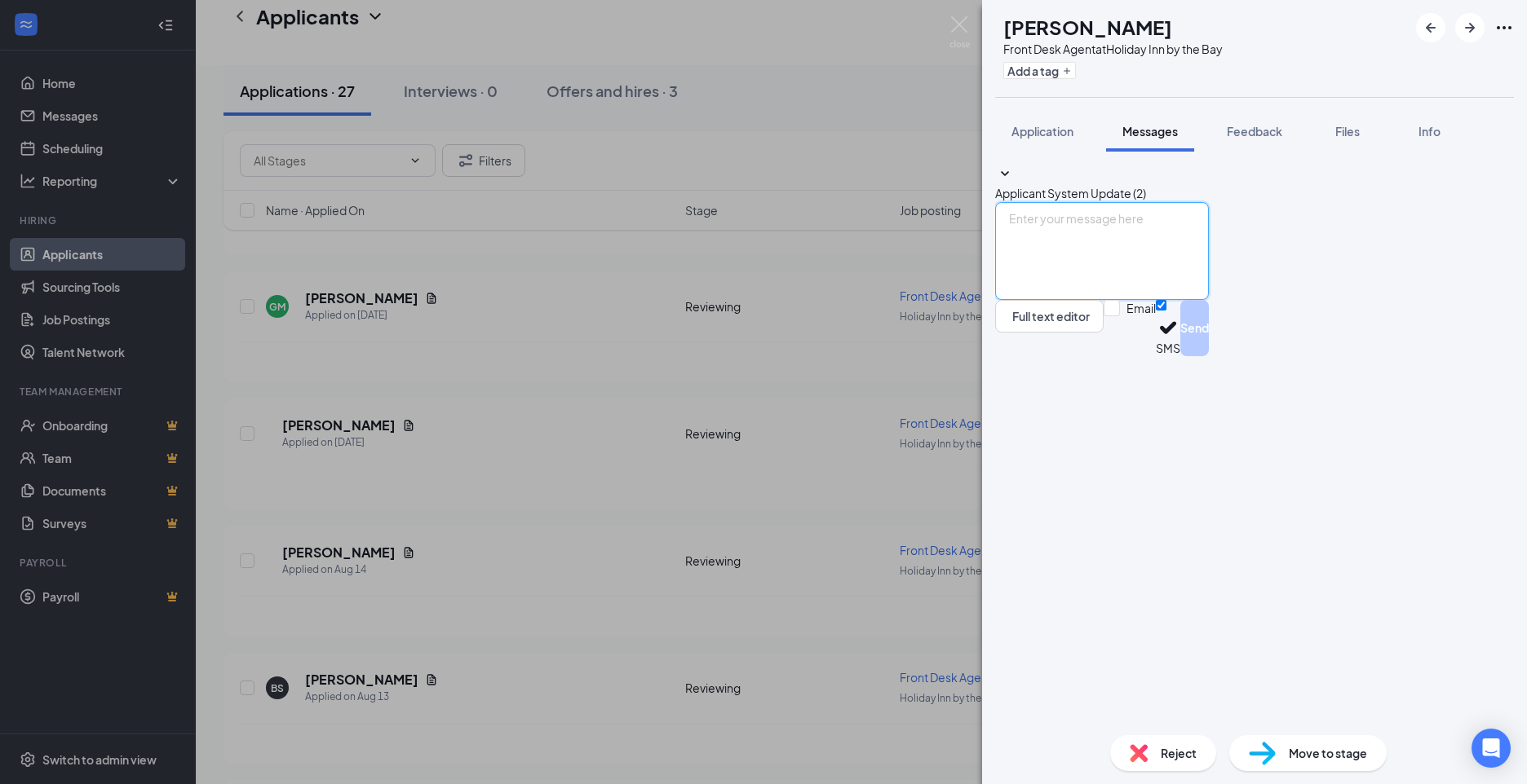
click at [1071, 300] on textarea at bounding box center [1101, 250] width 213 height 98
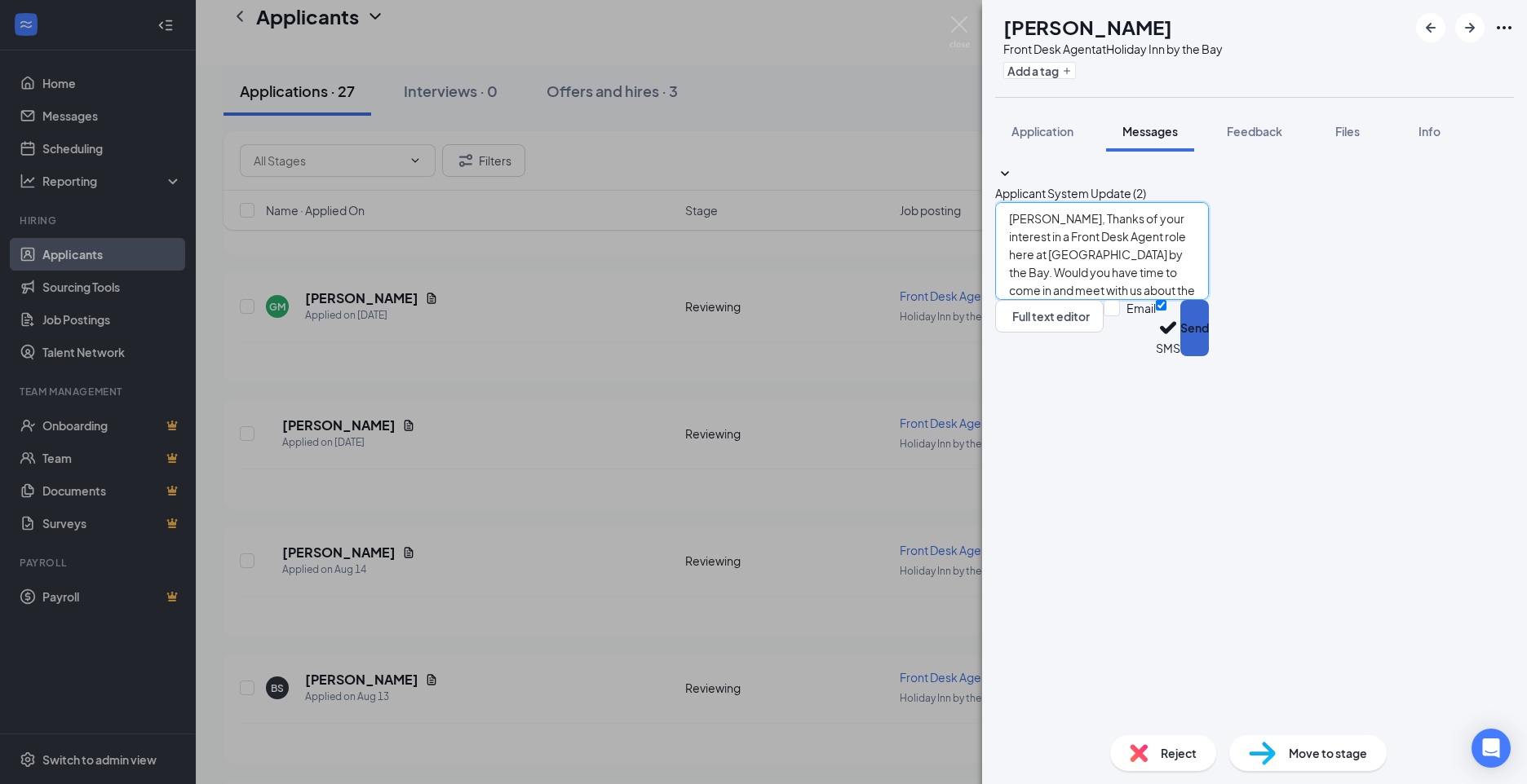
type textarea "[PERSON_NAME], Thanks of your interest in a Front Desk Agent role here at [GEOG…"
drag, startPoint x: 1425, startPoint y: 688, endPoint x: 1390, endPoint y: 691, distance: 35.1
click at [1208, 357] on button "Send" at bounding box center [1194, 328] width 29 height 56
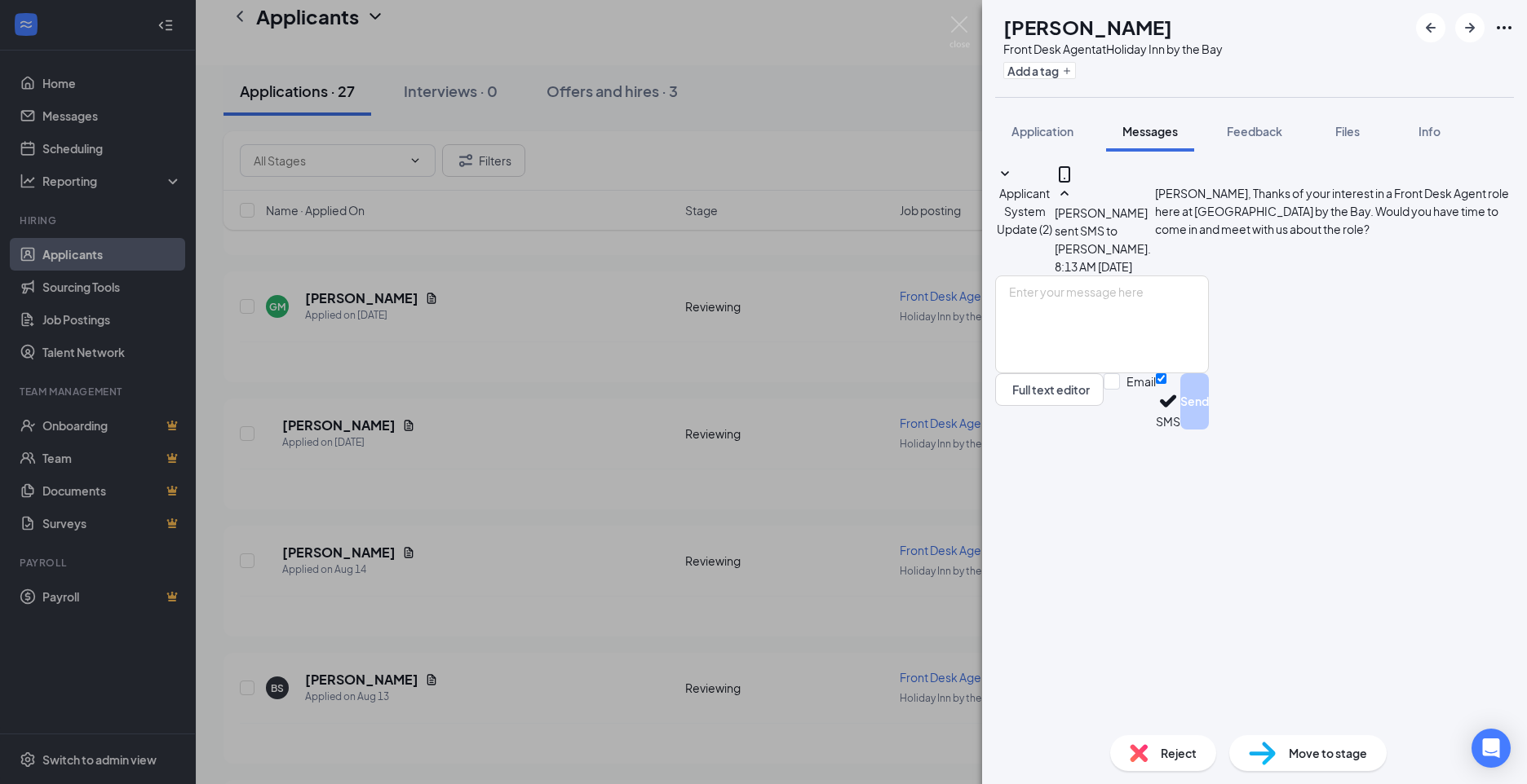
click at [539, 493] on div "TC [PERSON_NAME] Front Desk Agent at [GEOGRAPHIC_DATA] by the Bay Add a tag App…" at bounding box center [763, 392] width 1527 height 784
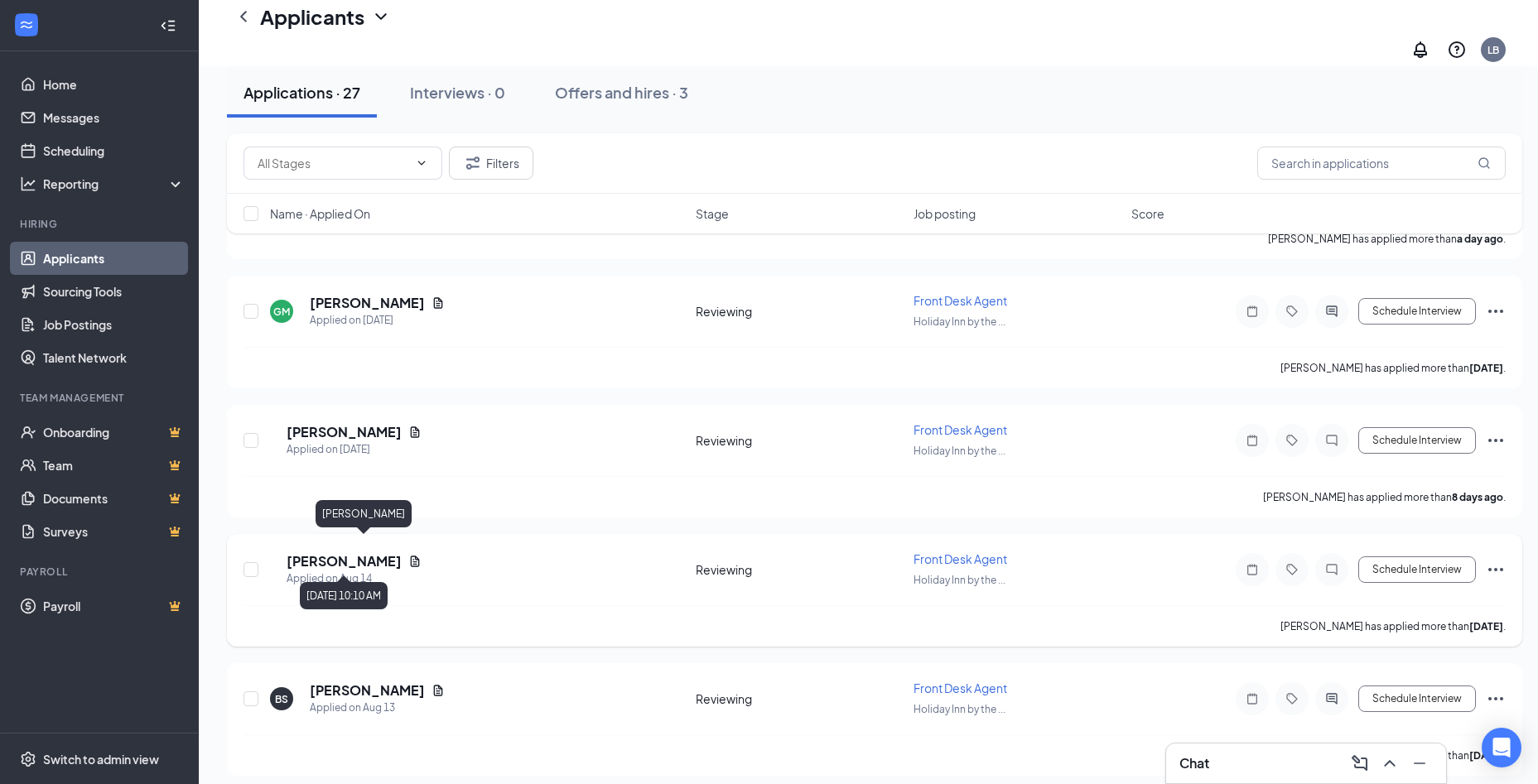
click at [356, 552] on h5 "[PERSON_NAME]" at bounding box center [344, 561] width 115 height 18
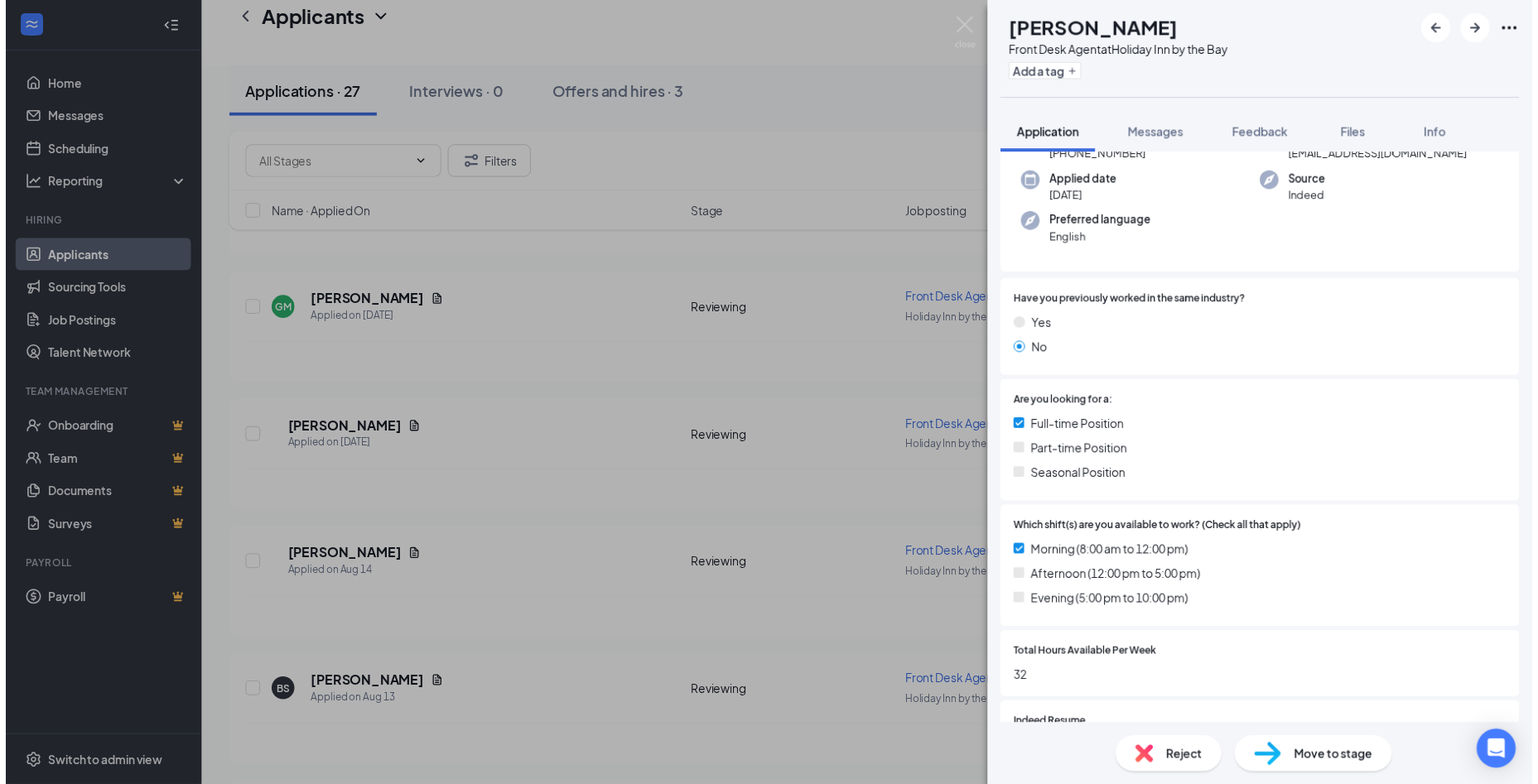
scroll to position [275, 0]
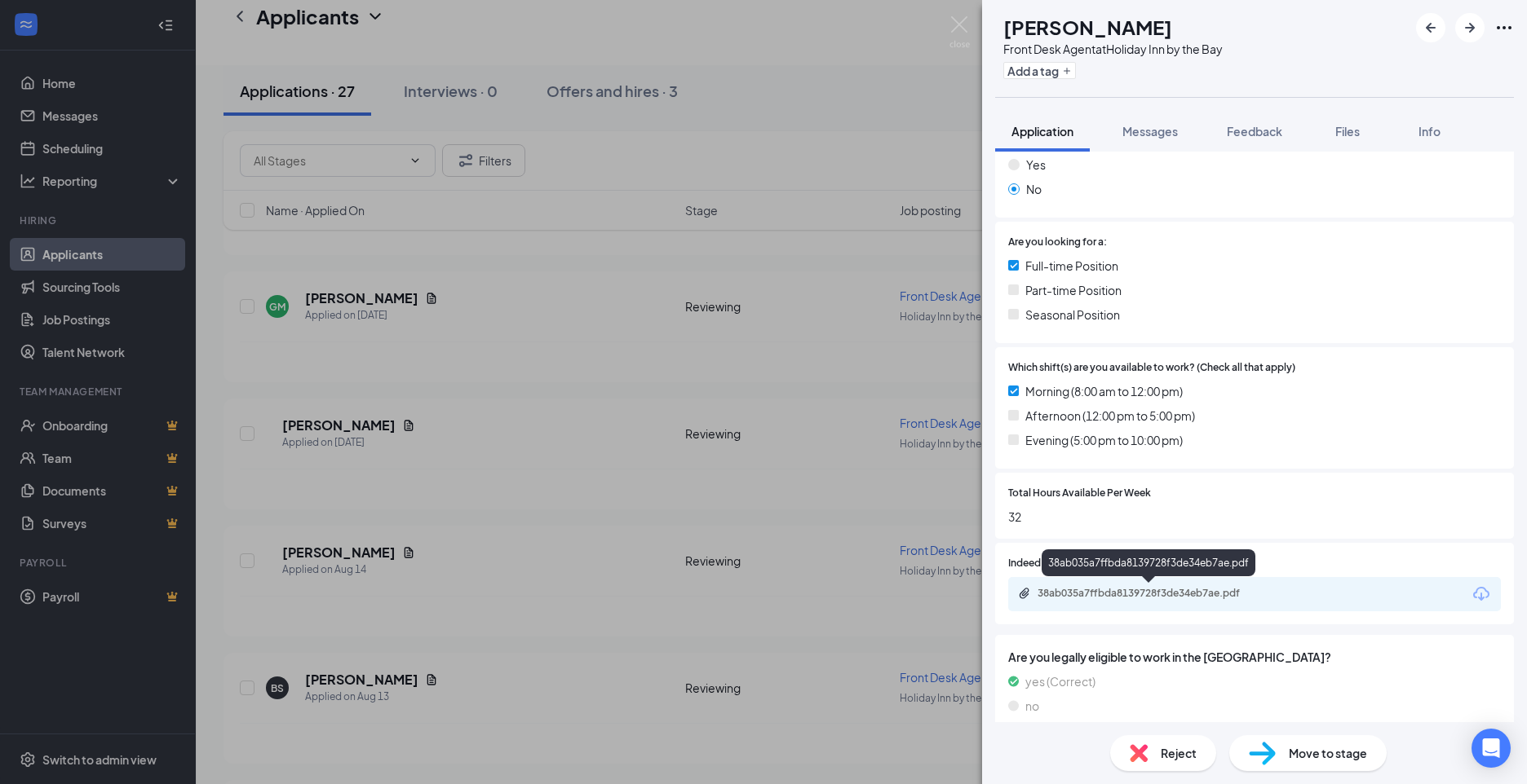
click at [1111, 596] on div "38ab035a7ffbda8139728f3de34eb7ae.pdf" at bounding box center [1152, 593] width 228 height 13
drag, startPoint x: 732, startPoint y: 566, endPoint x: 239, endPoint y: 397, distance: 521.2
click at [732, 564] on div "NM [PERSON_NAME] Front Desk Agent at [GEOGRAPHIC_DATA] by the Bay Add a tag App…" at bounding box center [763, 392] width 1527 height 784
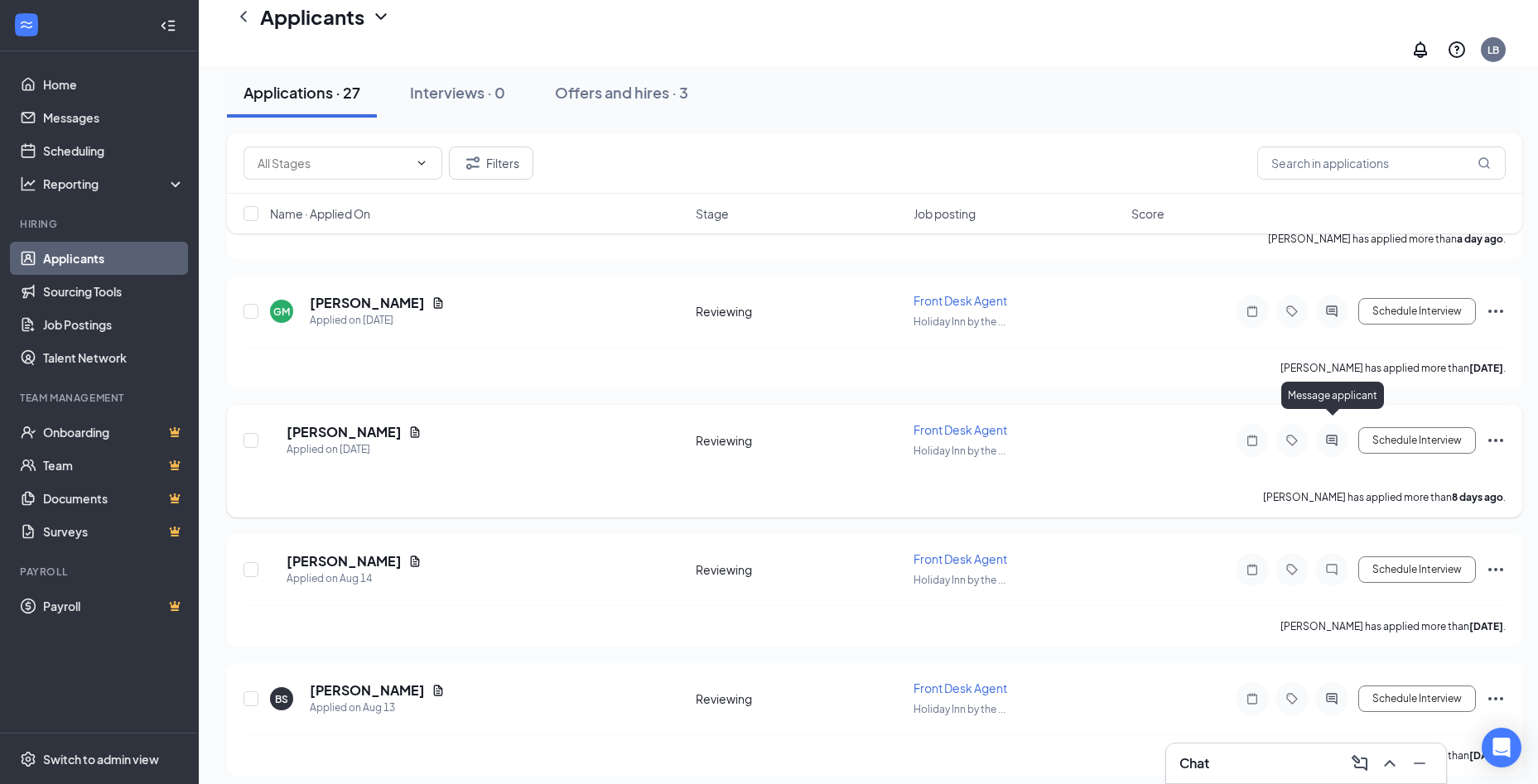
click at [1327, 434] on icon "ActiveChat" at bounding box center [1331, 441] width 20 height 13
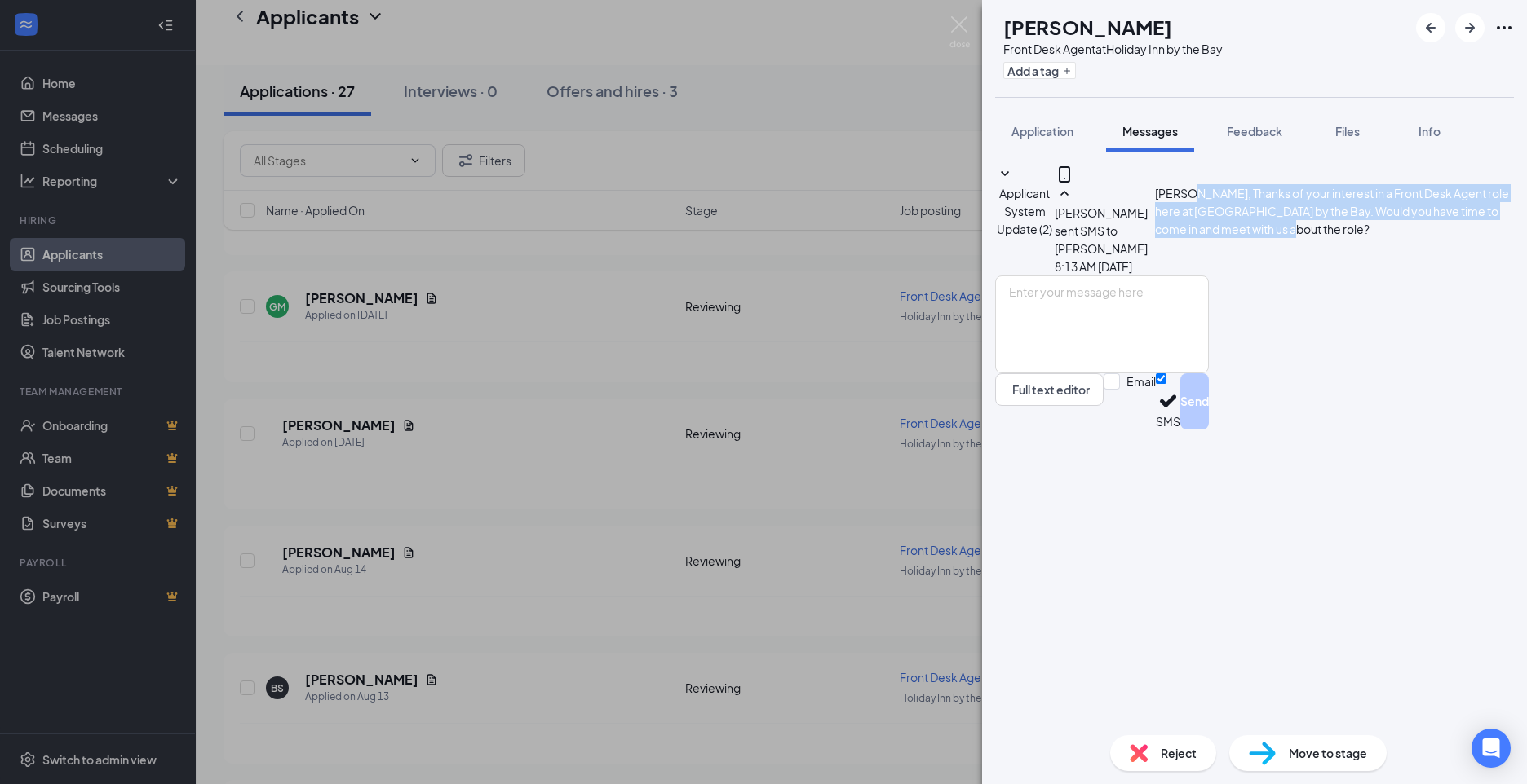
drag, startPoint x: 1345, startPoint y: 318, endPoint x: 1145, endPoint y: 285, distance: 202.7
click at [1155, 276] on div "[PERSON_NAME], Thanks of your interest in a Front Desk Agent role here at [GEOG…" at bounding box center [1335, 230] width 360 height 91
drag, startPoint x: 1145, startPoint y: 285, endPoint x: 1162, endPoint y: 286, distance: 17.0
copy span "Thanks of your interest in a Front Desk Agent role here at [GEOGRAPHIC_DATA] by…"
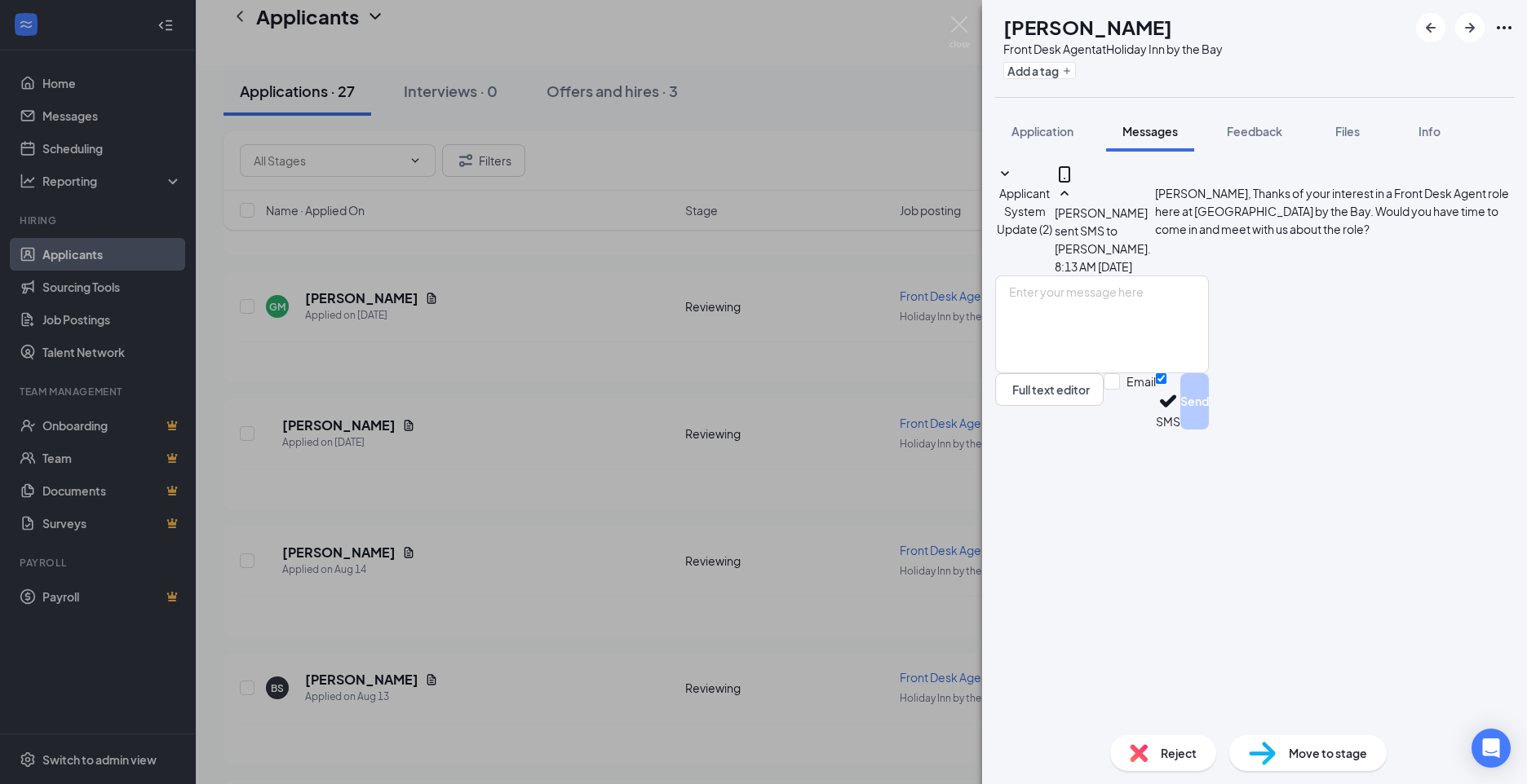
click at [470, 609] on div "TC [PERSON_NAME] Front Desk Agent at [GEOGRAPHIC_DATA] by the Bay Add a tag App…" at bounding box center [763, 392] width 1527 height 784
click at [422, 574] on div "TC [PERSON_NAME] Front Desk Agent at [GEOGRAPHIC_DATA] by the Bay Add a tag App…" at bounding box center [763, 392] width 1527 height 784
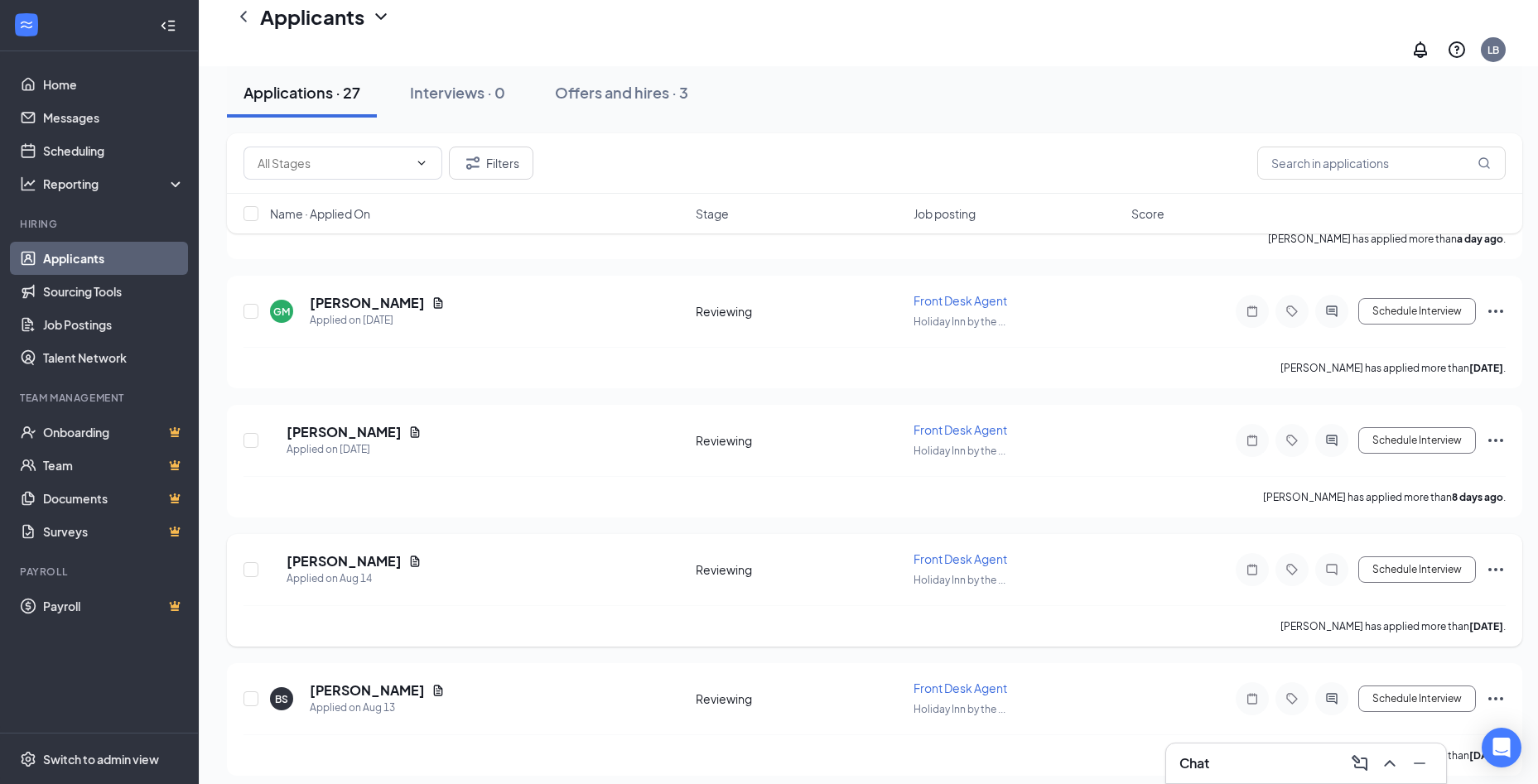
drag, startPoint x: 544, startPoint y: 529, endPoint x: 837, endPoint y: 607, distance: 303.2
click at [551, 534] on div "NM [PERSON_NAME] Applied on [DATE] Reviewing Front Desk Agent Holiday Inn by th…" at bounding box center [874, 590] width 1295 height 113
click at [1332, 563] on icon "ChatInactive" at bounding box center [1331, 569] width 20 height 13
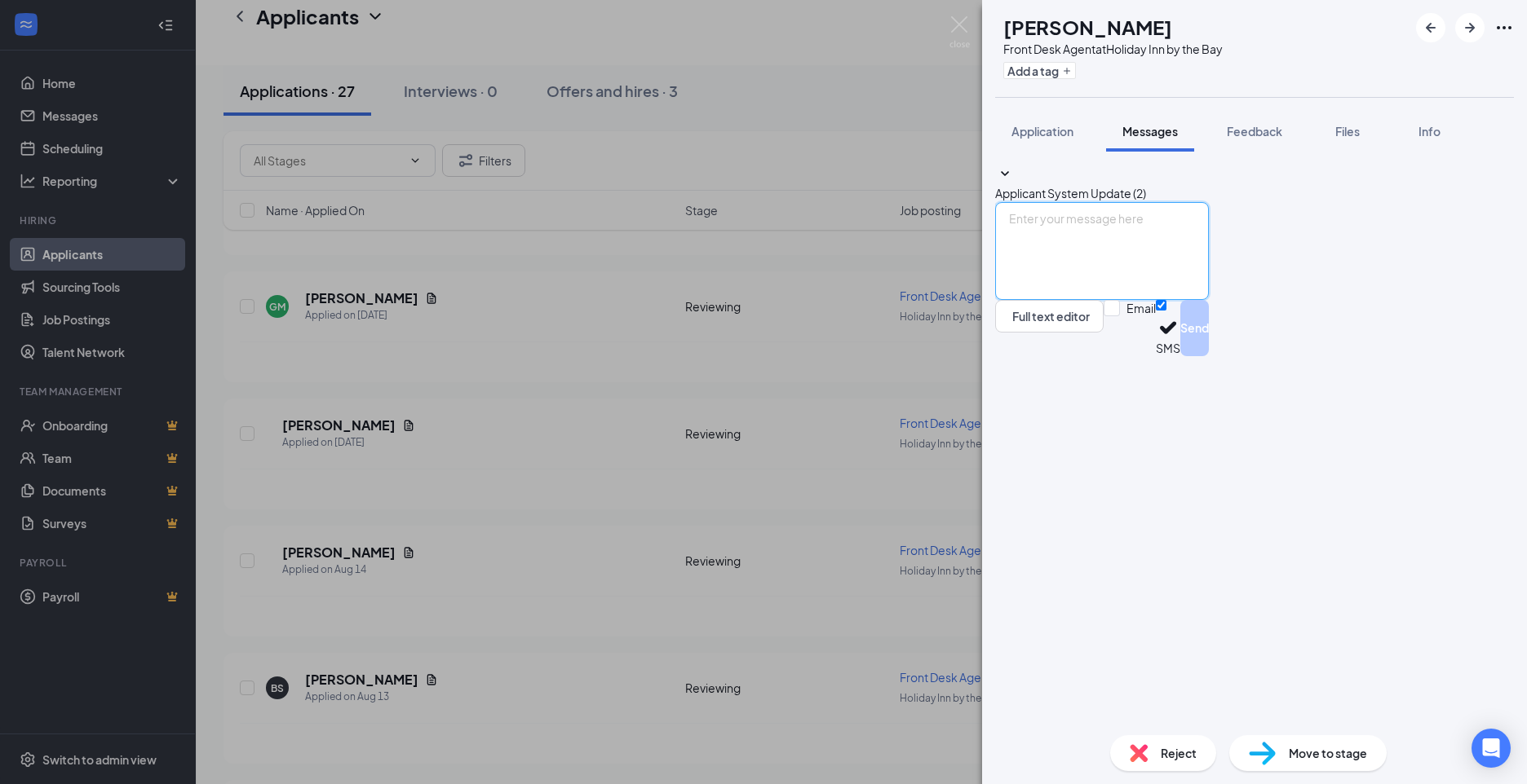
click at [1166, 300] on textarea at bounding box center [1101, 250] width 213 height 98
paste textarea "Thanks of your interest in a Front Desk Agent role here at [GEOGRAPHIC_DATA] by…"
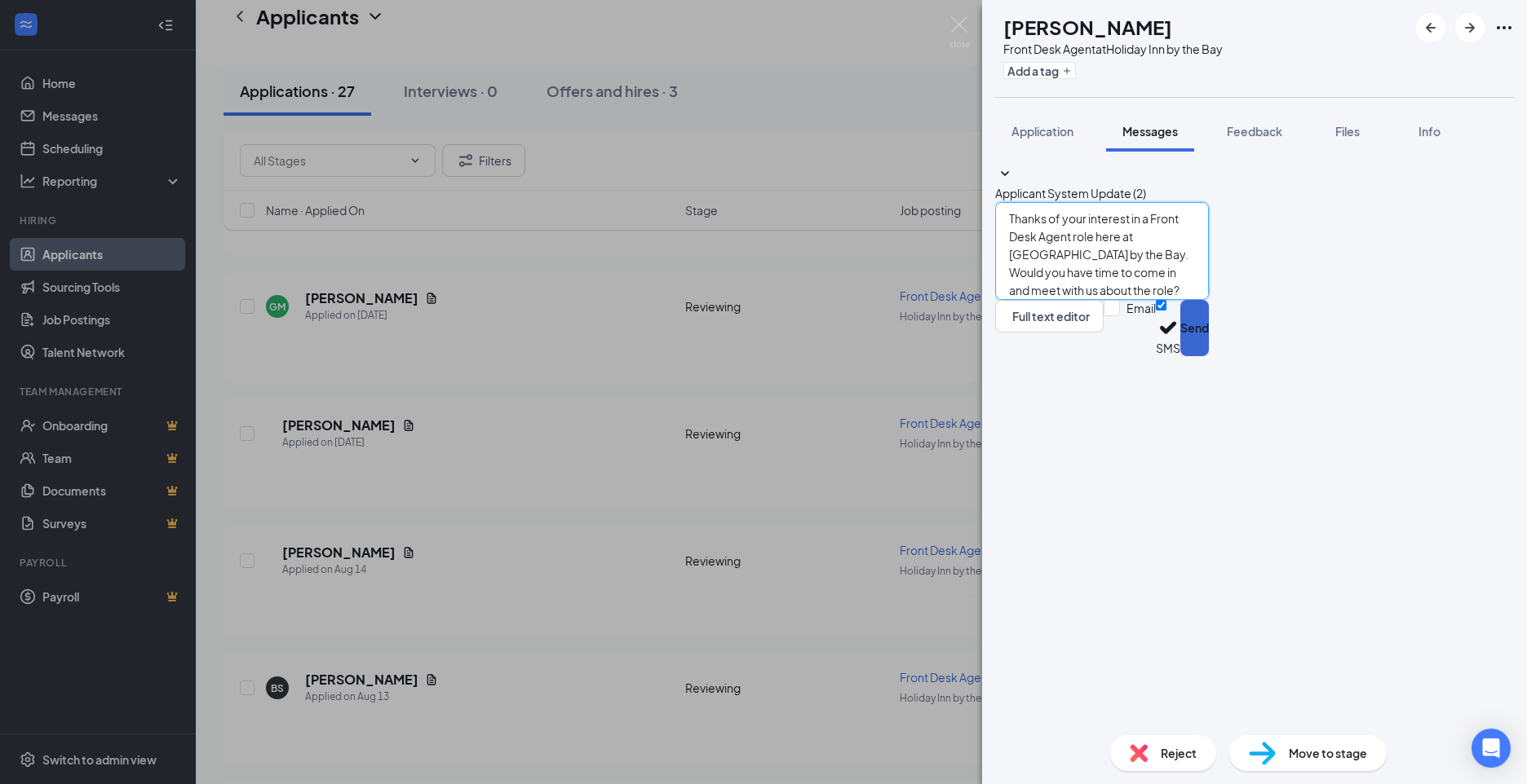
type textarea "Thanks of your interest in a Front Desk Agent role here at [GEOGRAPHIC_DATA] by…"
click at [1208, 357] on button "Send" at bounding box center [1194, 328] width 29 height 56
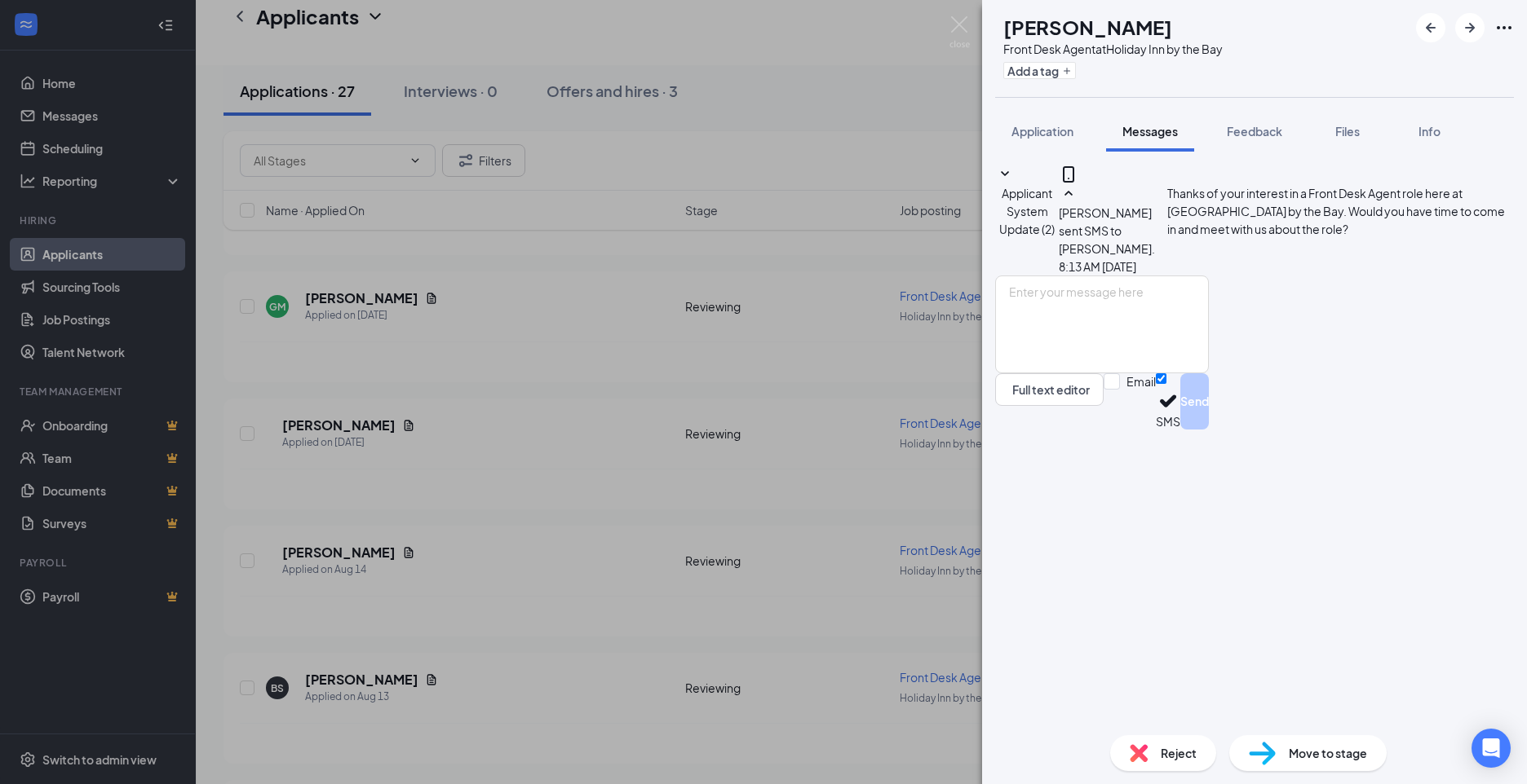
click at [495, 589] on div "NM [PERSON_NAME] Front Desk Agent at [GEOGRAPHIC_DATA] by the Bay Add a tag App…" at bounding box center [763, 392] width 1527 height 784
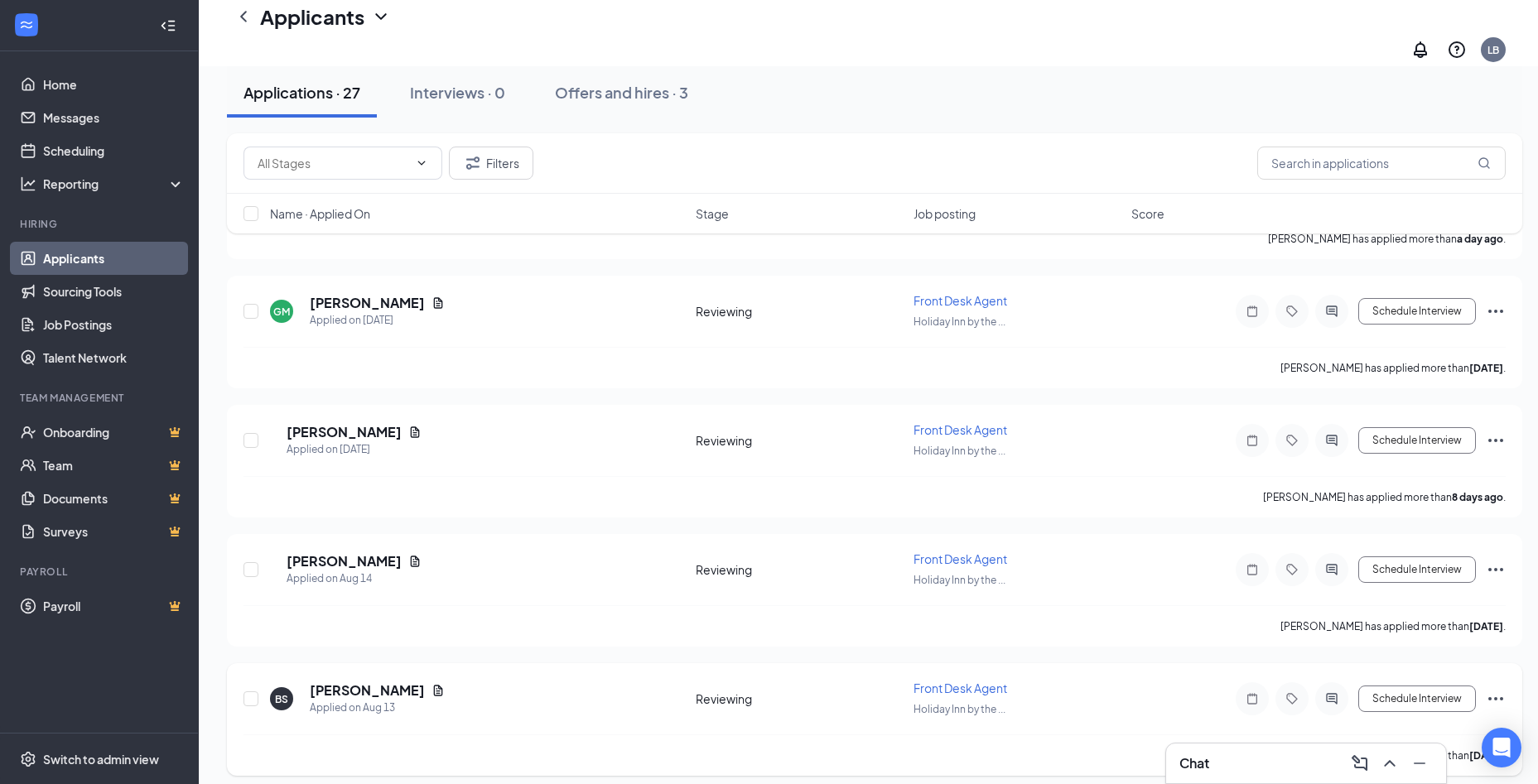
click at [1496, 688] on icon "Ellipses" at bounding box center [1495, 698] width 20 height 20
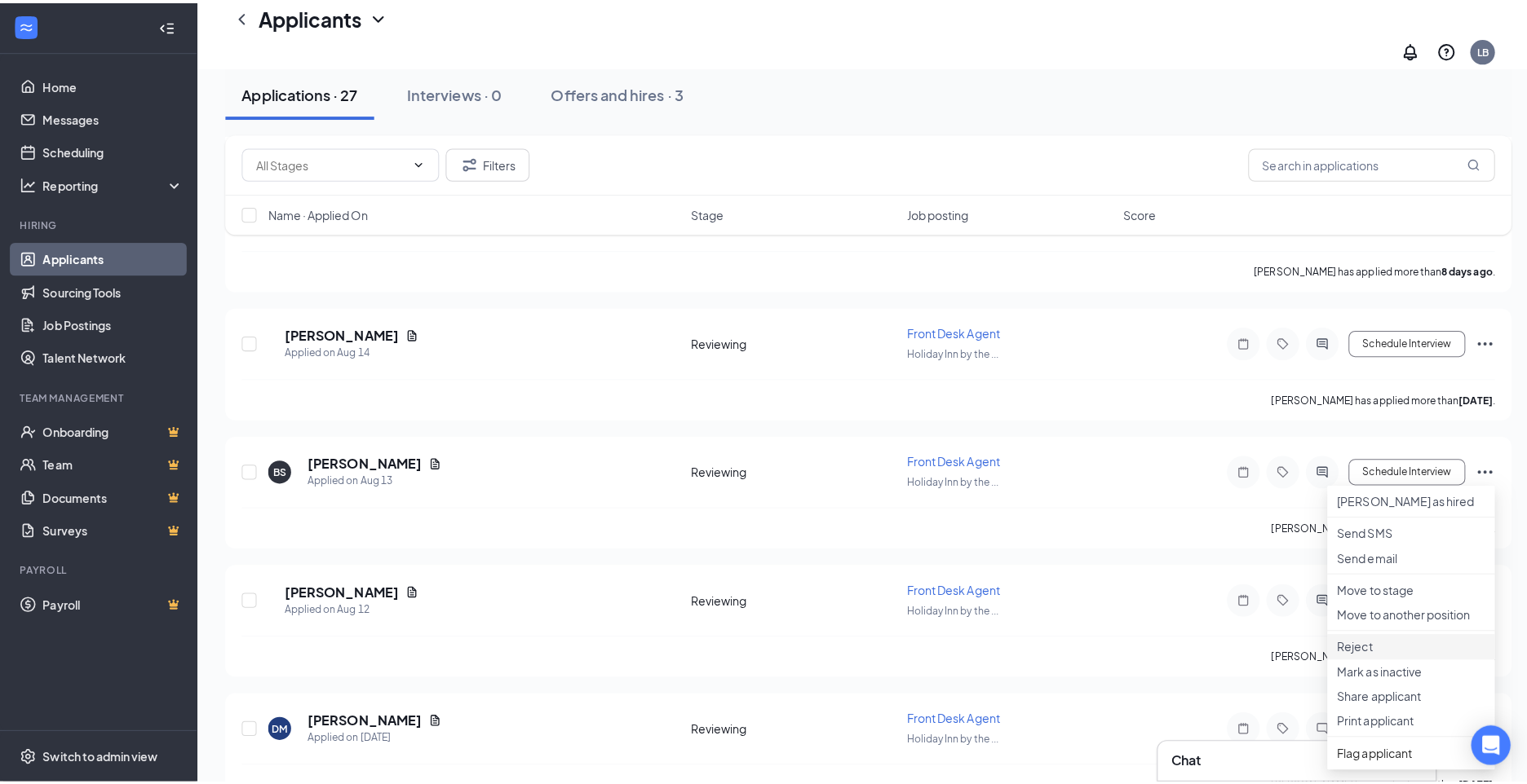
scroll to position [1304, 0]
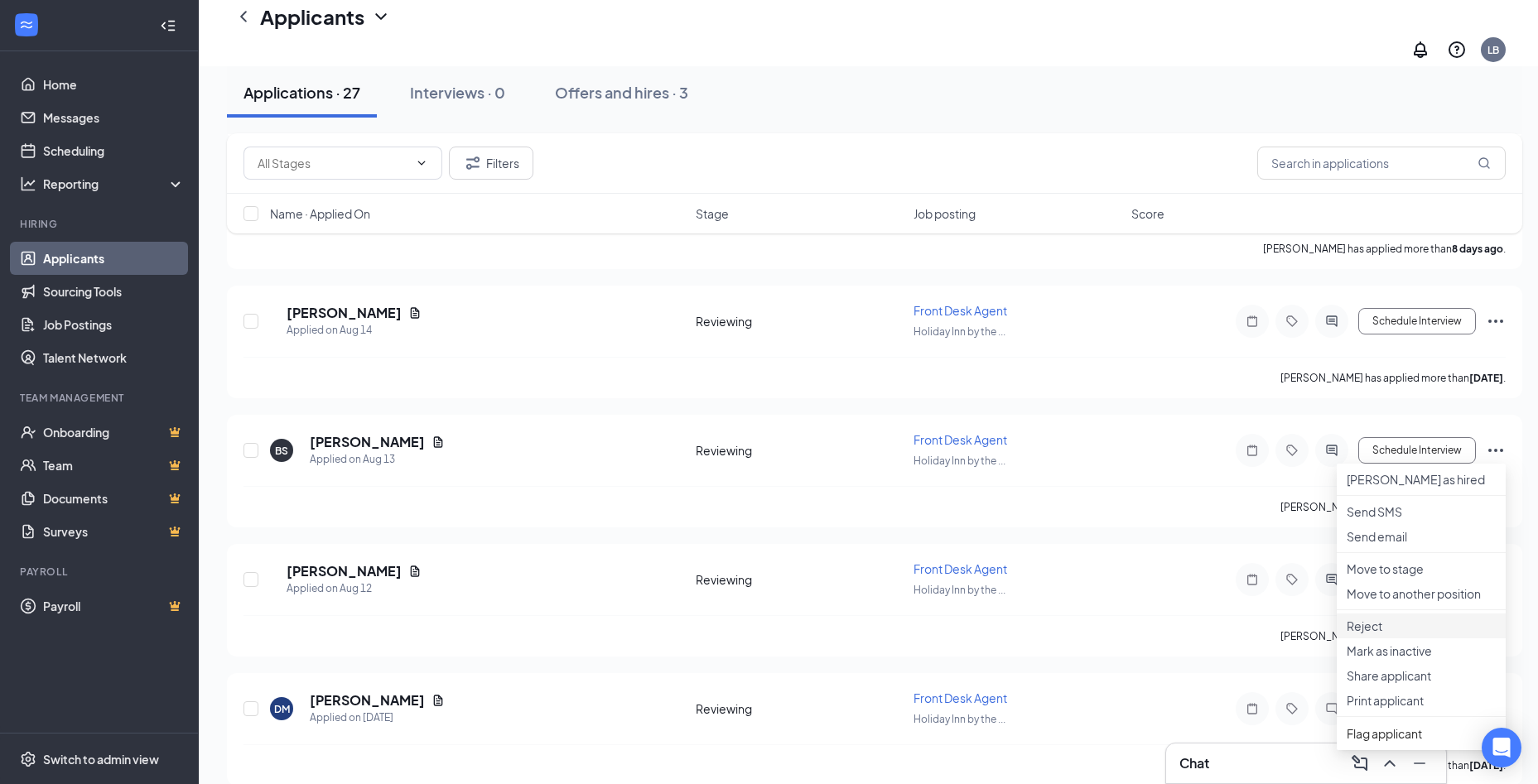
click at [1382, 635] on p "Reject" at bounding box center [1422, 626] width 149 height 17
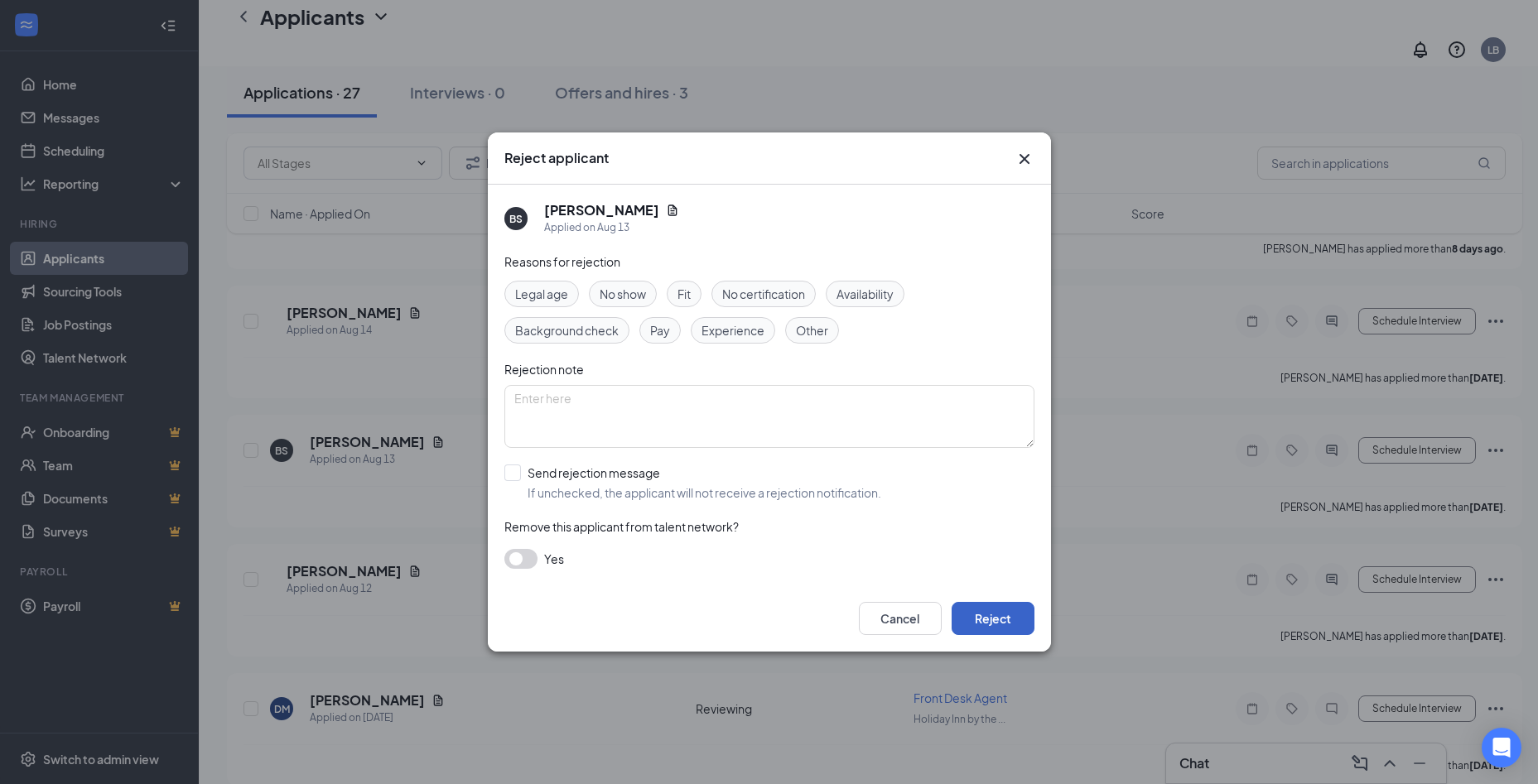
drag, startPoint x: 986, startPoint y: 620, endPoint x: 953, endPoint y: 623, distance: 33.1
click at [985, 620] on button "Reject" at bounding box center [993, 618] width 83 height 33
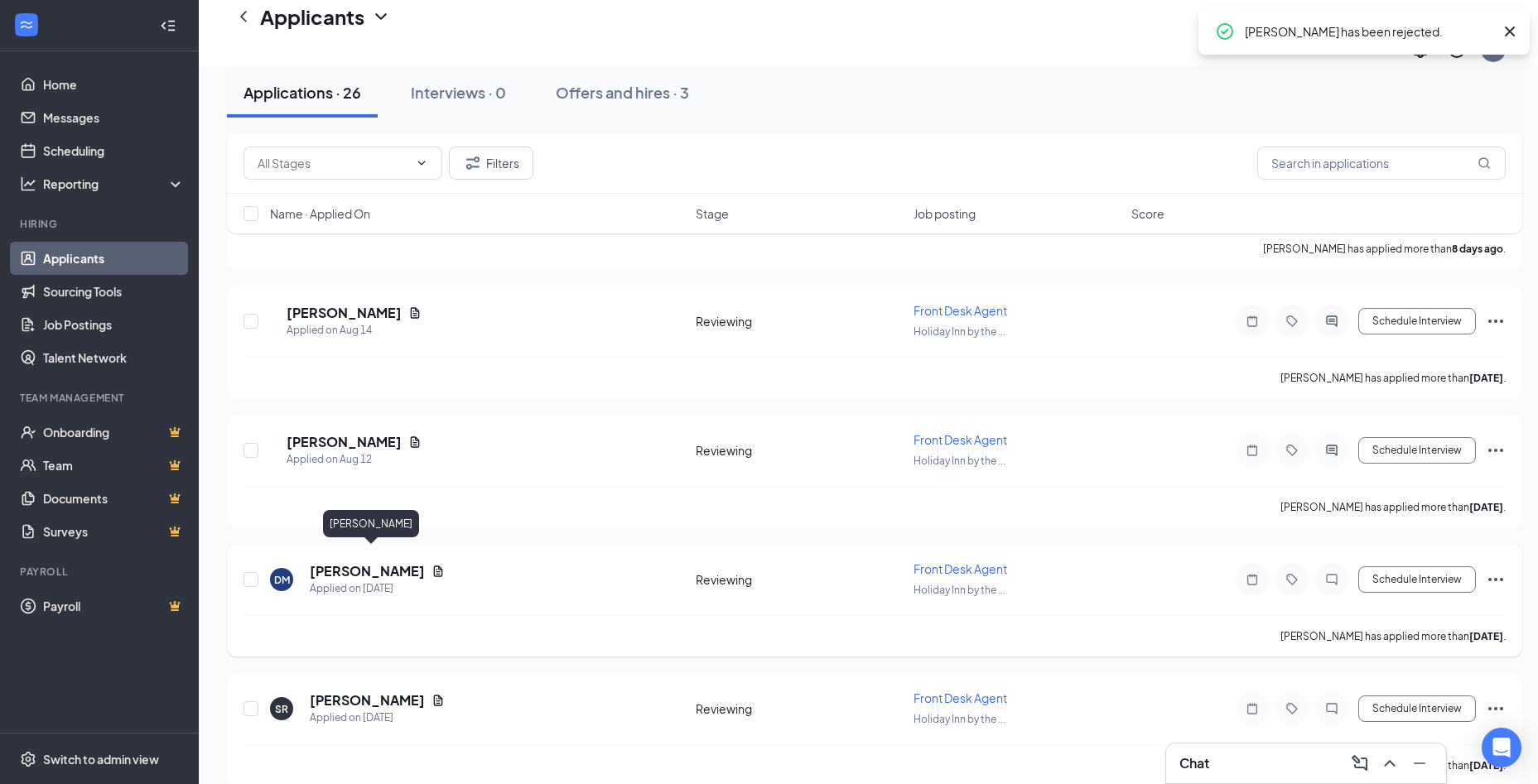
click at [339, 562] on h5 "[PERSON_NAME]" at bounding box center [367, 570] width 115 height 18
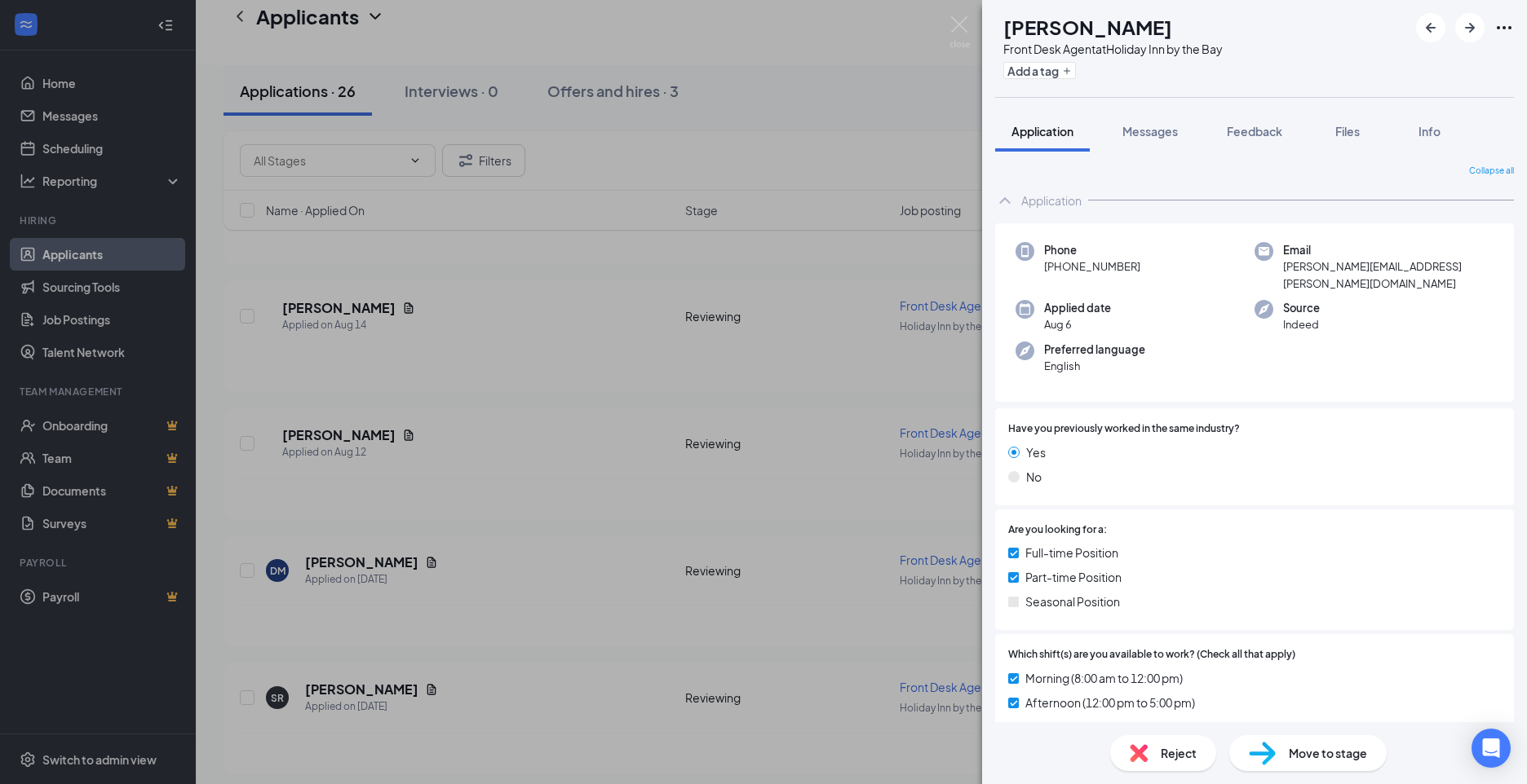
click at [433, 514] on div "[PERSON_NAME] Front Desk Agent at [GEOGRAPHIC_DATA] by the Bay Add a tag Applic…" at bounding box center [763, 392] width 1527 height 784
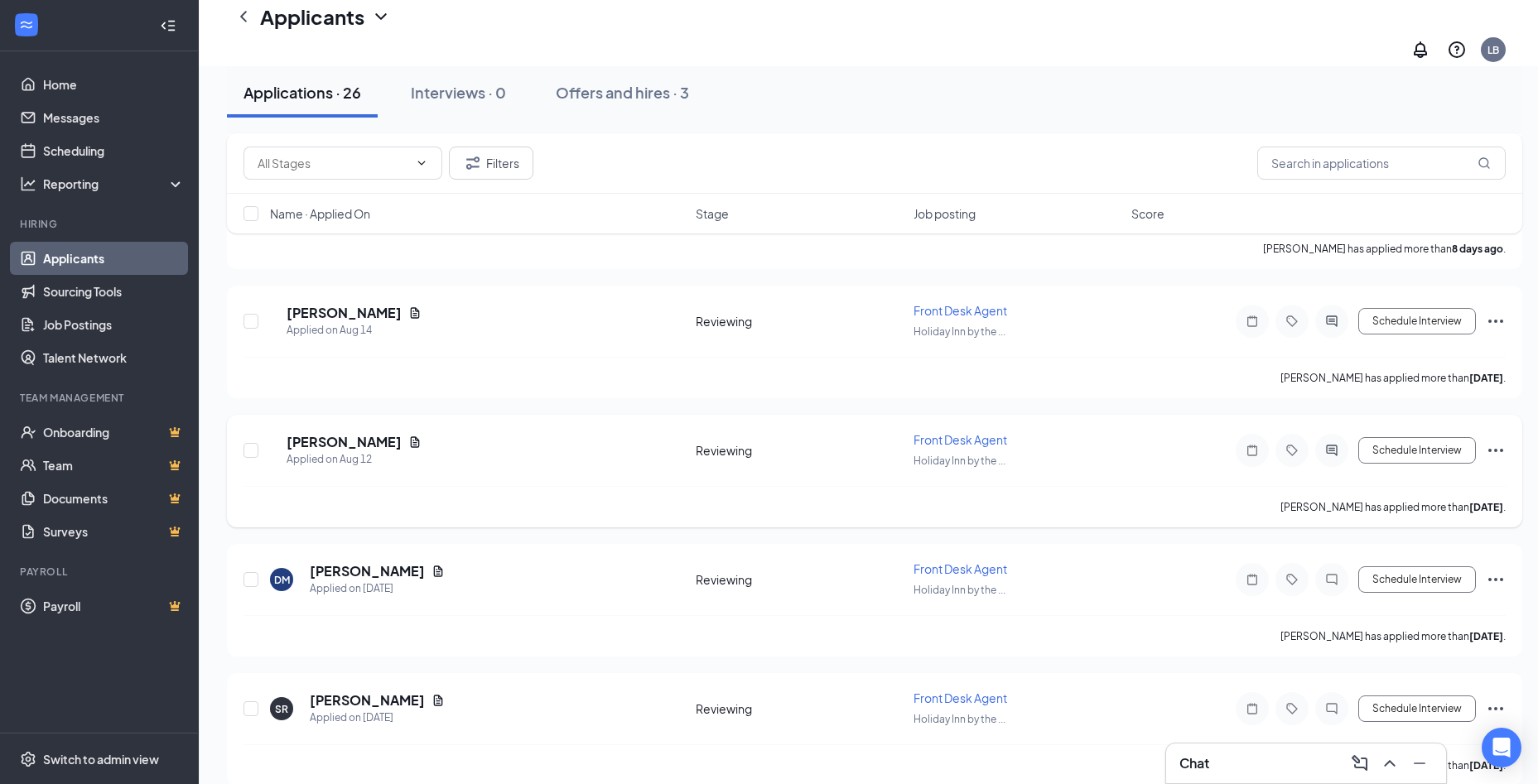
click at [363, 433] on h5 "[PERSON_NAME]" at bounding box center [344, 442] width 115 height 18
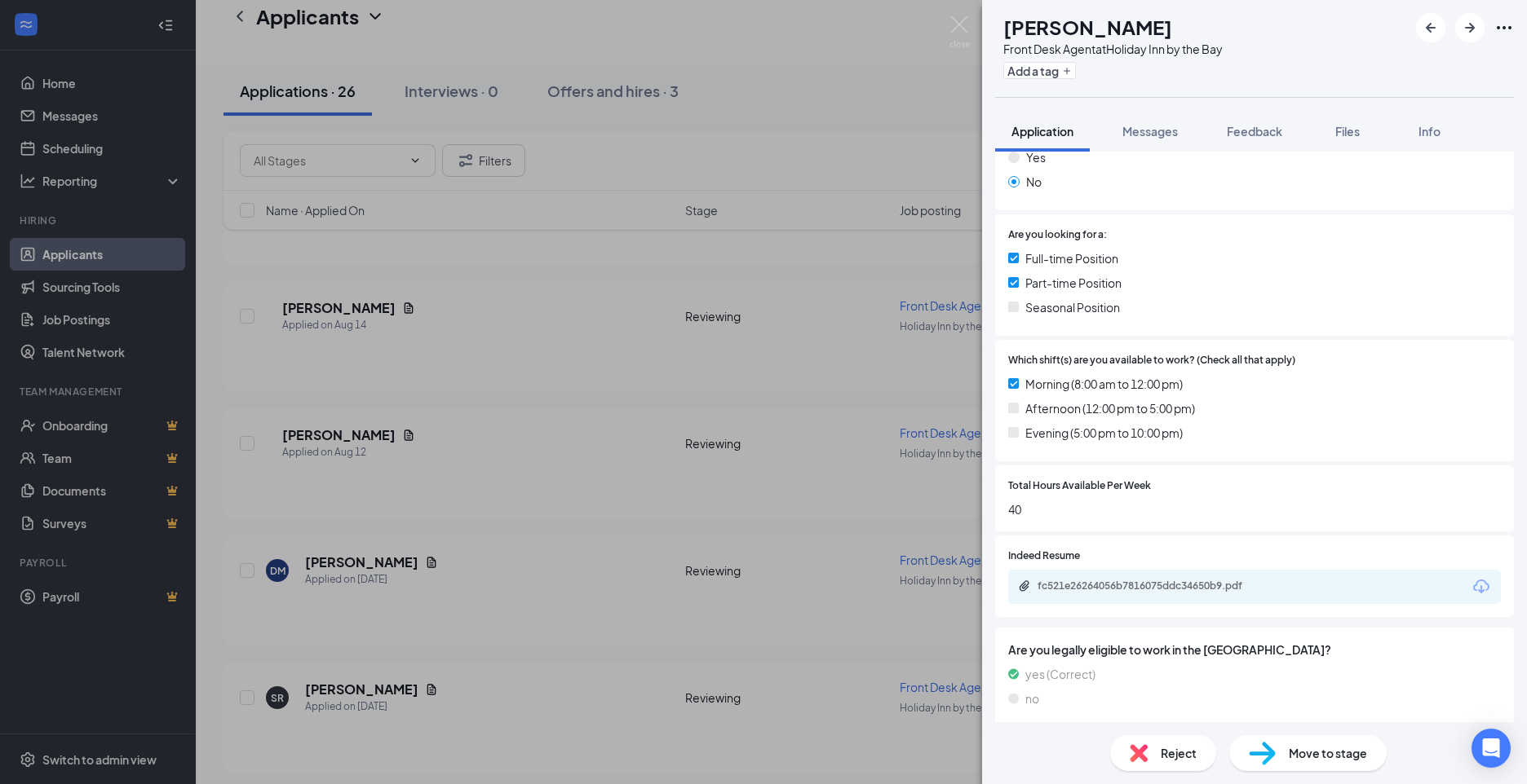
scroll to position [287, 0]
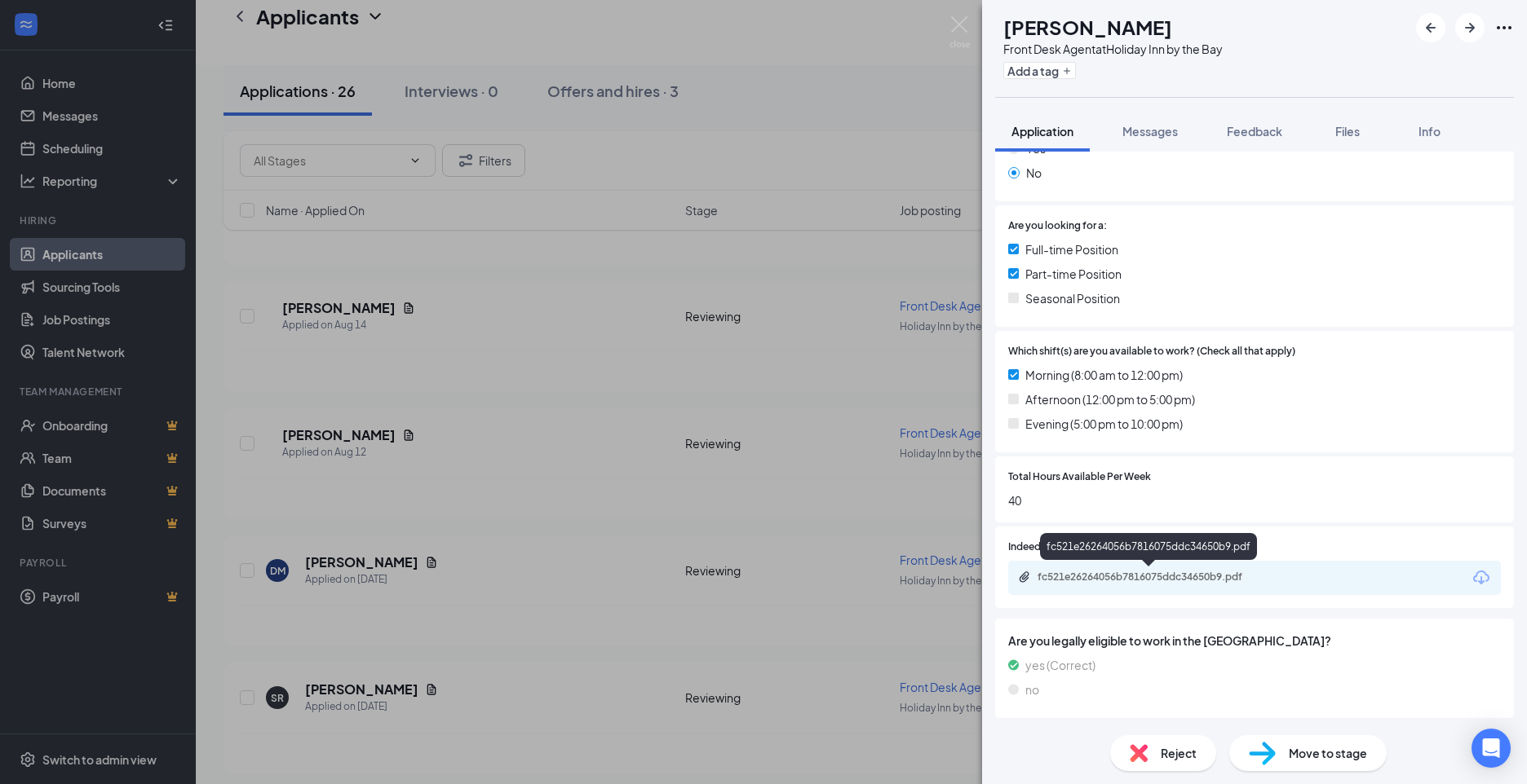
click at [1099, 584] on div "fc521e26264056b7816075ddc34650b9.pdf" at bounding box center [1151, 578] width 265 height 16
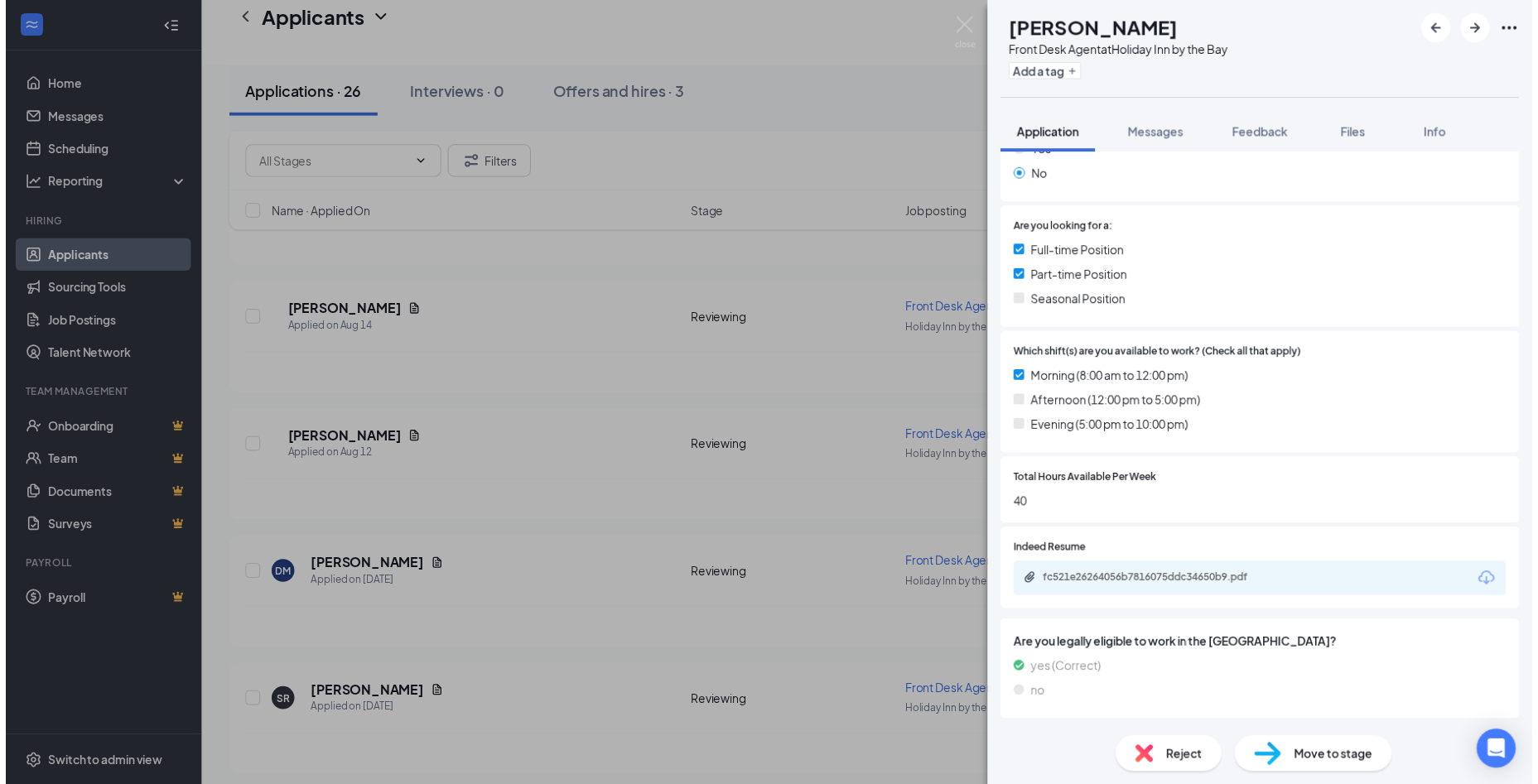
scroll to position [286, 0]
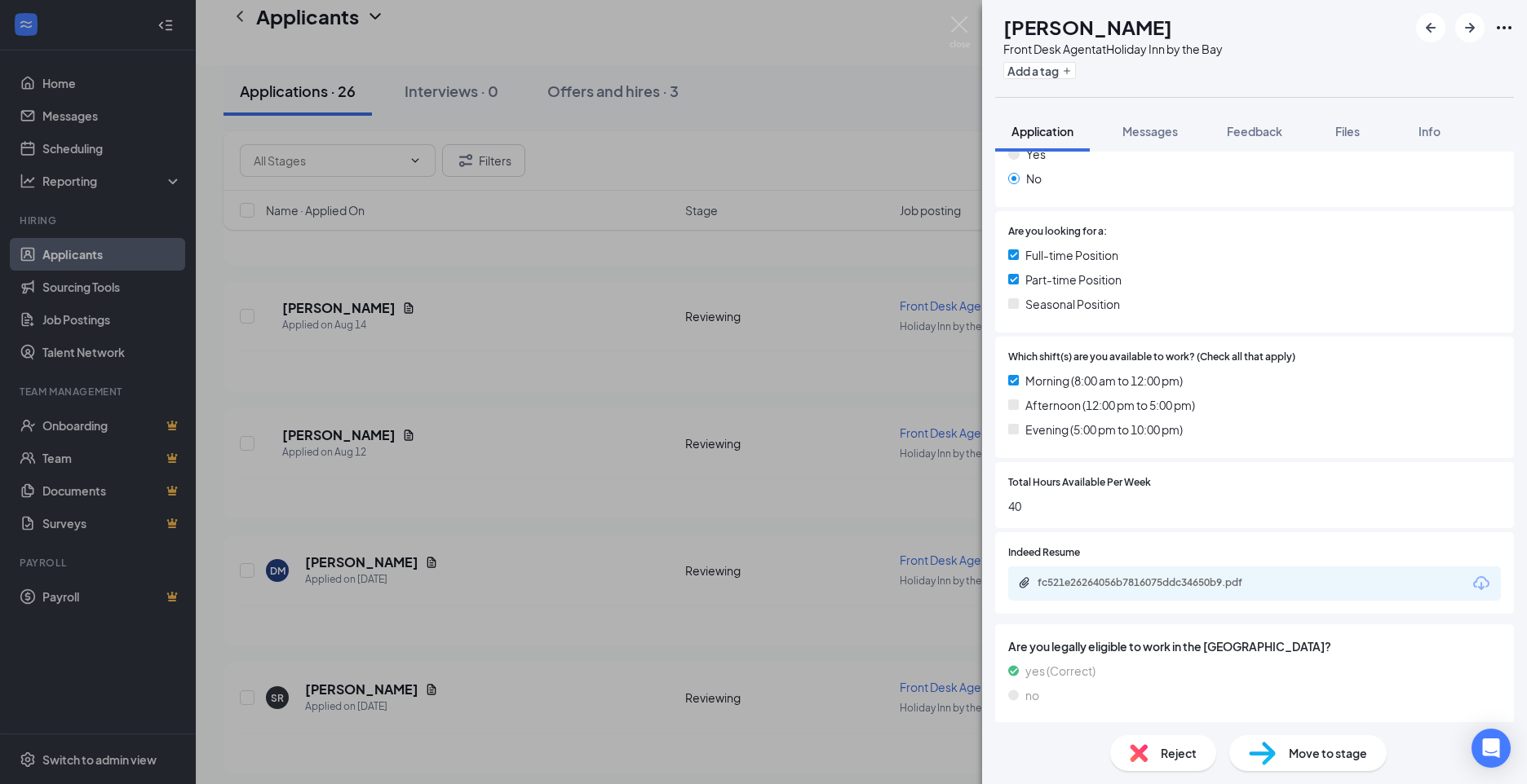
click at [569, 507] on div "ET [PERSON_NAME] Front Desk Agent at [GEOGRAPHIC_DATA] by the Bay Add a tag App…" at bounding box center [763, 392] width 1527 height 784
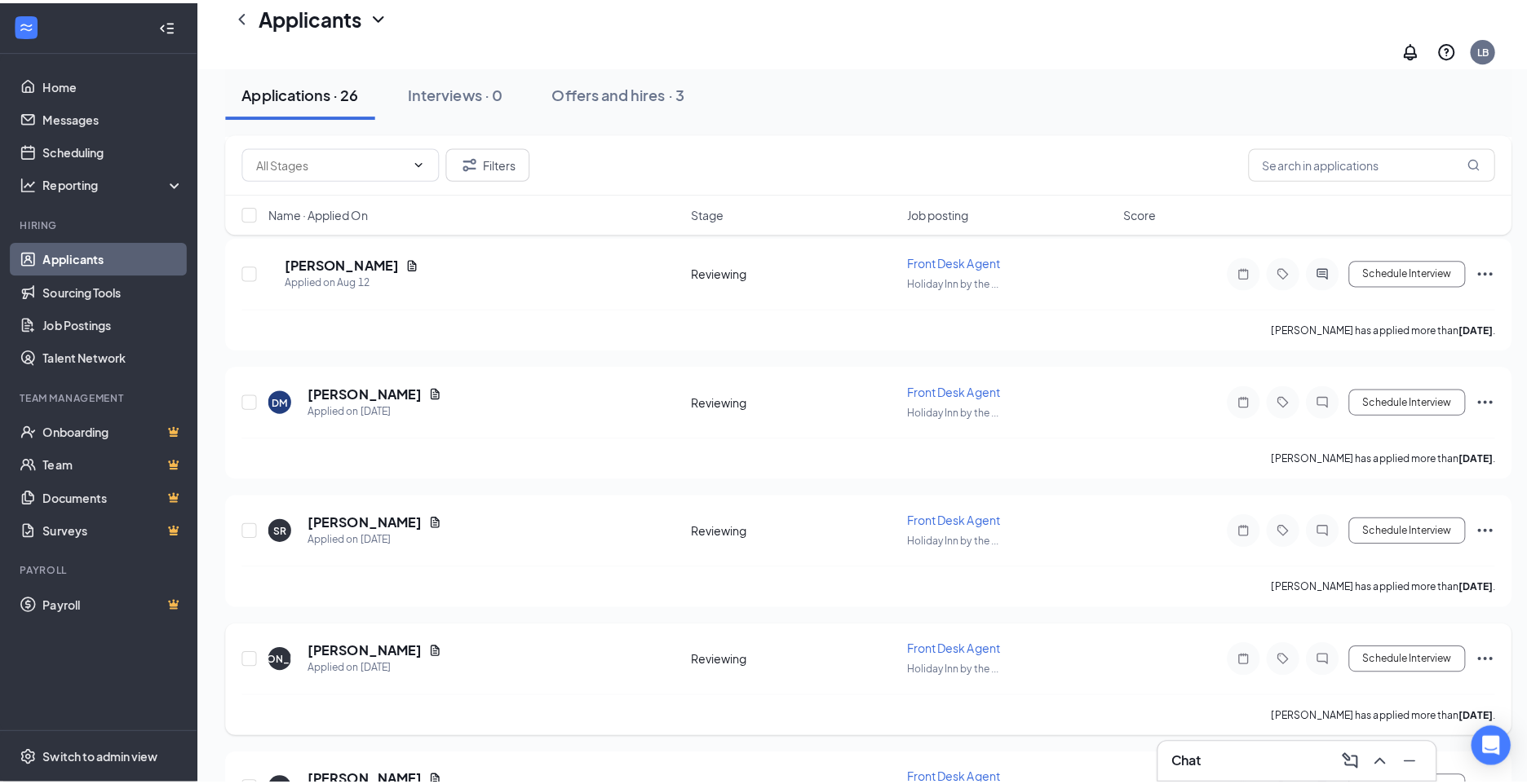
scroll to position [1630, 0]
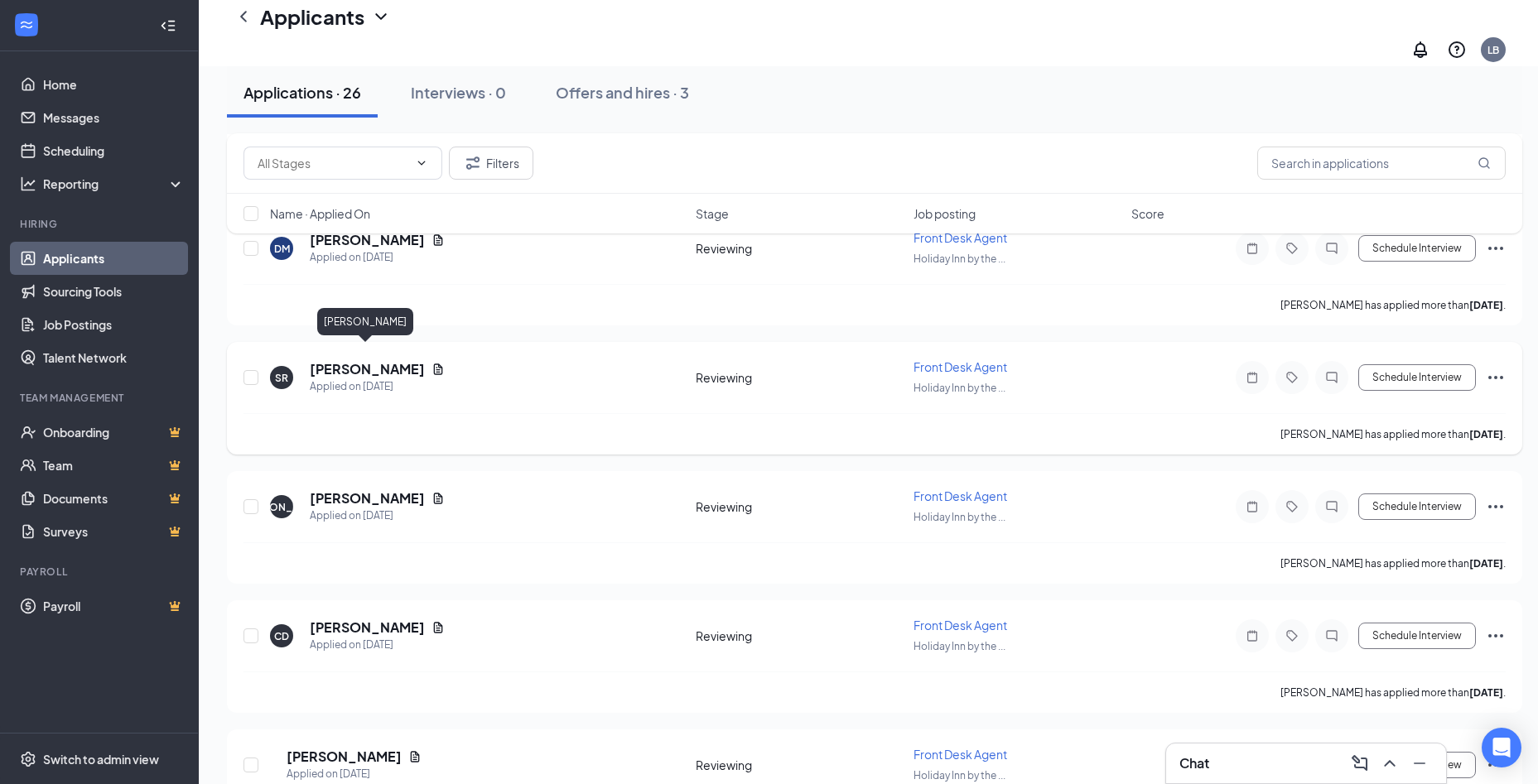
click at [356, 360] on h5 "[PERSON_NAME]" at bounding box center [367, 369] width 115 height 18
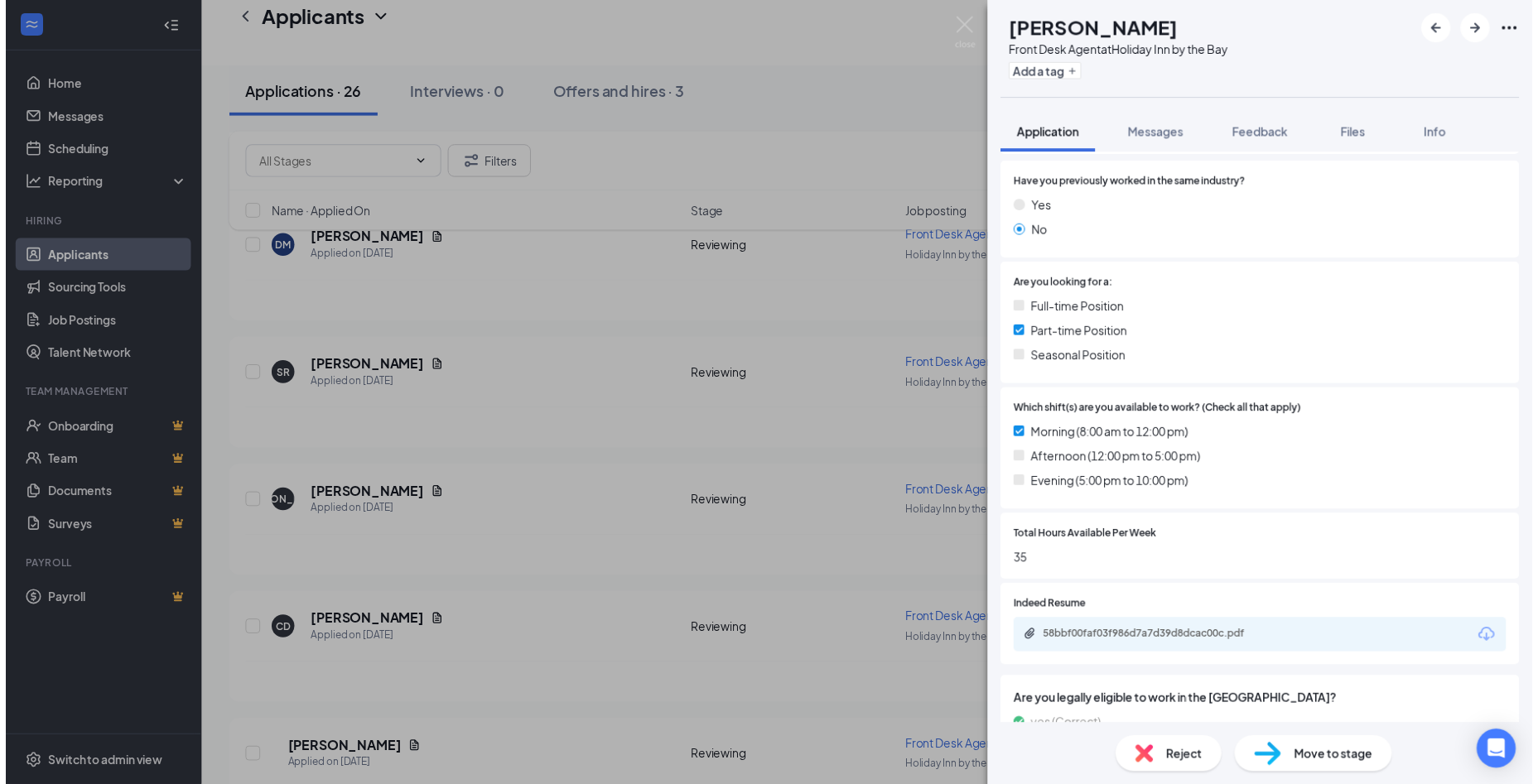
scroll to position [338, 0]
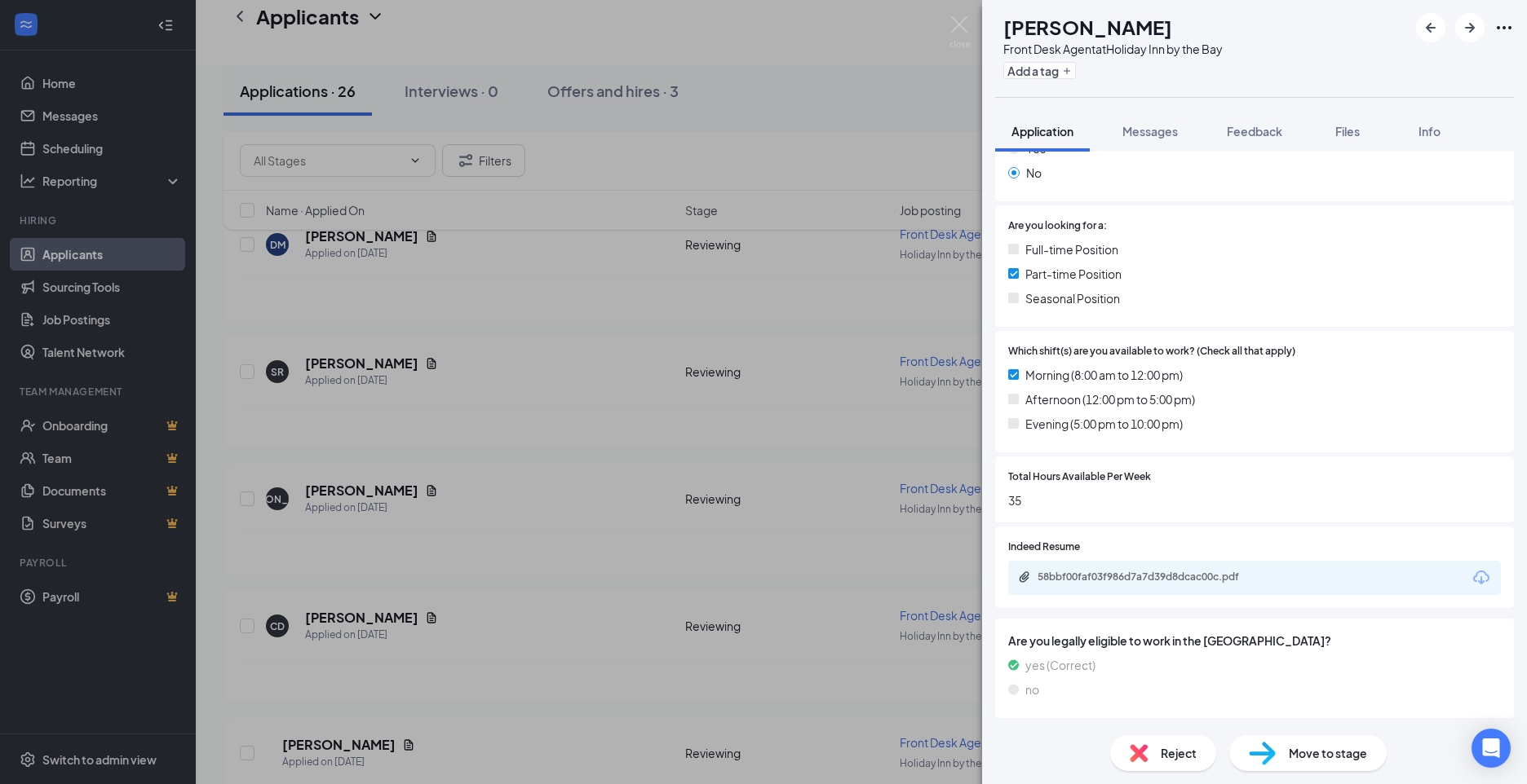
click at [534, 520] on div "SR [PERSON_NAME] Front Desk Agent at [GEOGRAPHIC_DATA] by the Bay Add a tag App…" at bounding box center [763, 392] width 1527 height 784
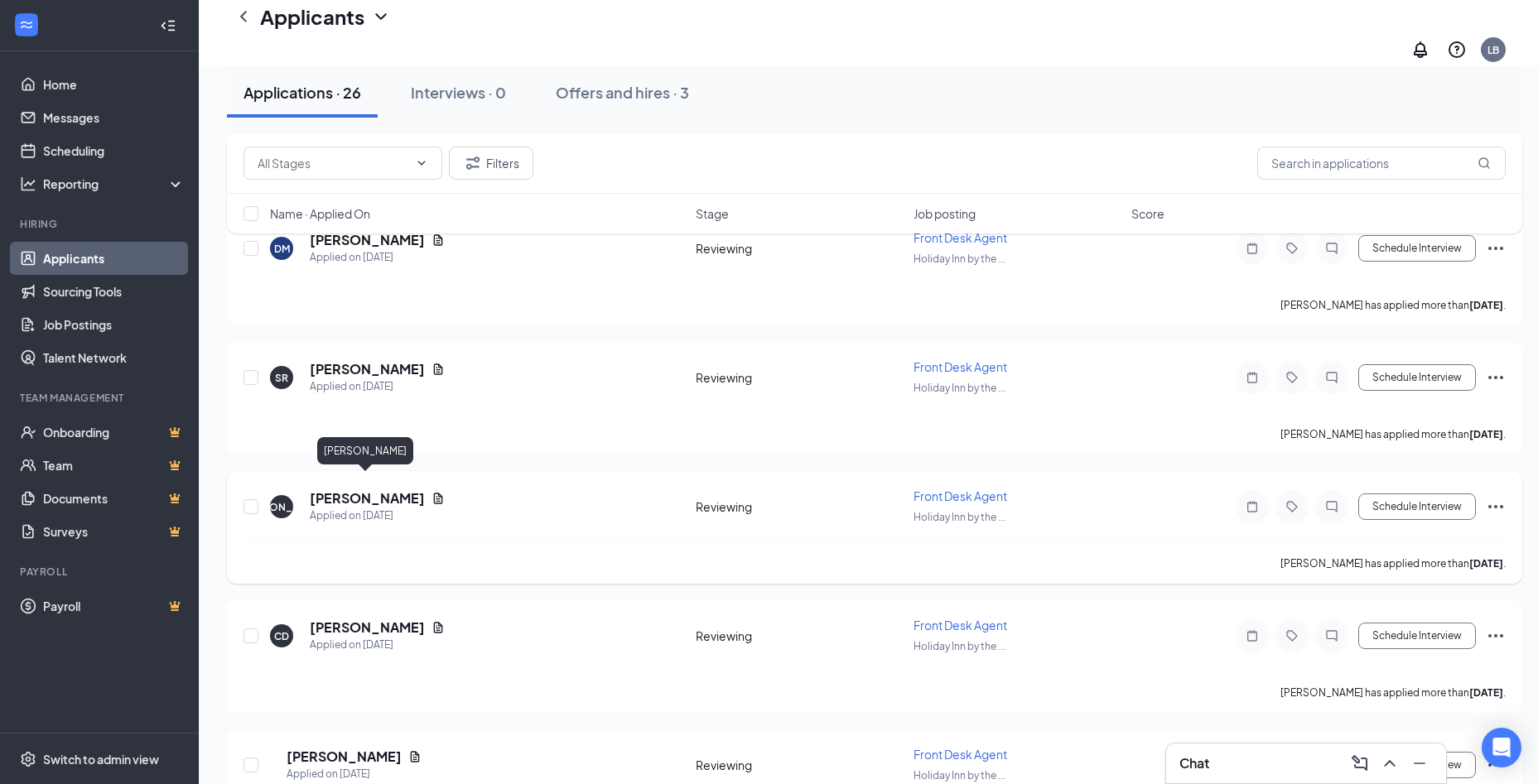
click at [341, 490] on h5 "[PERSON_NAME]" at bounding box center [367, 497] width 115 height 18
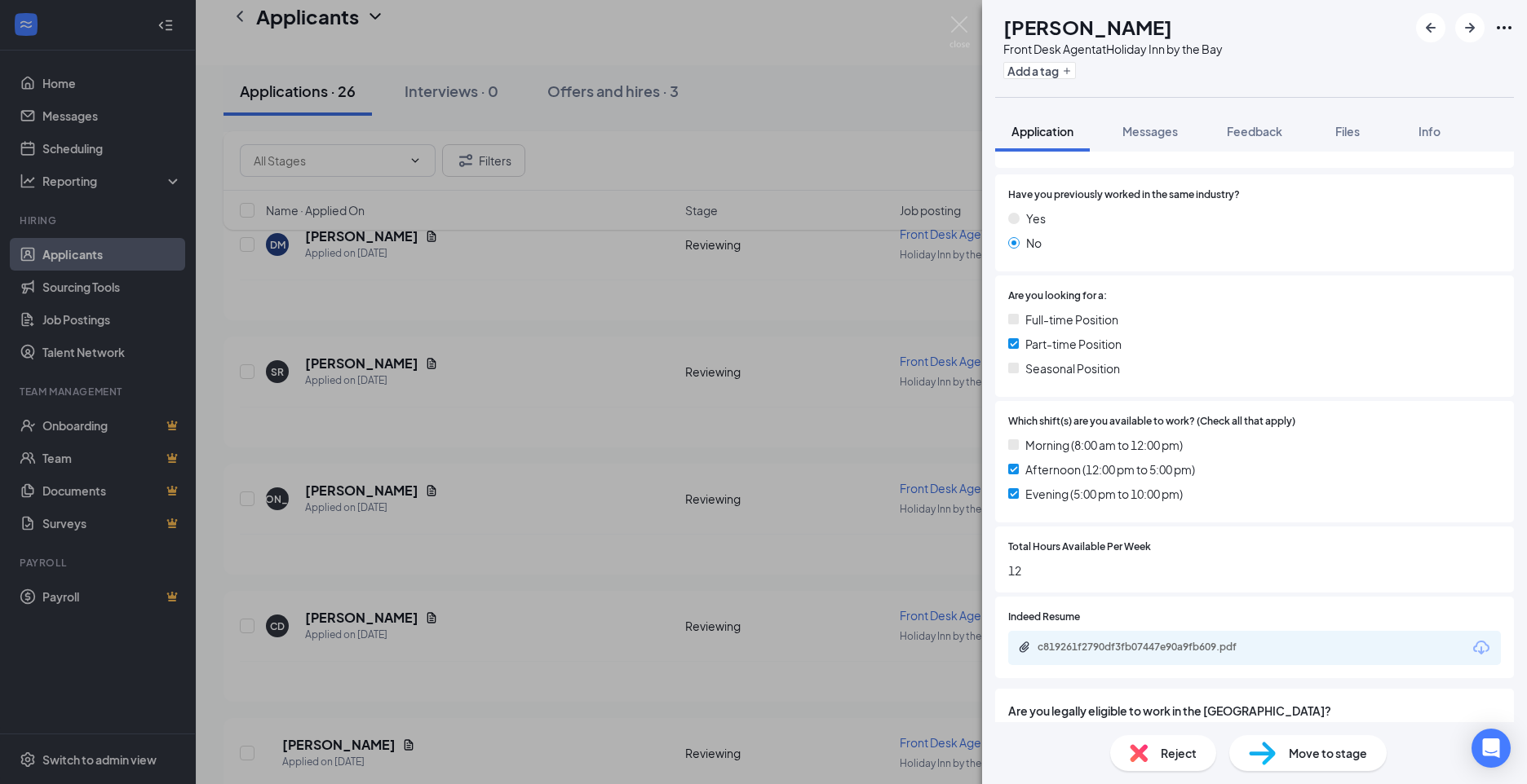
scroll to position [278, 0]
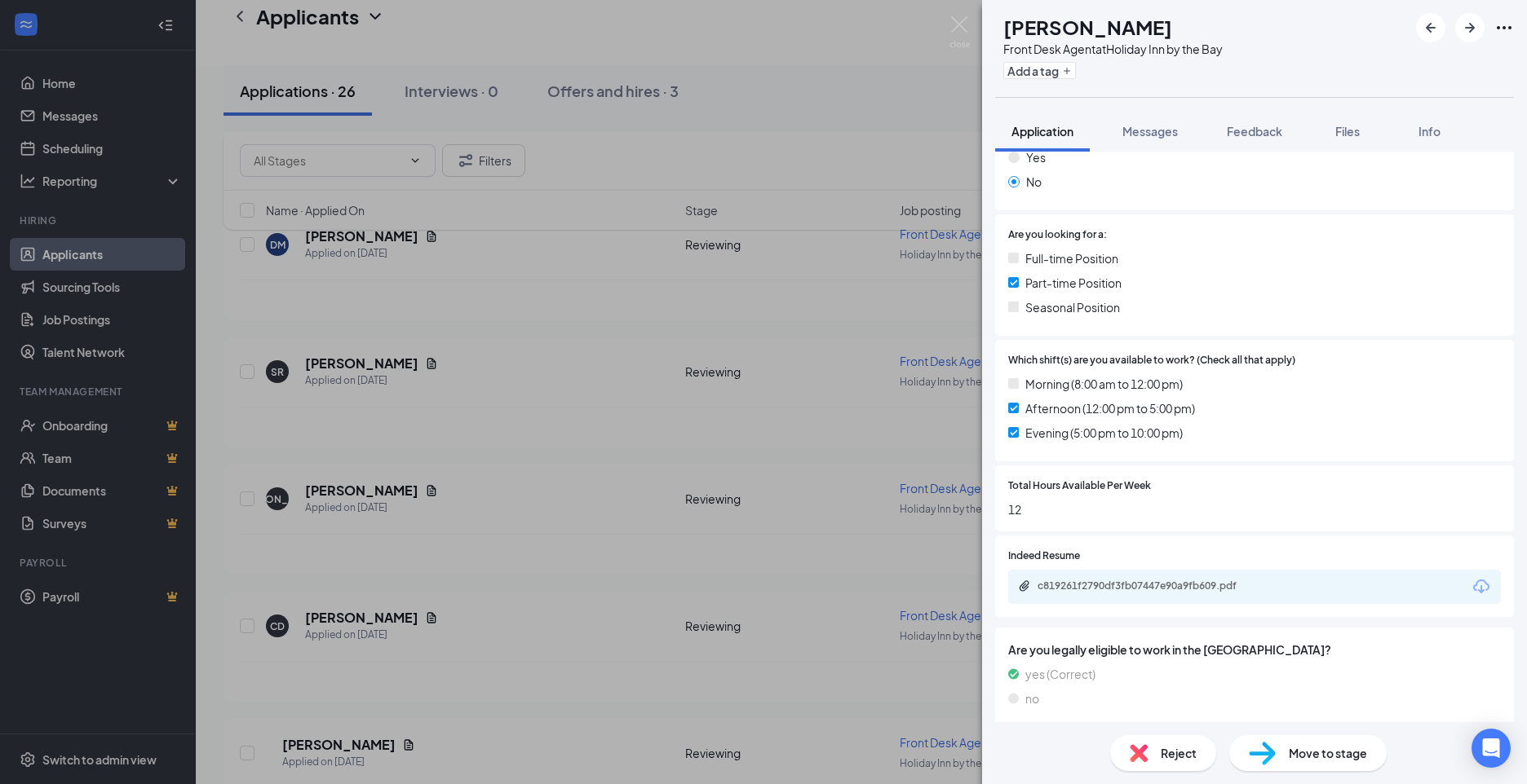
click at [1148, 747] on div "Reject" at bounding box center [1164, 753] width 106 height 36
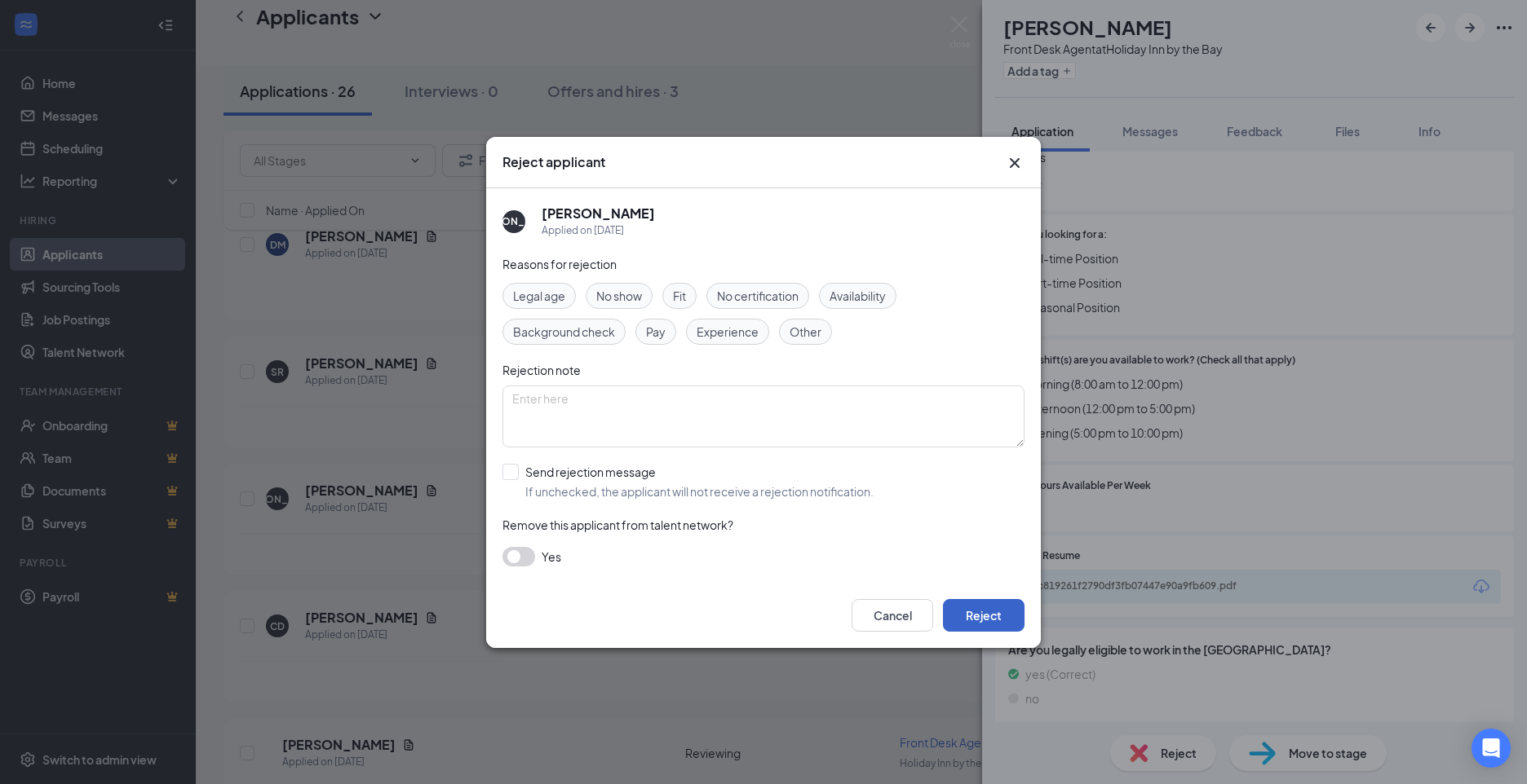
drag, startPoint x: 1012, startPoint y: 618, endPoint x: 743, endPoint y: 652, distance: 271.1
click at [1012, 618] on button "Reject" at bounding box center [984, 615] width 82 height 33
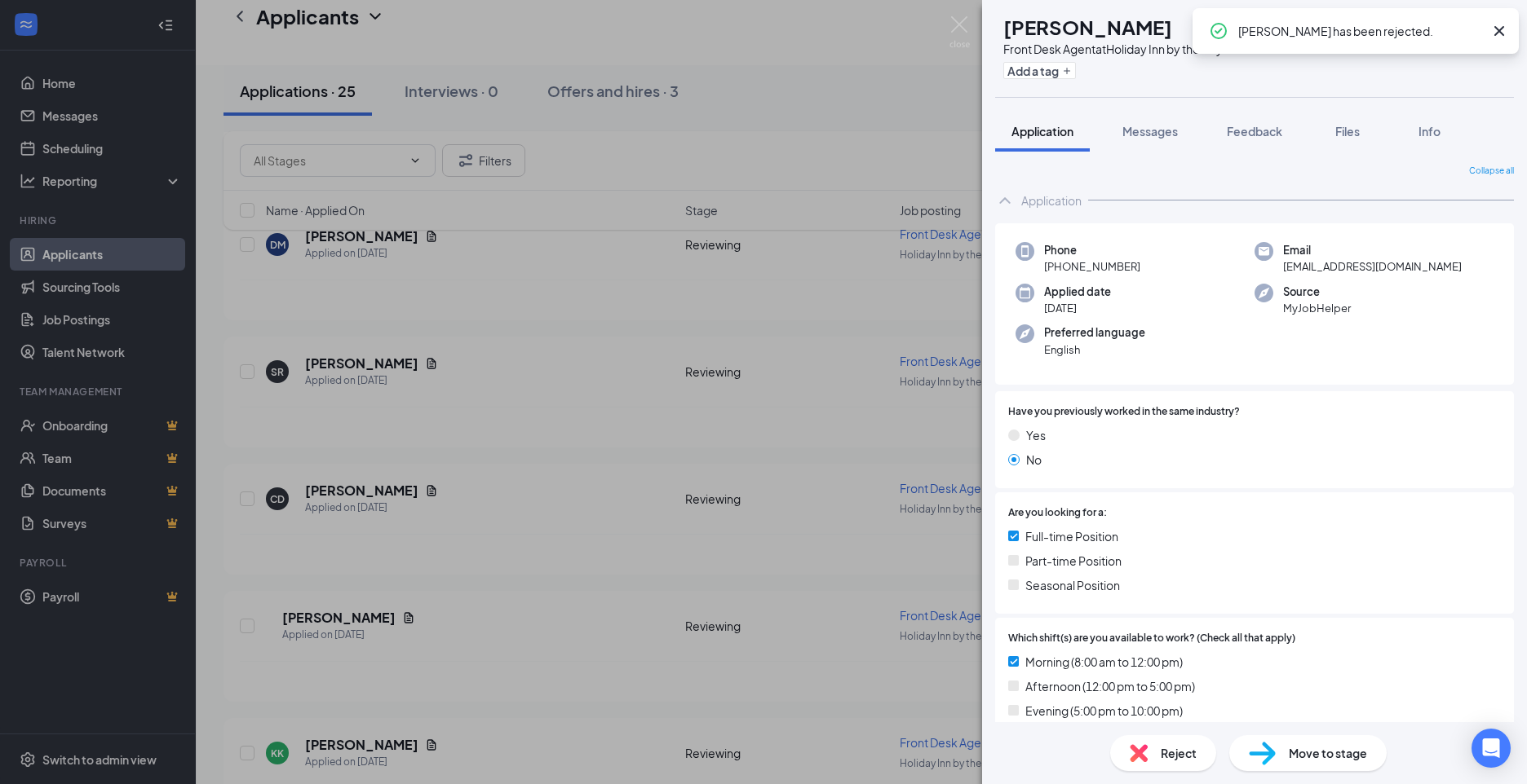
click at [339, 468] on div "CD [PERSON_NAME] Front Desk Agent at [GEOGRAPHIC_DATA] by the Bay Add a tag App…" at bounding box center [763, 392] width 1527 height 784
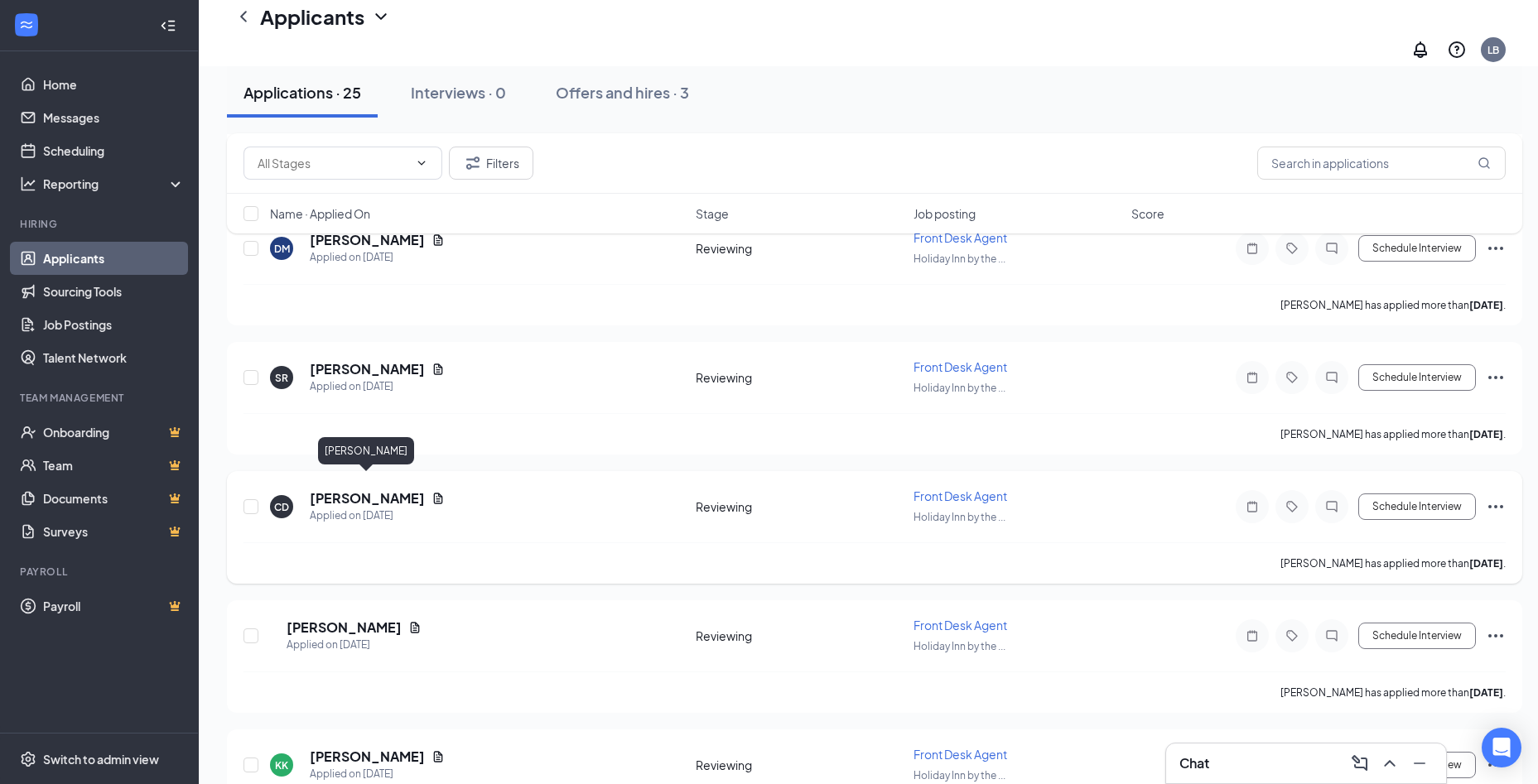
click at [347, 489] on h5 "[PERSON_NAME]" at bounding box center [367, 497] width 115 height 18
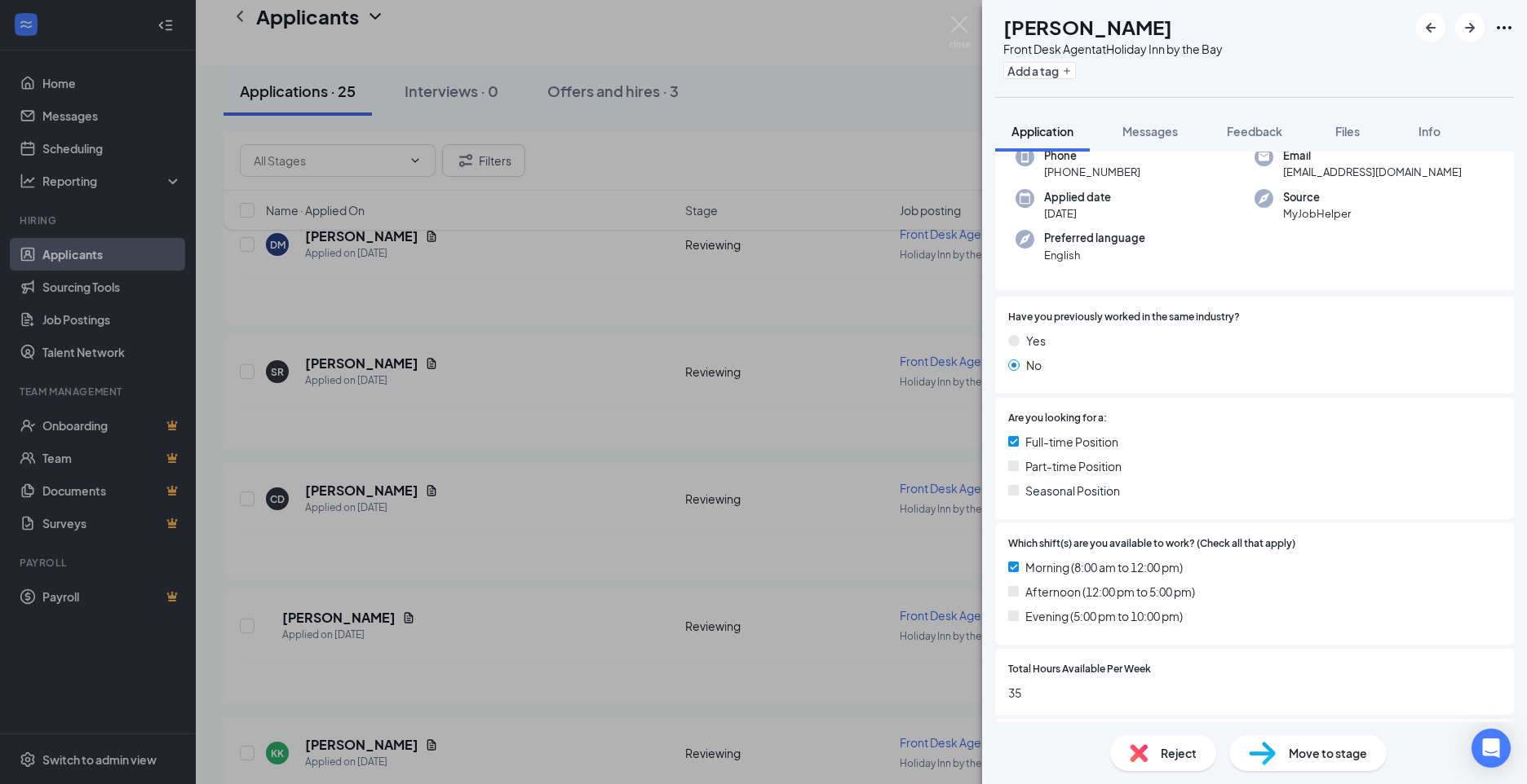
scroll to position [287, 0]
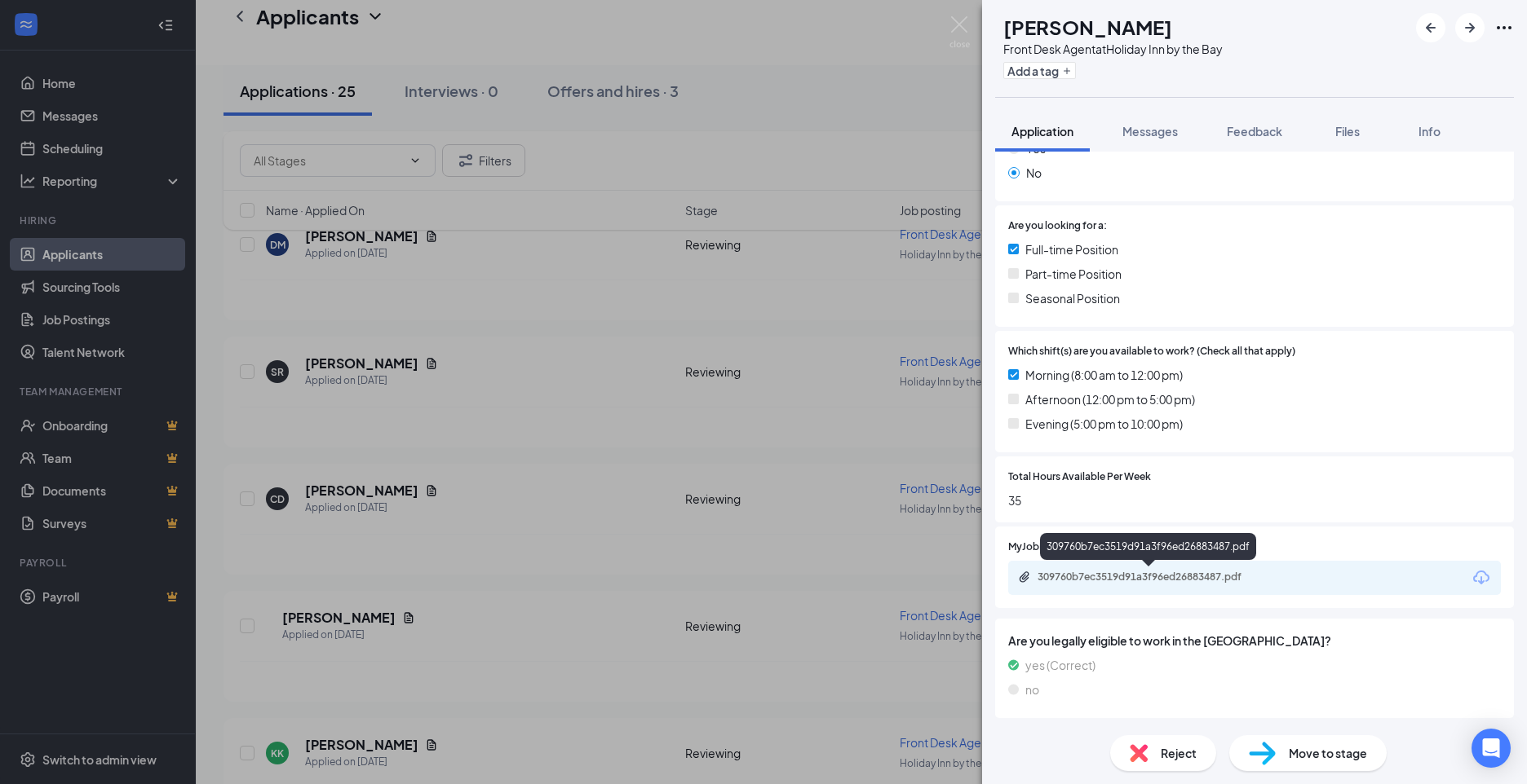
click at [1025, 573] on icon "Paperclip" at bounding box center [1024, 576] width 10 height 10
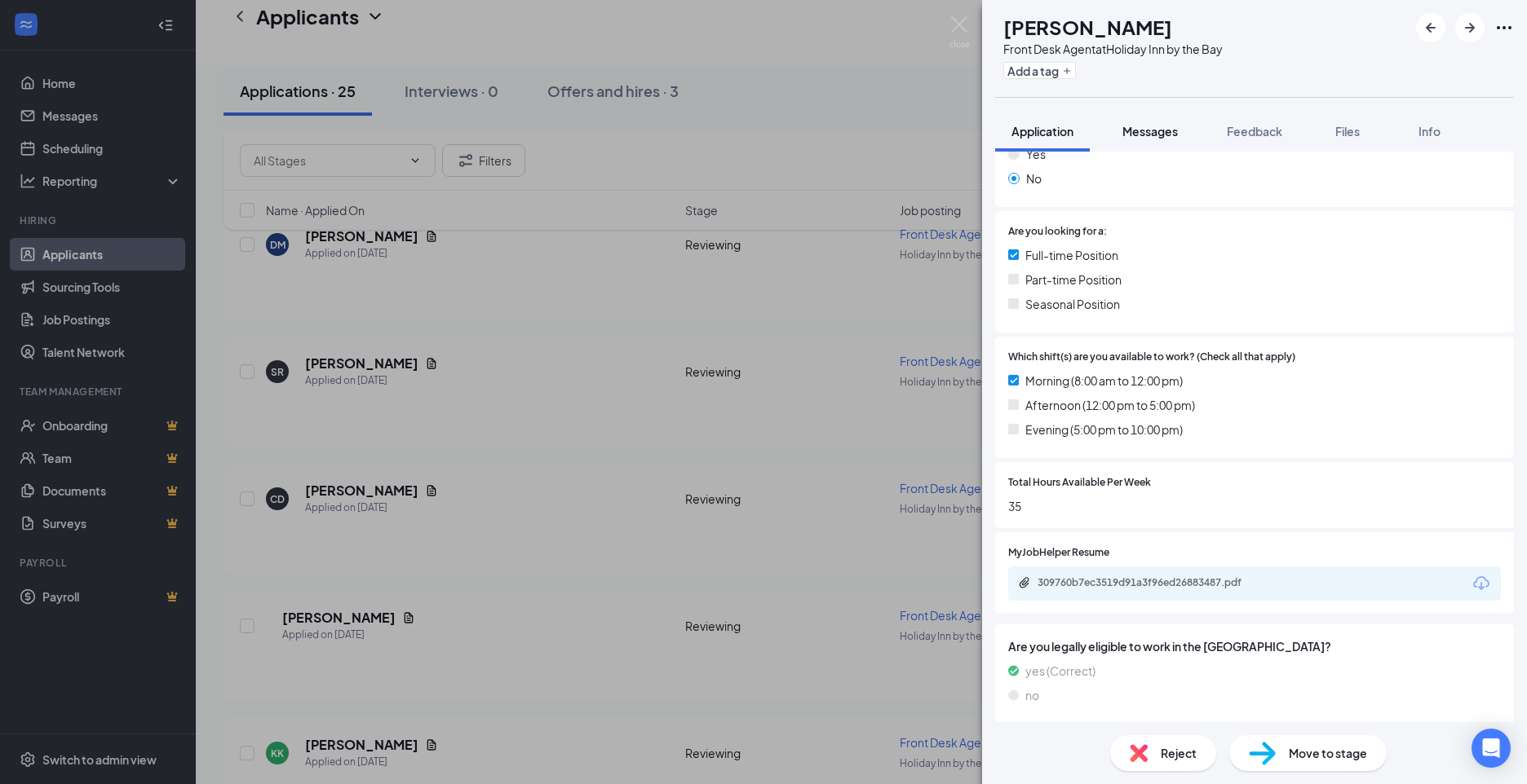
scroll to position [0, 0]
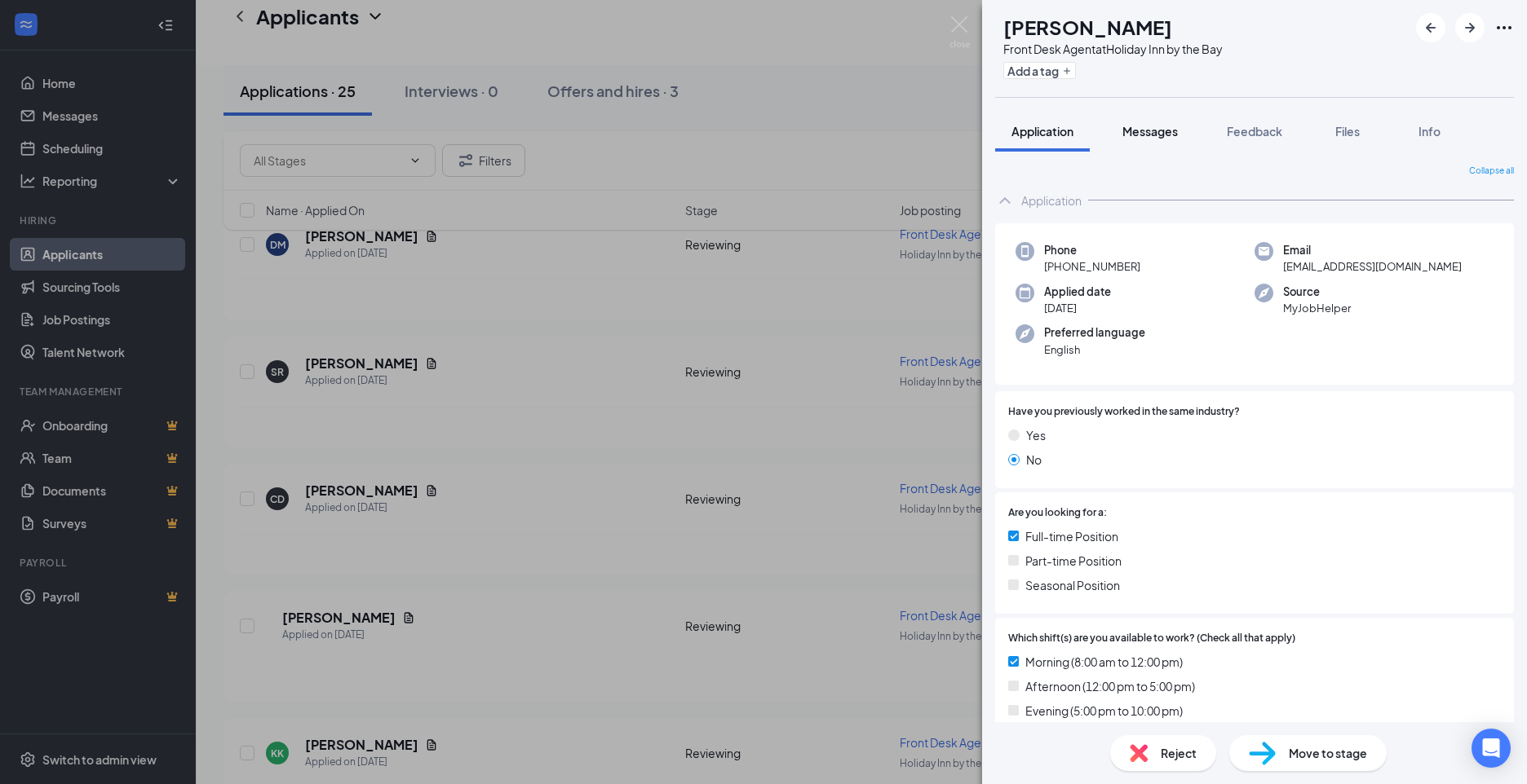
click at [1137, 126] on span "Messages" at bounding box center [1151, 131] width 56 height 15
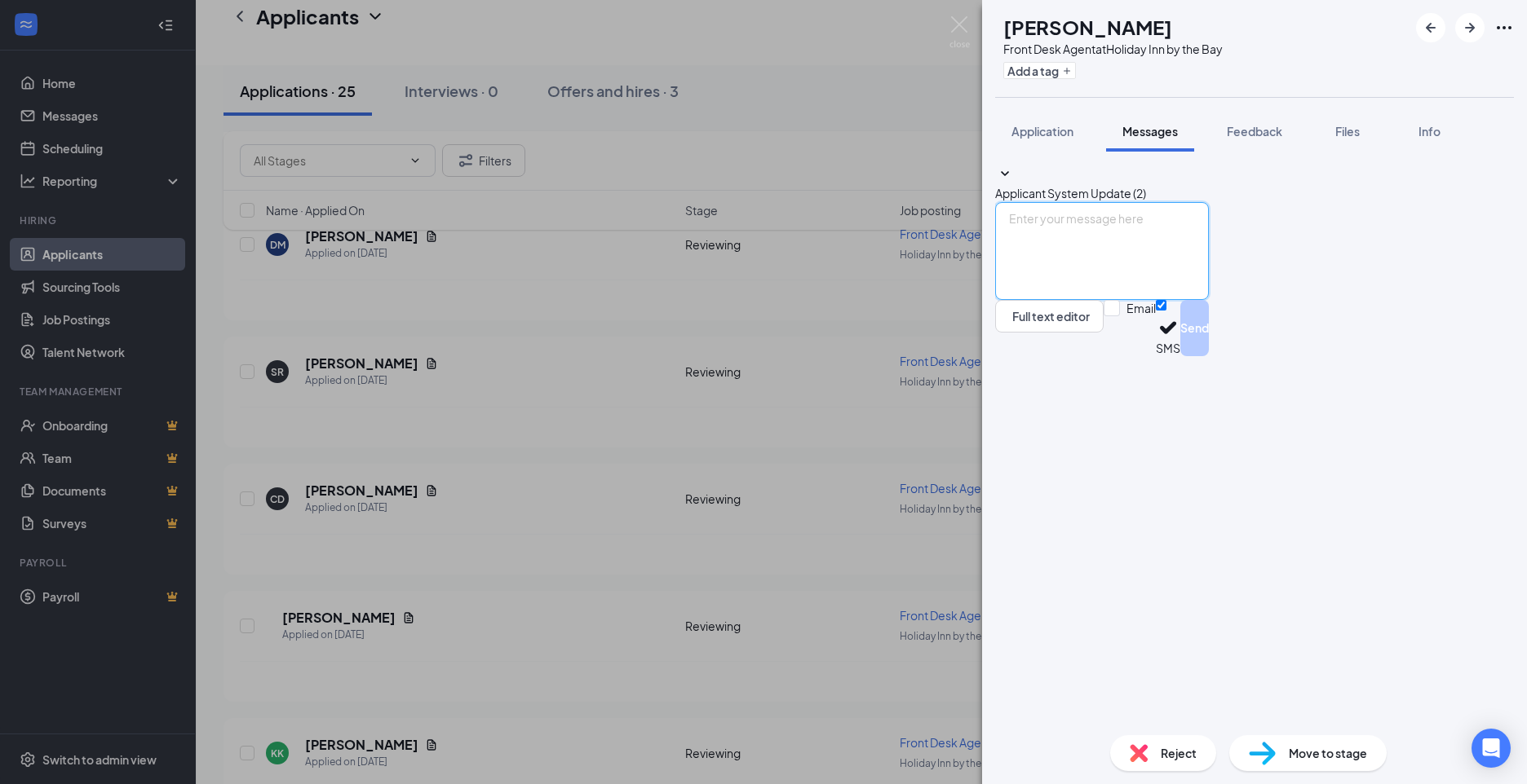
click at [1069, 300] on textarea at bounding box center [1101, 250] width 213 height 98
paste textarea "Thanks of your interest in a Front Desk Agent role here at [GEOGRAPHIC_DATA] by…"
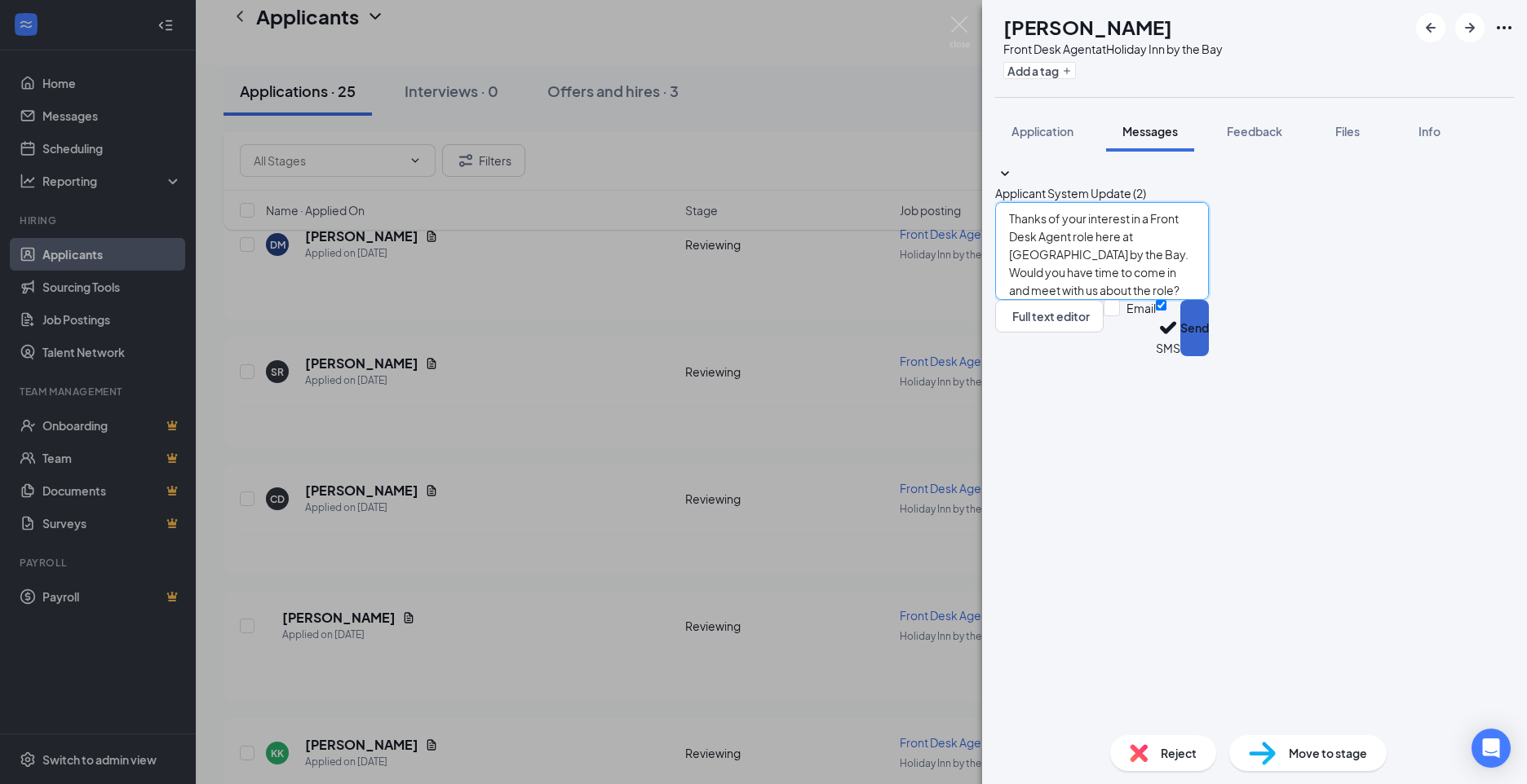
type textarea "Thanks of your interest in a Front Desk Agent role here at [GEOGRAPHIC_DATA] by…"
click at [1208, 357] on button "Send" at bounding box center [1194, 328] width 29 height 56
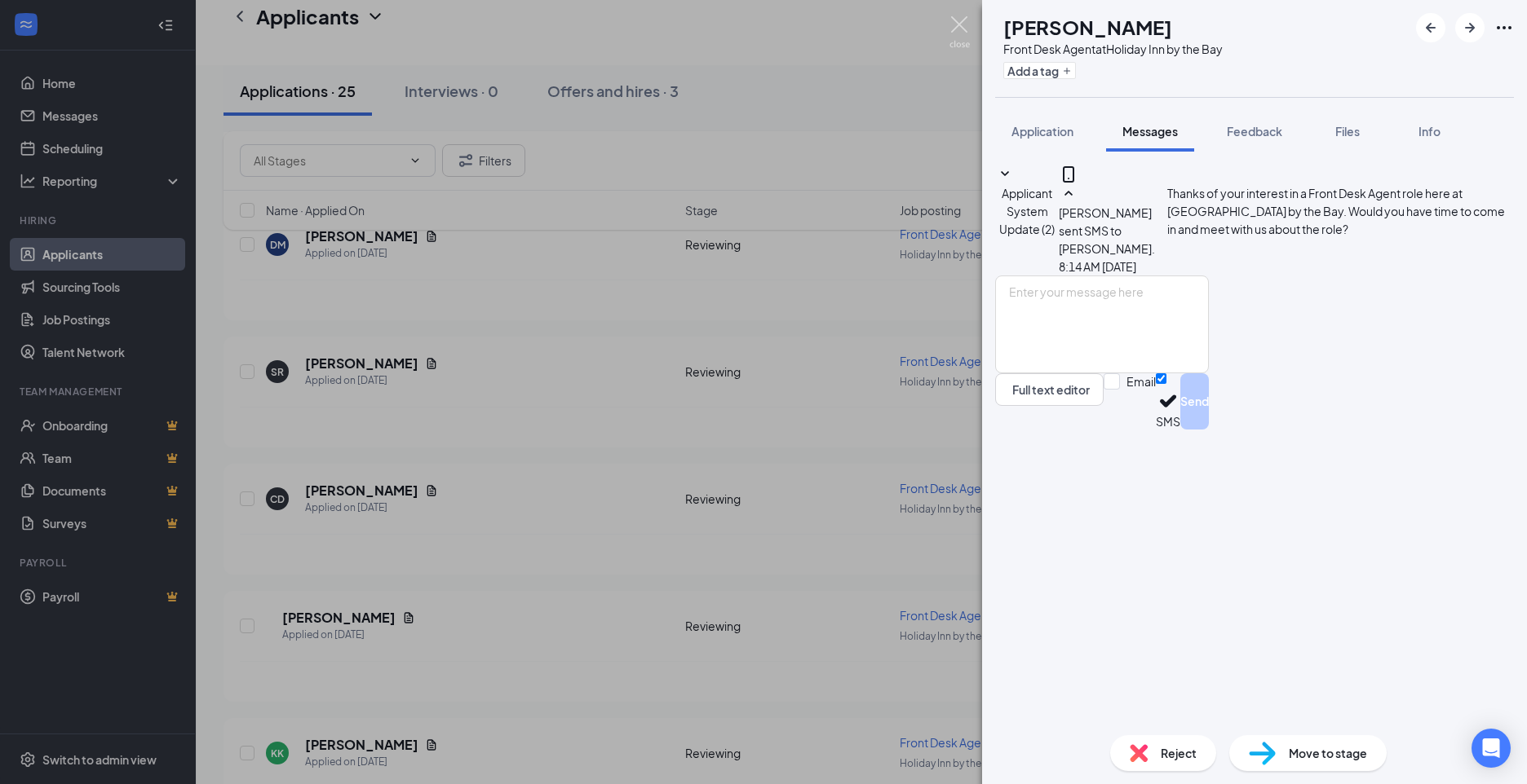
click at [957, 19] on img at bounding box center [960, 33] width 20 height 32
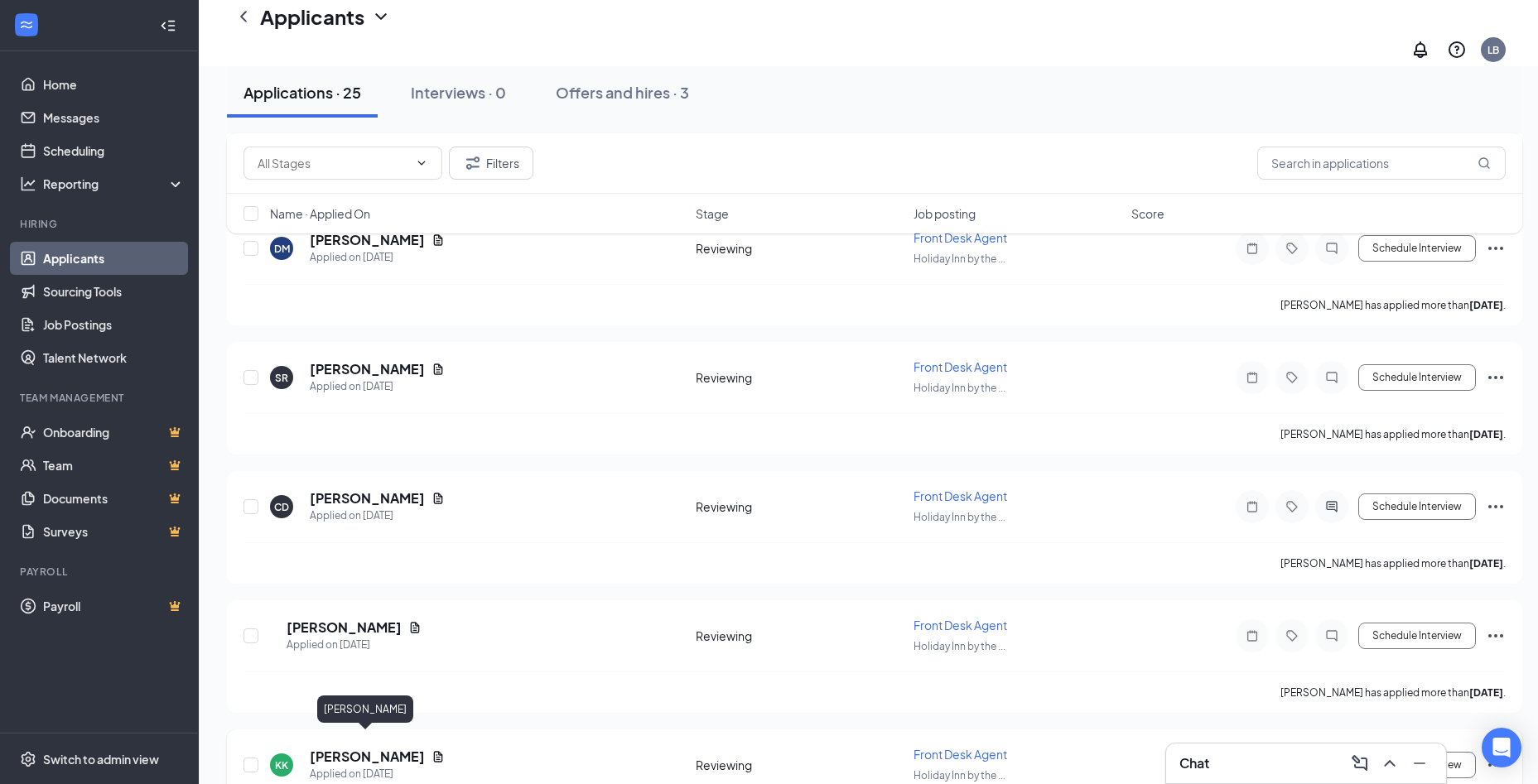
click at [347, 748] on h5 "[PERSON_NAME]" at bounding box center [367, 757] width 115 height 18
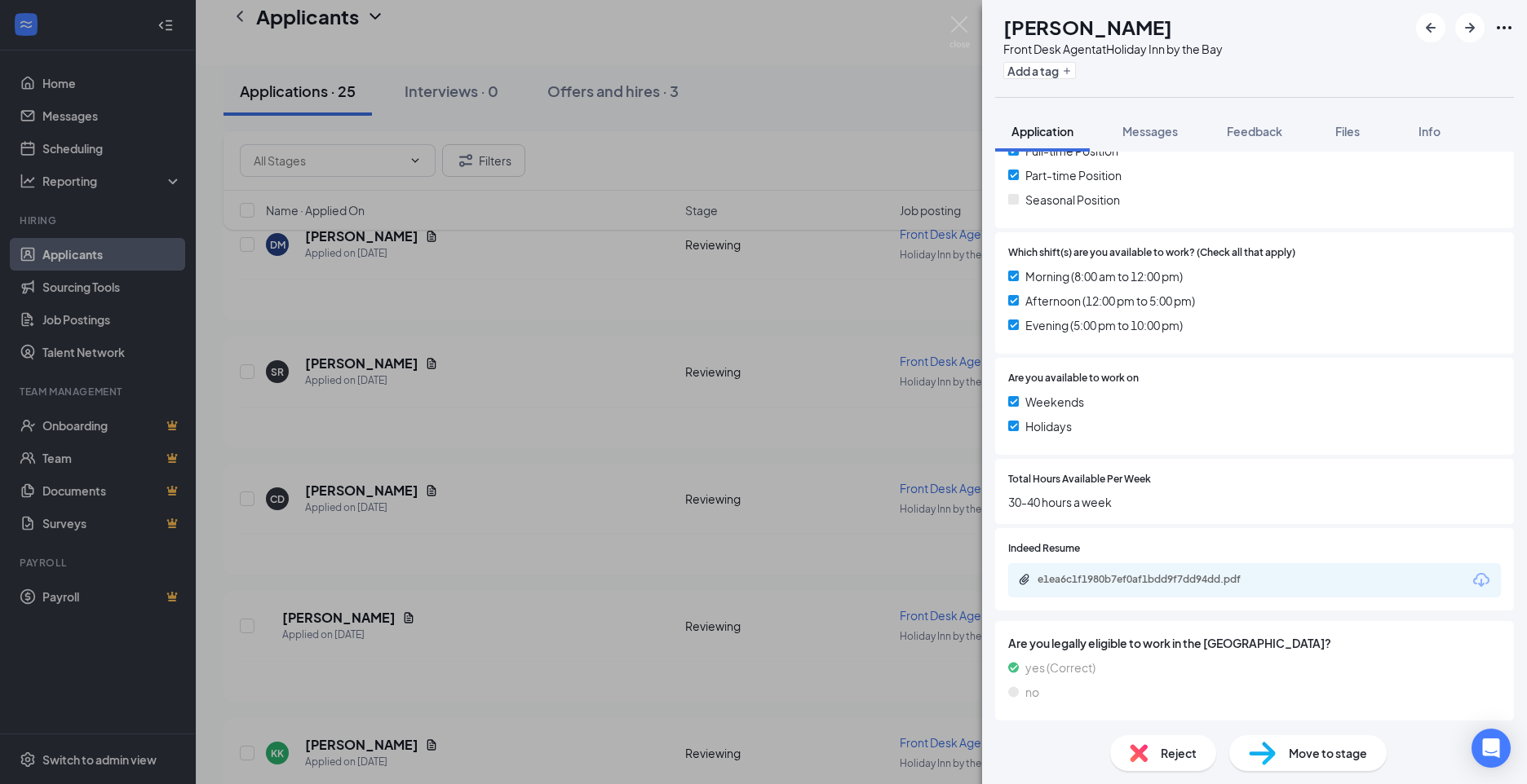
scroll to position [388, 0]
click at [1103, 575] on div "e1ea6c1f1980b7ef0af1bdd9f7dd94dd.pdf" at bounding box center [1152, 577] width 228 height 13
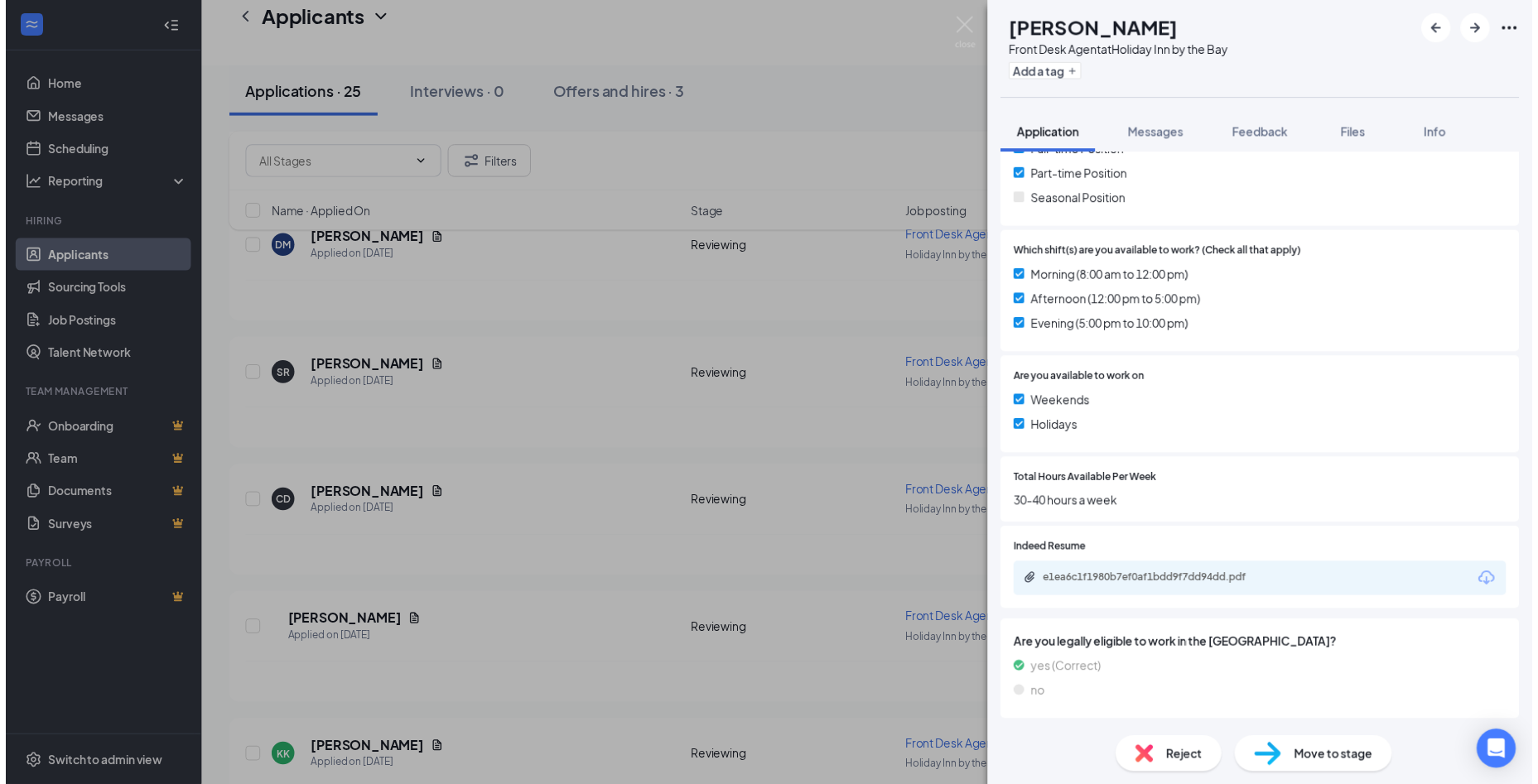
scroll to position [389, 0]
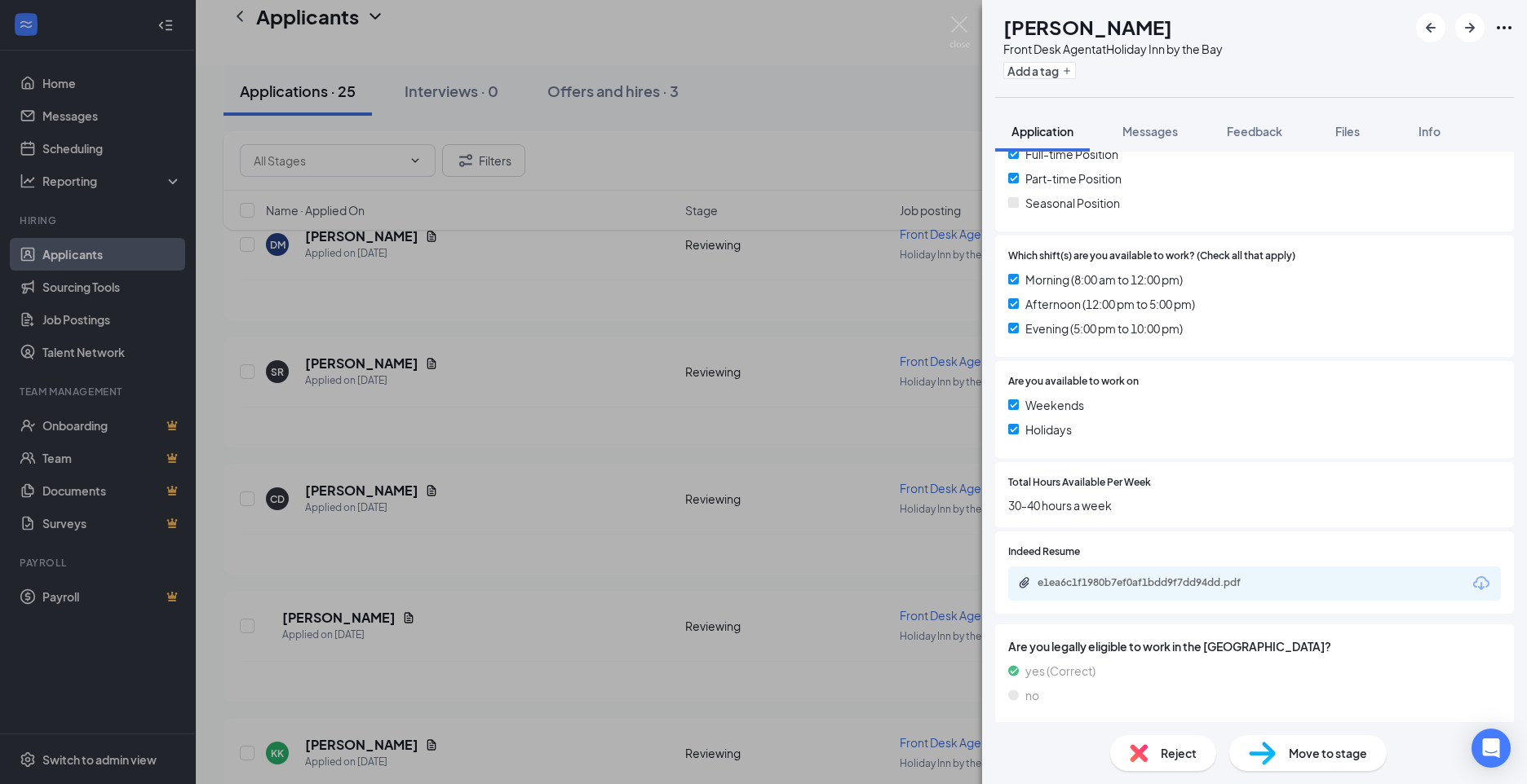
click at [594, 455] on div "KK [PERSON_NAME] Front Desk Agent at [GEOGRAPHIC_DATA] by the Bay Add a tag App…" at bounding box center [763, 392] width 1527 height 784
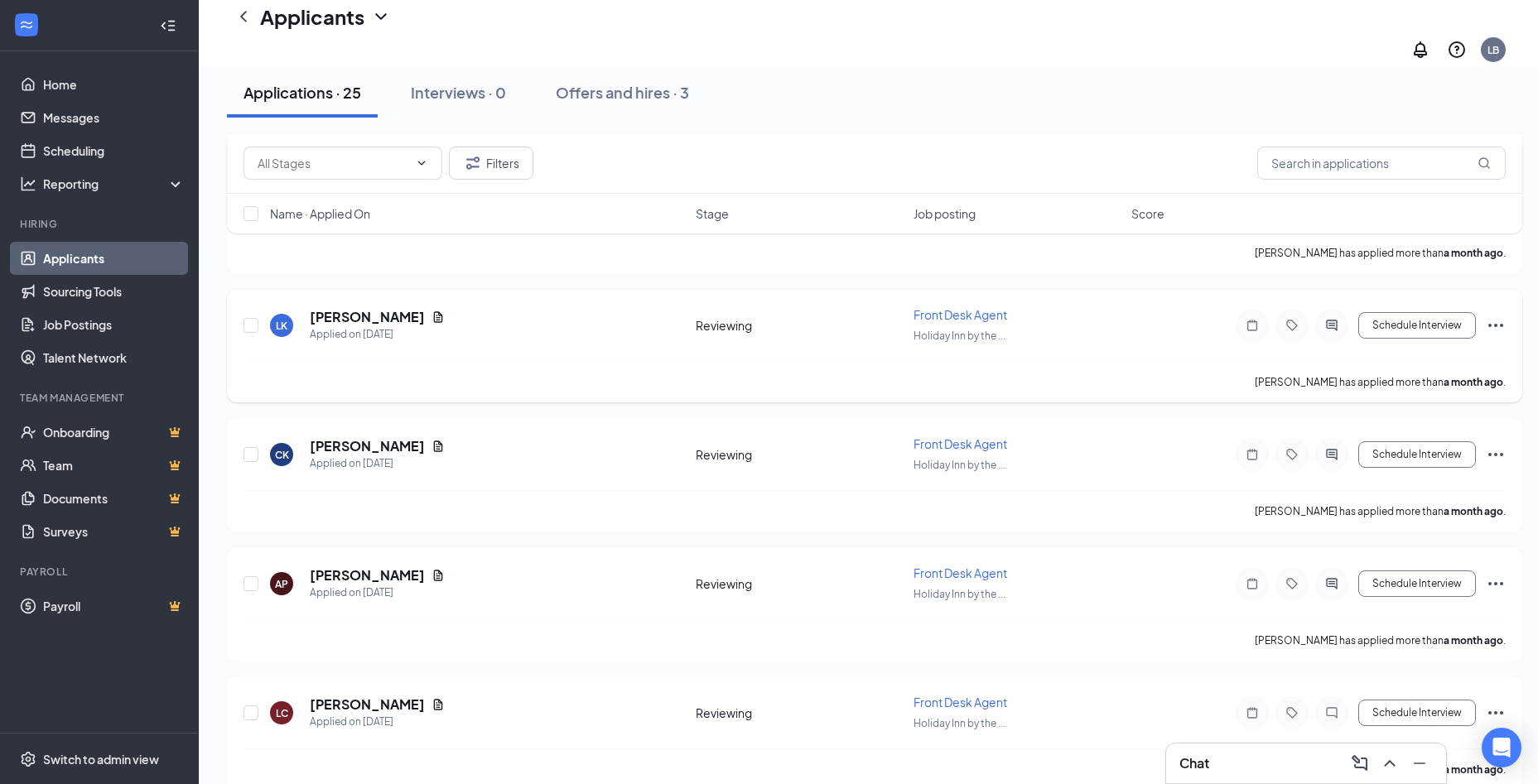
scroll to position [2483, 0]
click at [1502, 315] on icon "Ellipses" at bounding box center [1495, 324] width 20 height 20
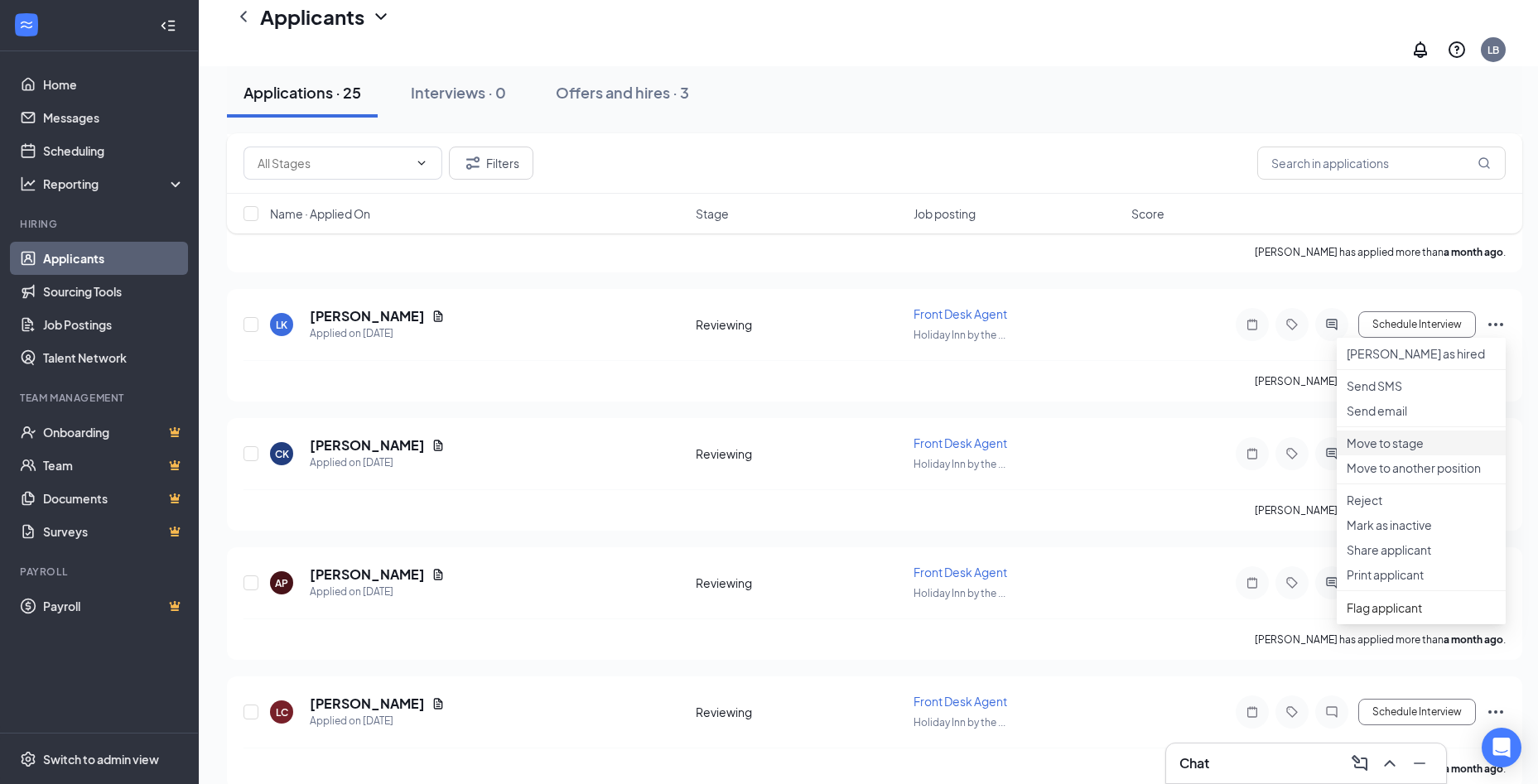
click at [1397, 451] on p "Move to stage" at bounding box center [1422, 444] width 149 height 17
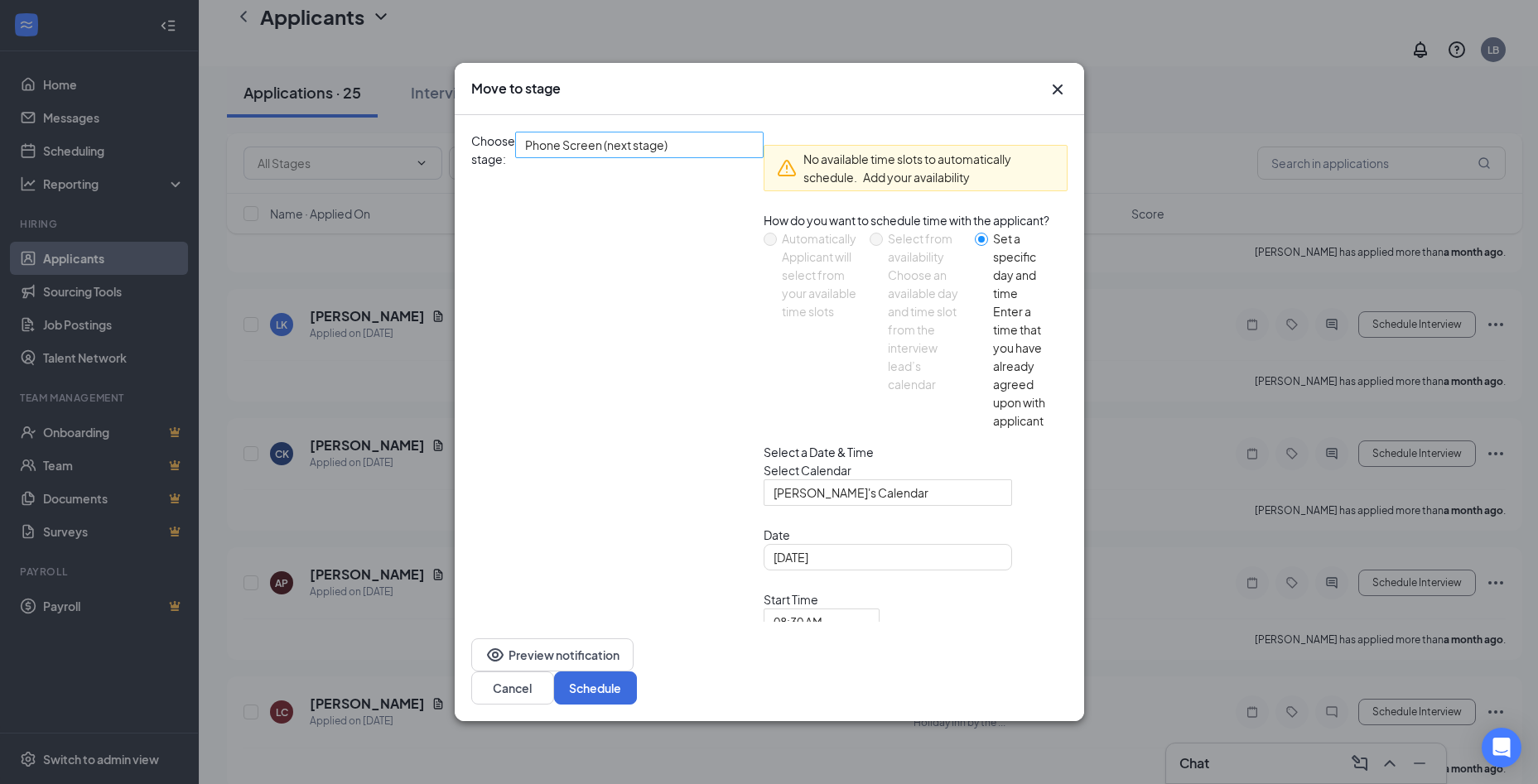
click at [735, 177] on span "Phone Screen (next stage)" at bounding box center [632, 154] width 214 height 44
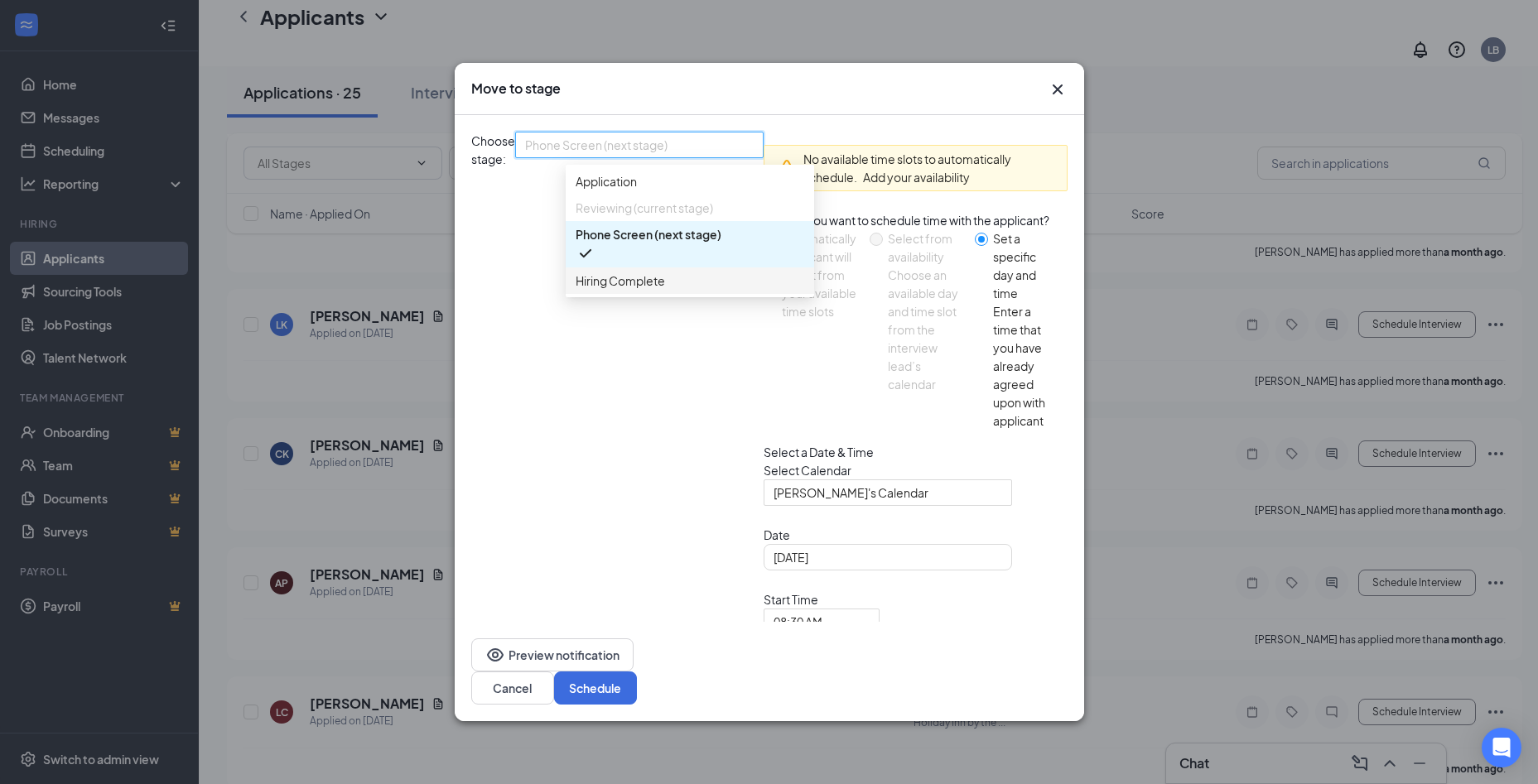
click at [622, 289] on span "Hiring Complete" at bounding box center [620, 280] width 90 height 18
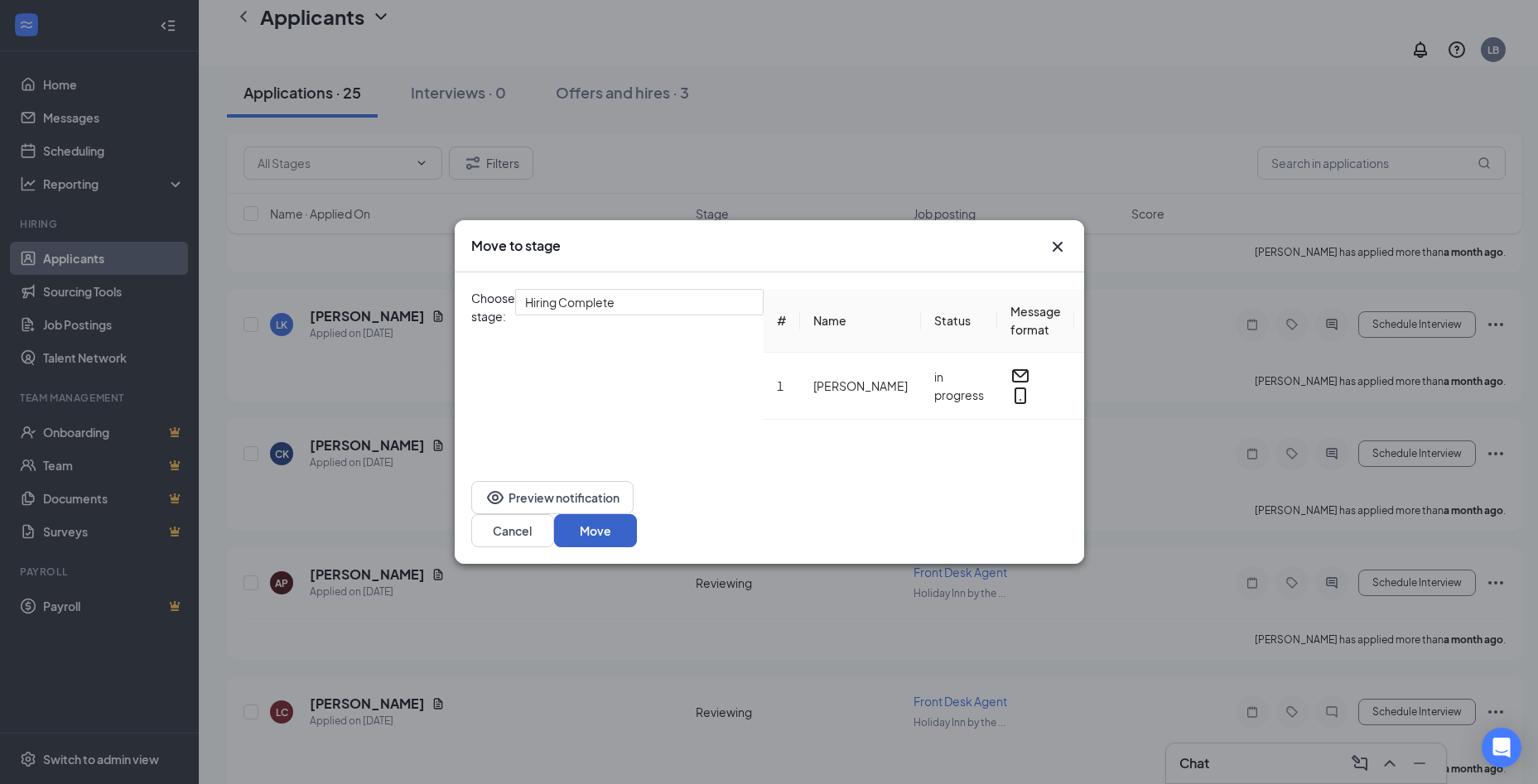
click at [637, 548] on button "Move" at bounding box center [596, 531] width 83 height 33
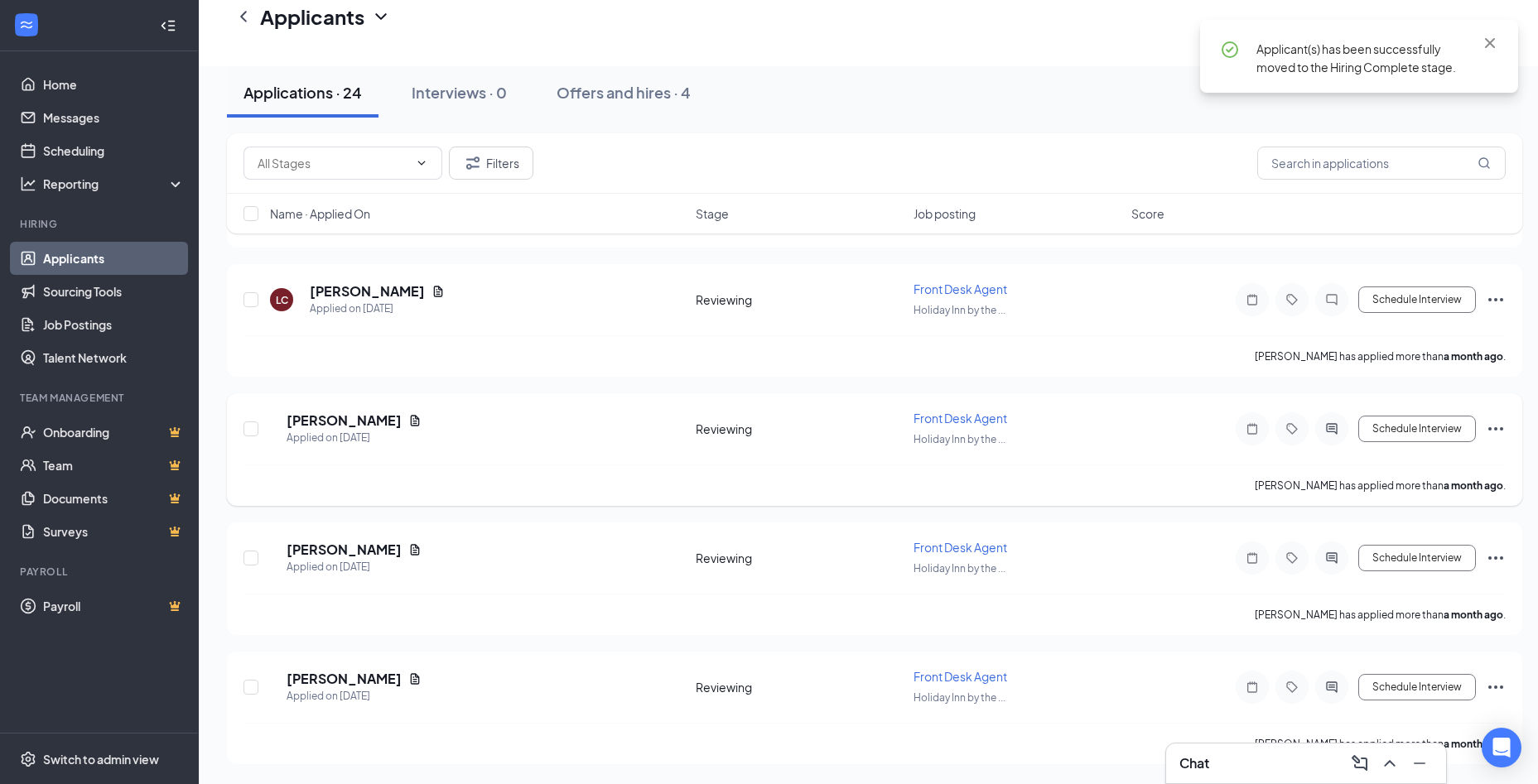
scroll to position [2752, 0]
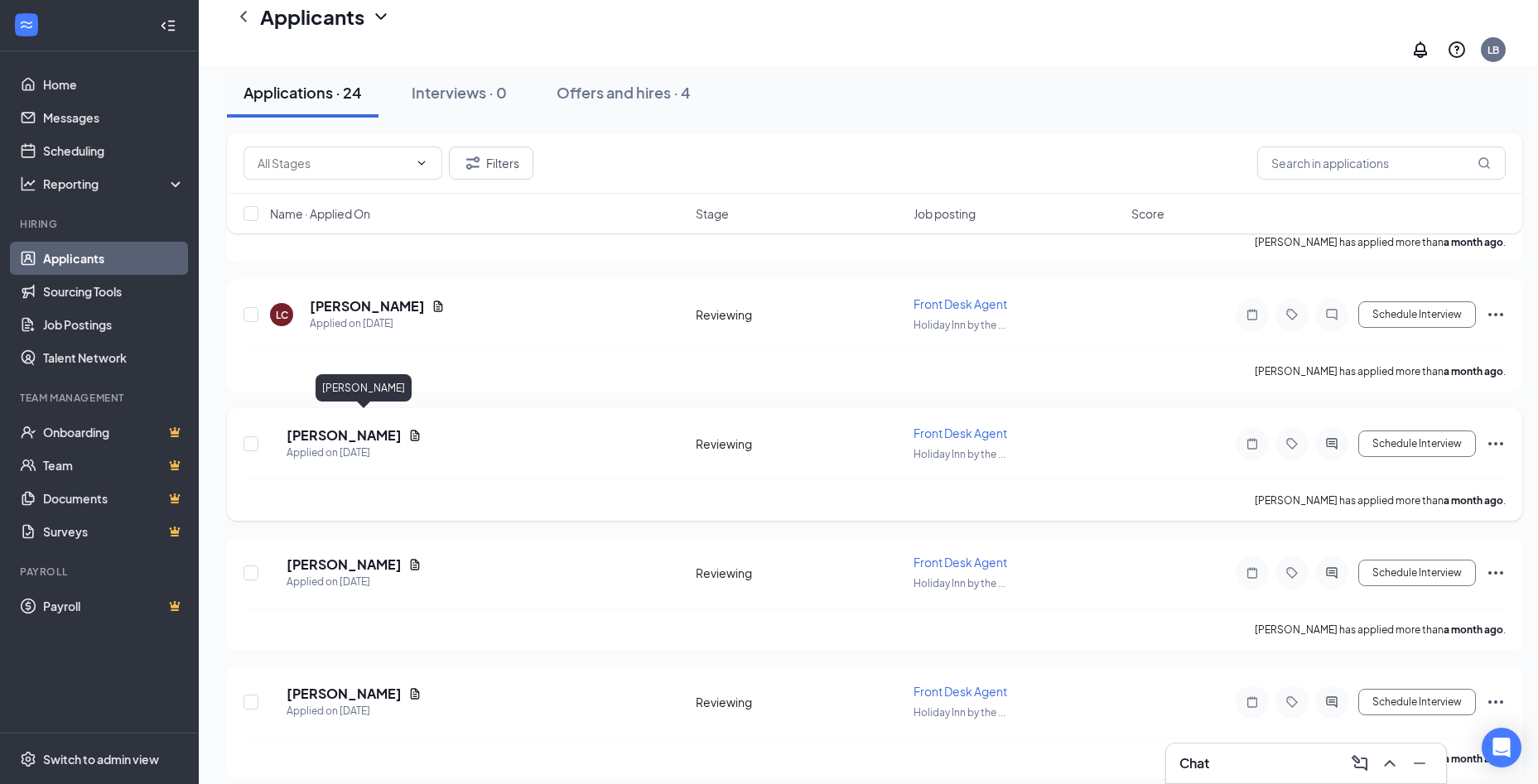
click at [320, 427] on h5 "[PERSON_NAME]" at bounding box center [344, 435] width 115 height 18
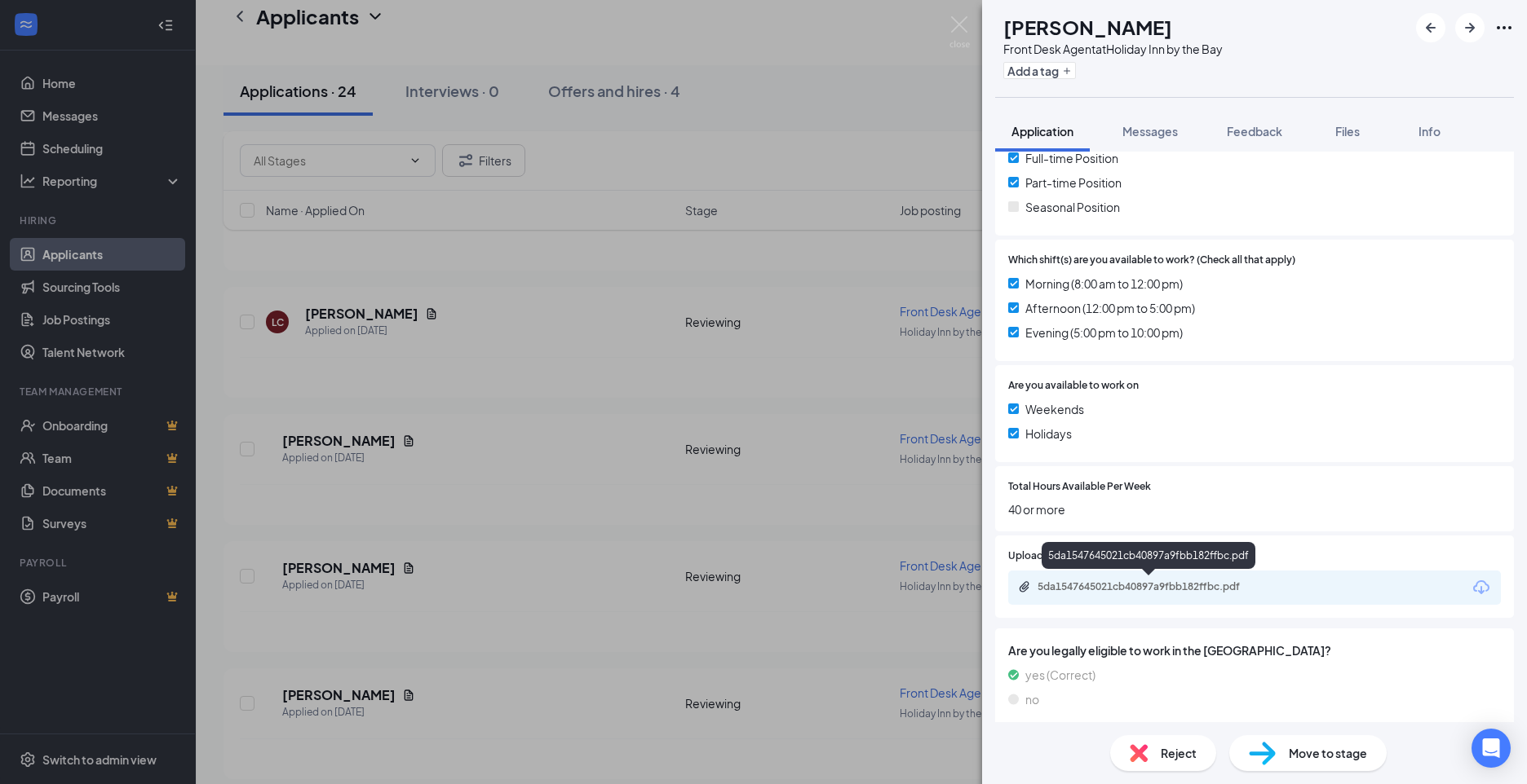
scroll to position [379, 0]
click at [1085, 586] on div "5da1547645021cb40897a9fbb182ffbc.pdf" at bounding box center [1152, 586] width 228 height 13
click at [1146, 119] on button "Messages" at bounding box center [1150, 131] width 89 height 41
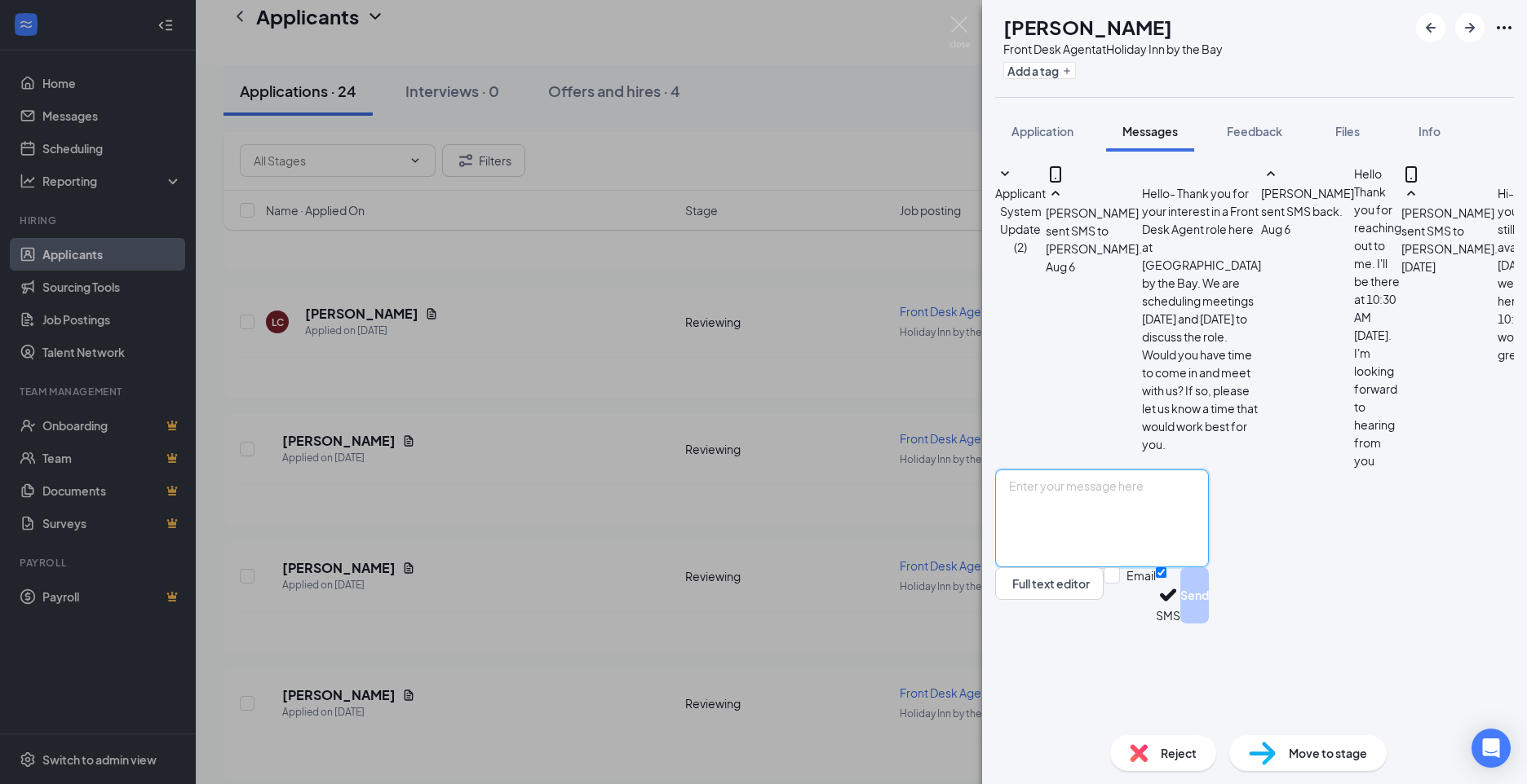
click at [1045, 567] on textarea at bounding box center [1101, 518] width 213 height 98
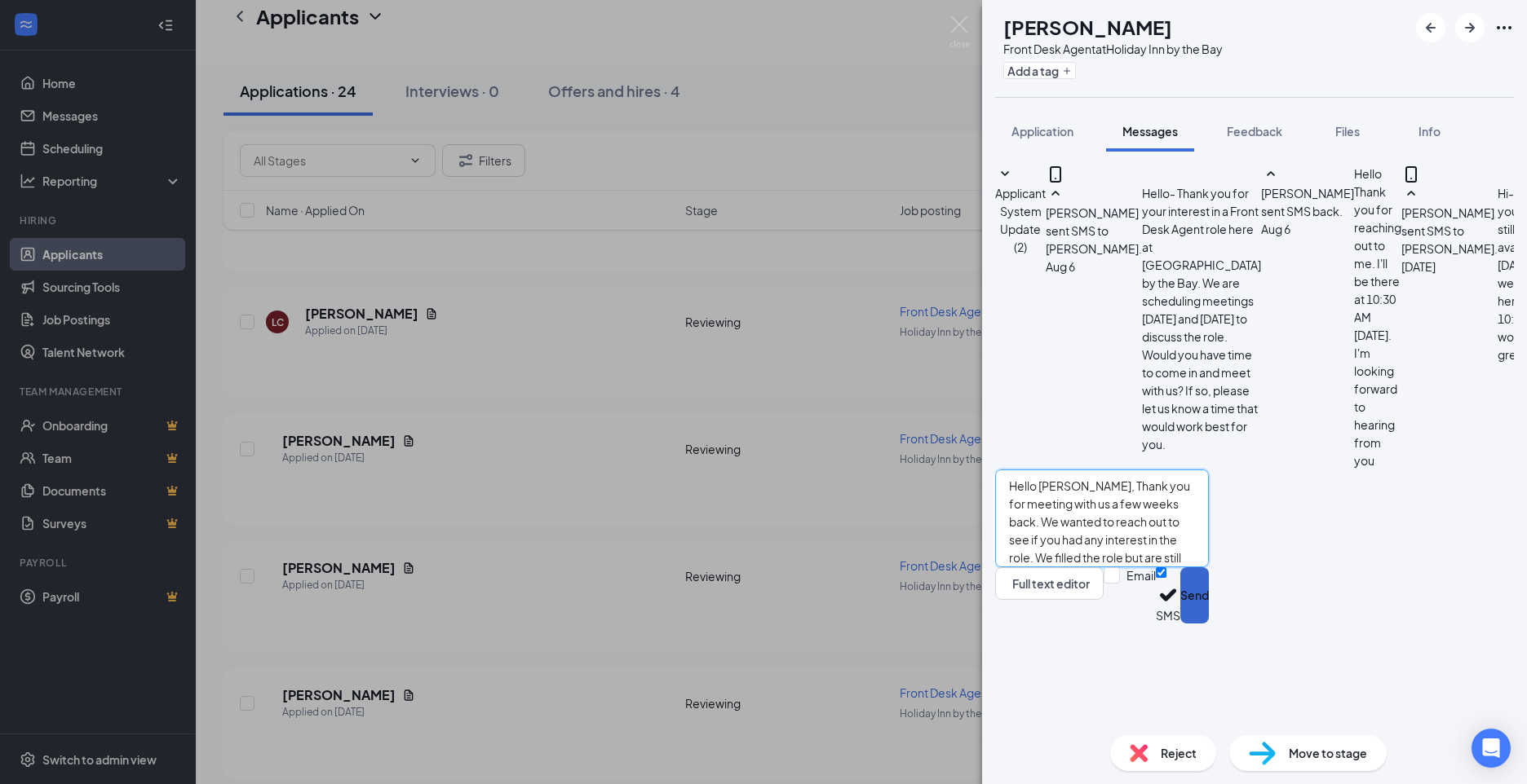
type textarea "Hello [PERSON_NAME], Thank you for meeting with us a few weeks back. We wanted …"
click at [1208, 624] on button "Send" at bounding box center [1194, 595] width 29 height 56
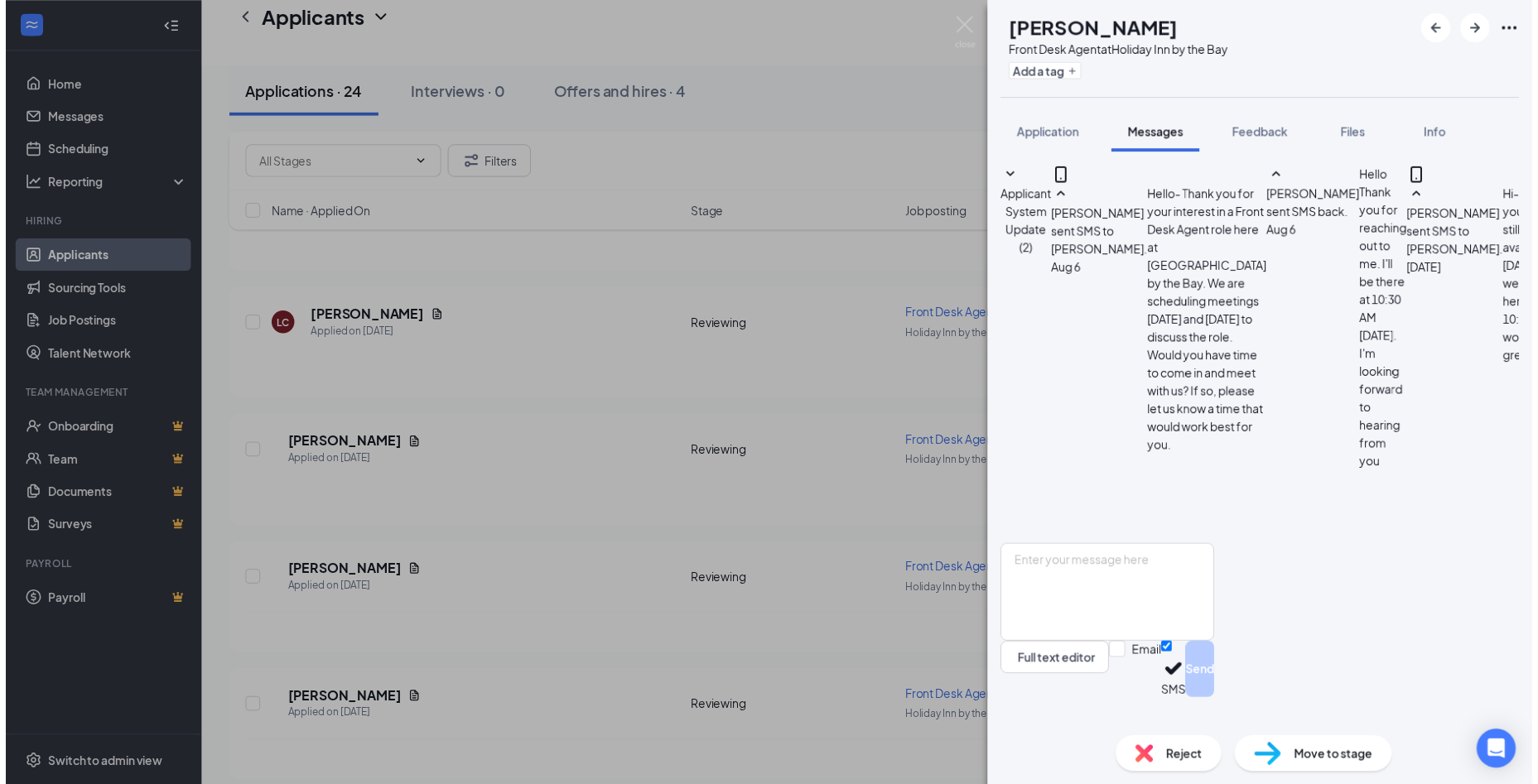
scroll to position [581, 0]
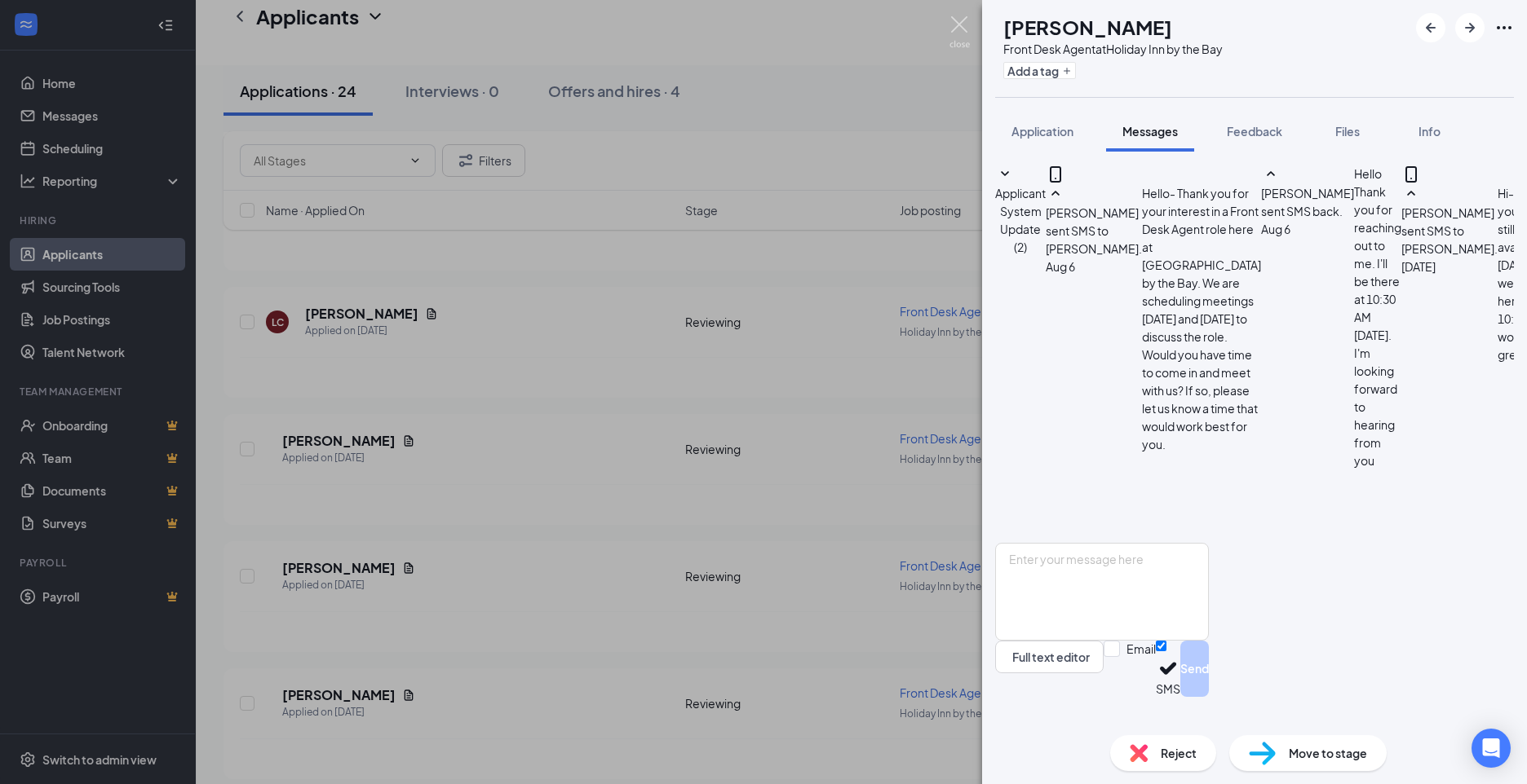
click at [966, 26] on img at bounding box center [960, 33] width 20 height 32
